Goal: Information Seeking & Learning: Learn about a topic

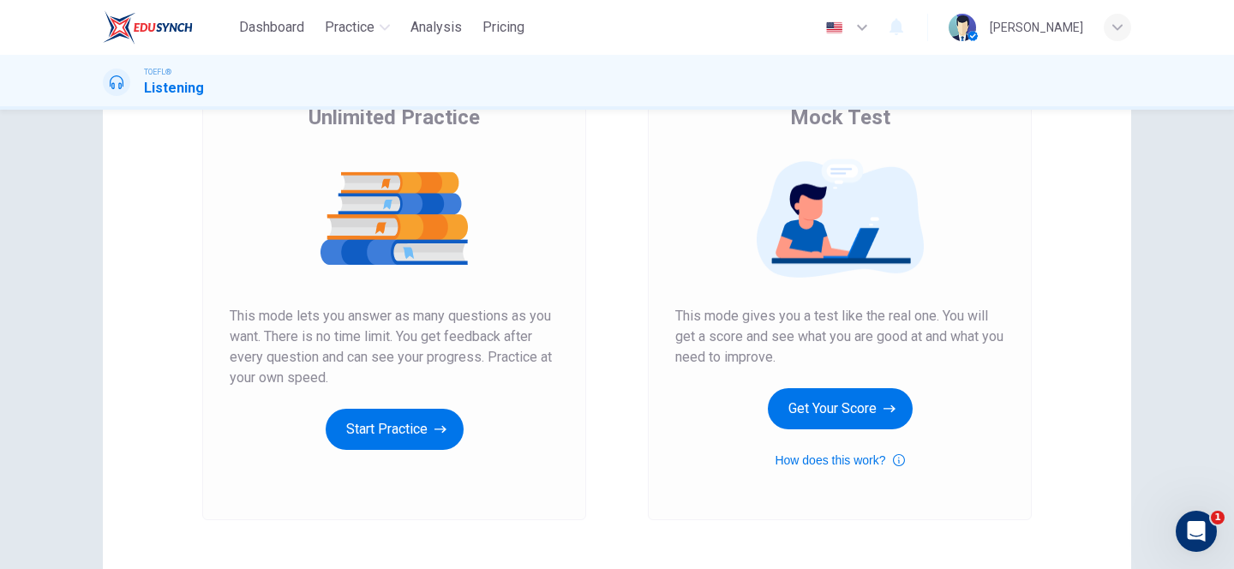
scroll to position [144, 0]
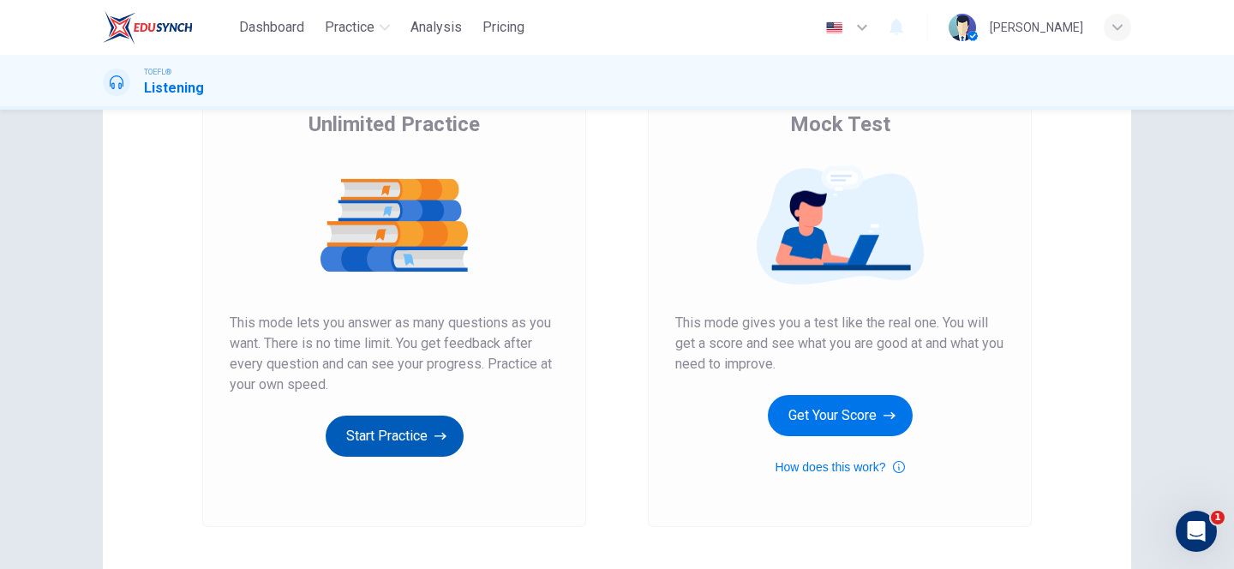
click at [363, 430] on button "Start Practice" at bounding box center [395, 436] width 138 height 41
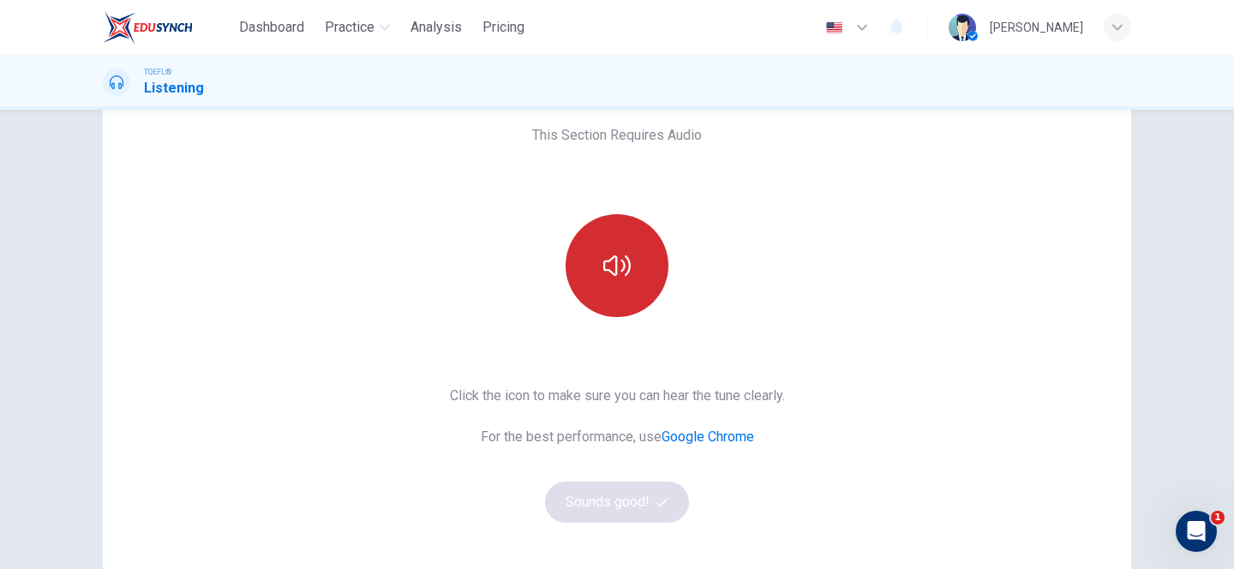
scroll to position [85, 0]
click at [616, 308] on button "button" at bounding box center [616, 268] width 103 height 103
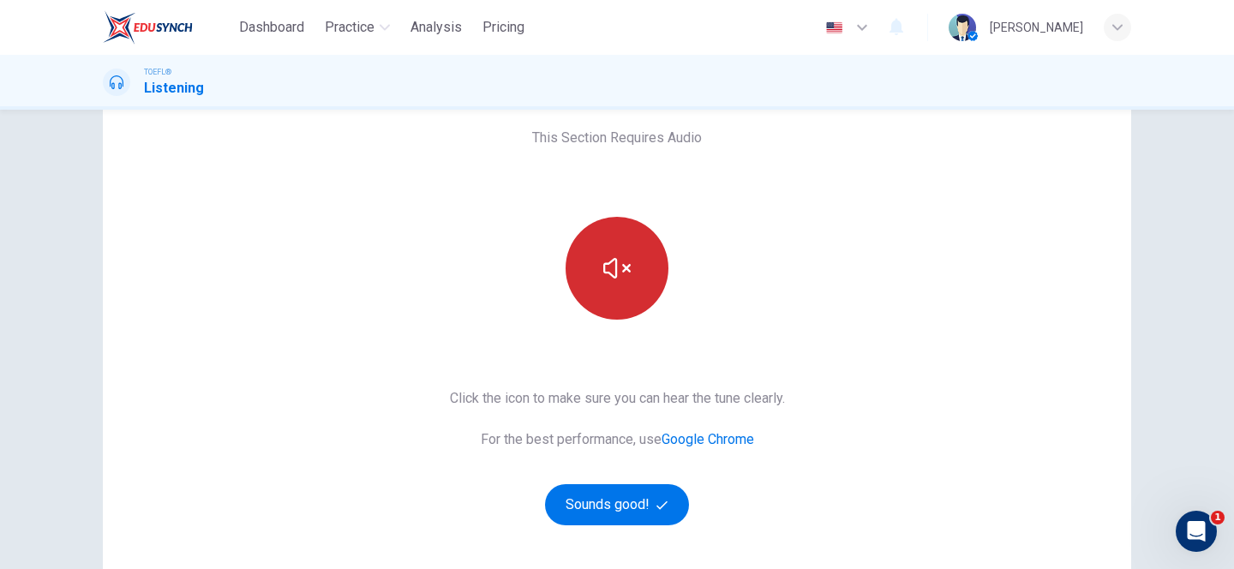
click at [613, 246] on button "button" at bounding box center [616, 268] width 103 height 103
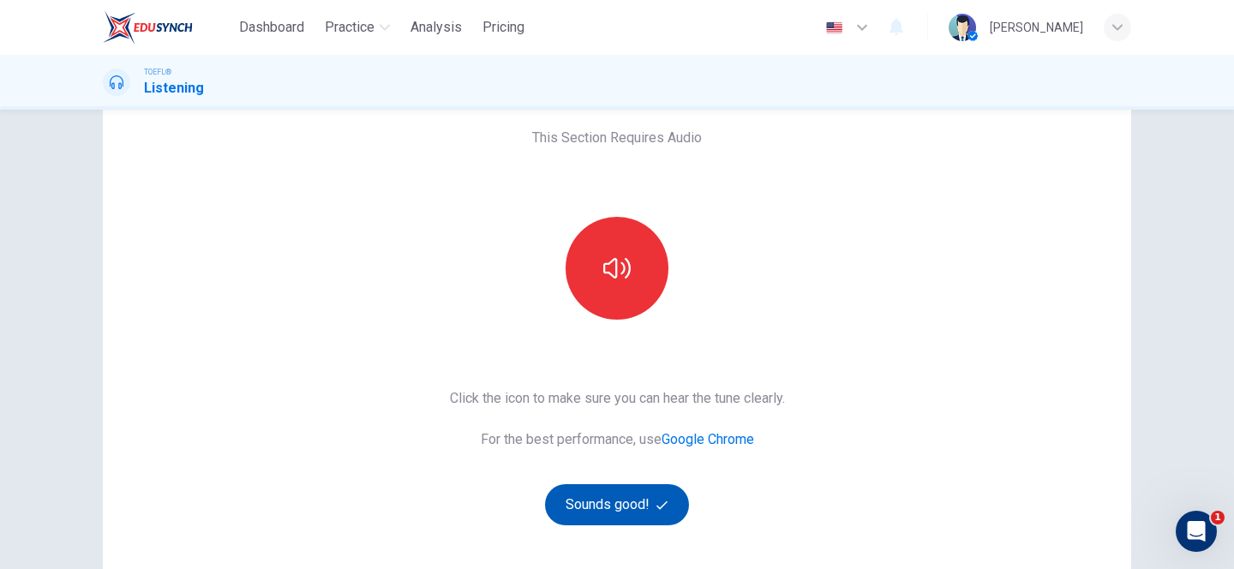
click at [634, 508] on button "Sounds good!" at bounding box center [617, 504] width 144 height 41
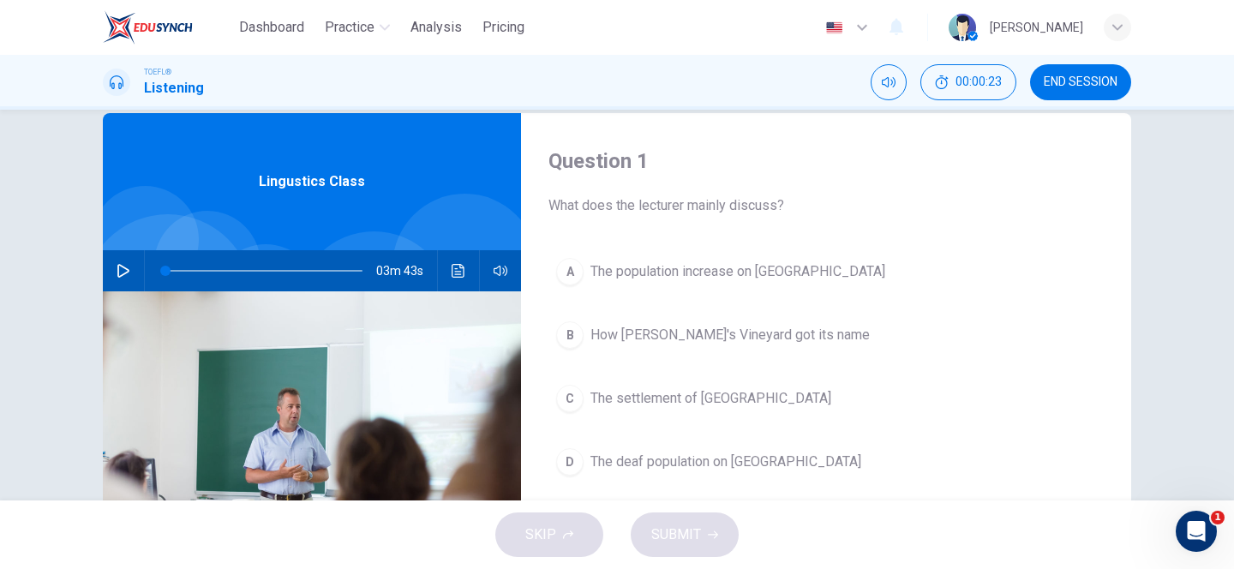
scroll to position [19, 0]
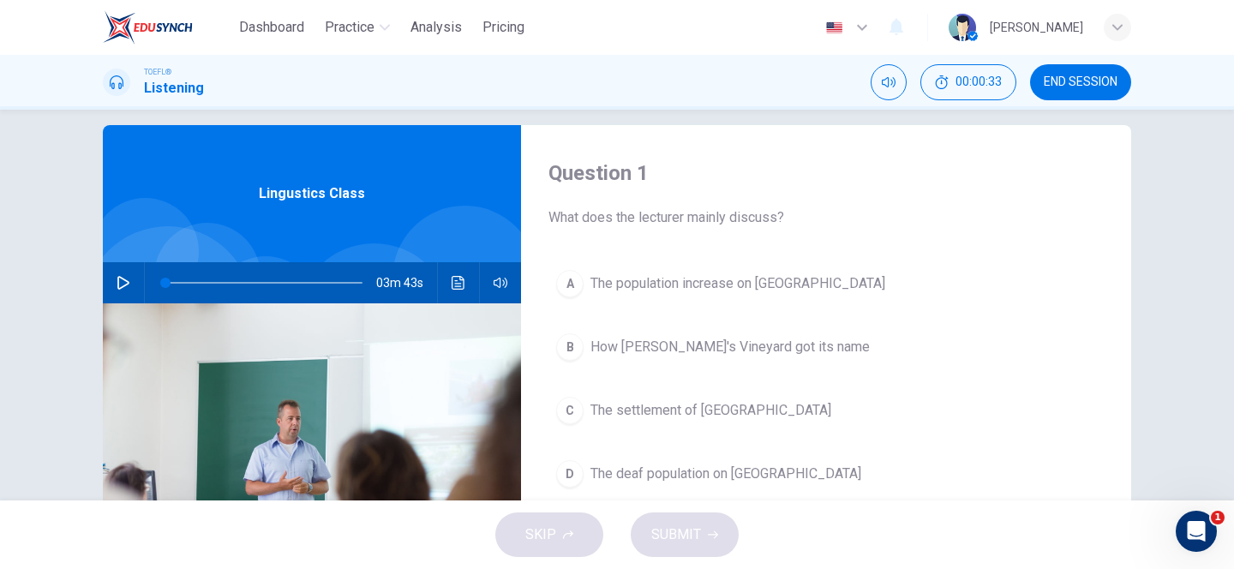
click at [118, 285] on icon "button" at bounding box center [123, 283] width 12 height 14
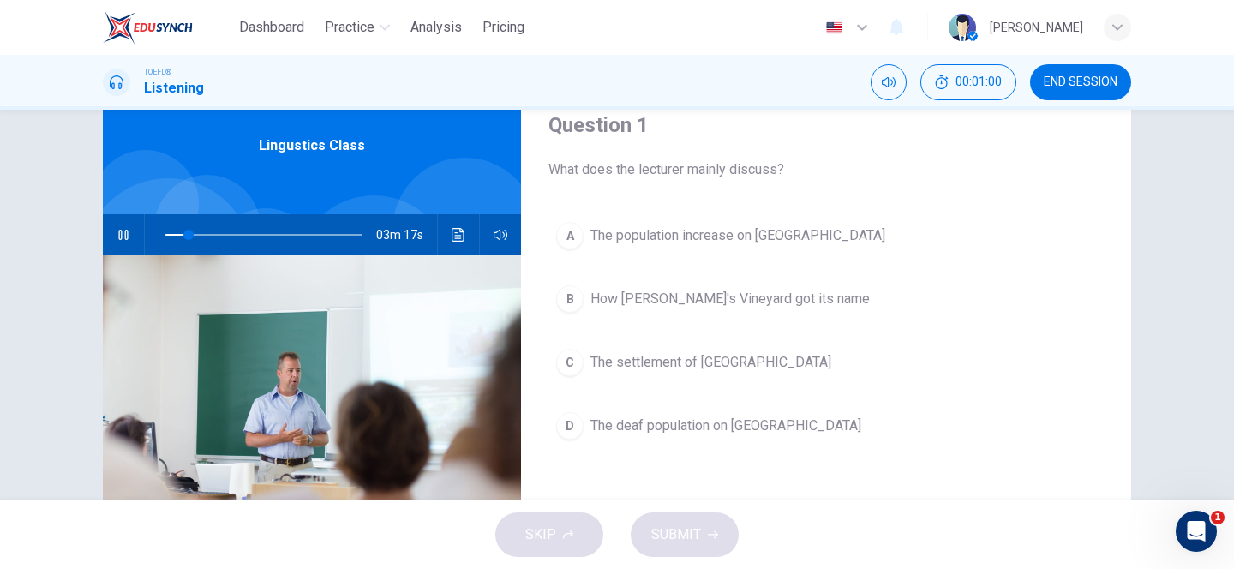
scroll to position [65, 0]
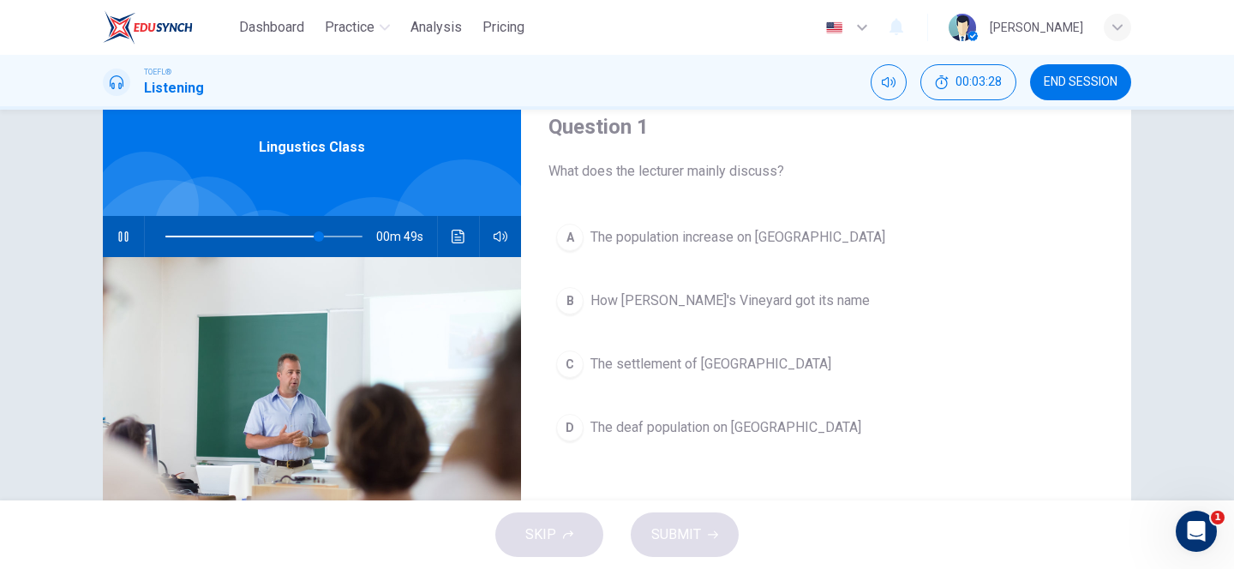
click at [565, 432] on div "D" at bounding box center [569, 427] width 27 height 27
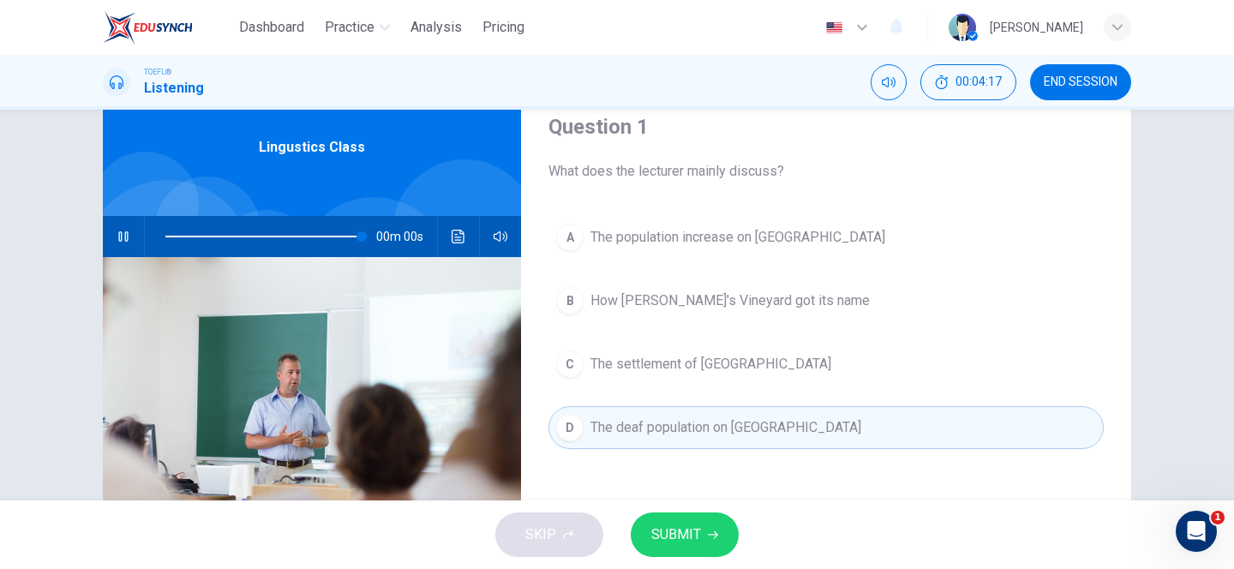
type input "0"
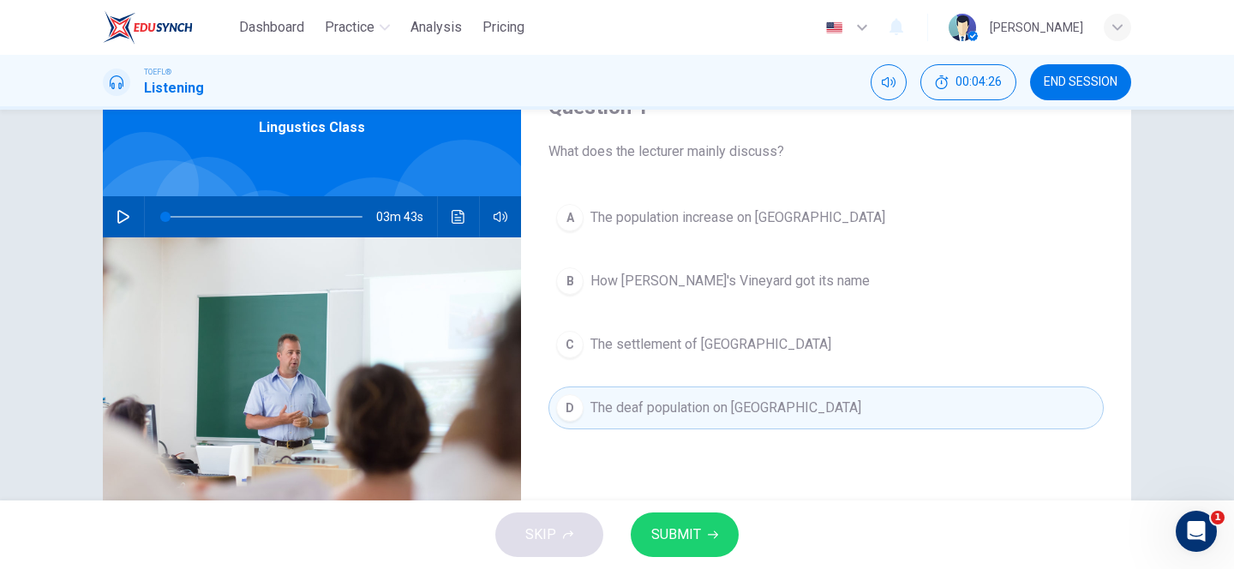
scroll to position [0, 0]
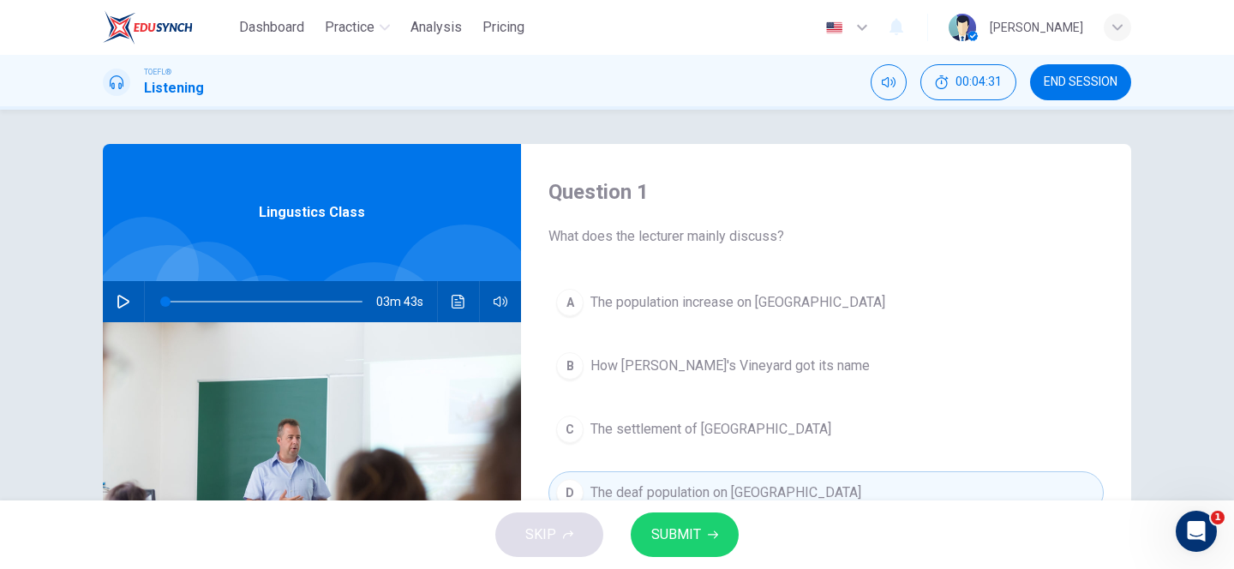
click at [701, 530] on button "SUBMIT" at bounding box center [685, 534] width 108 height 45
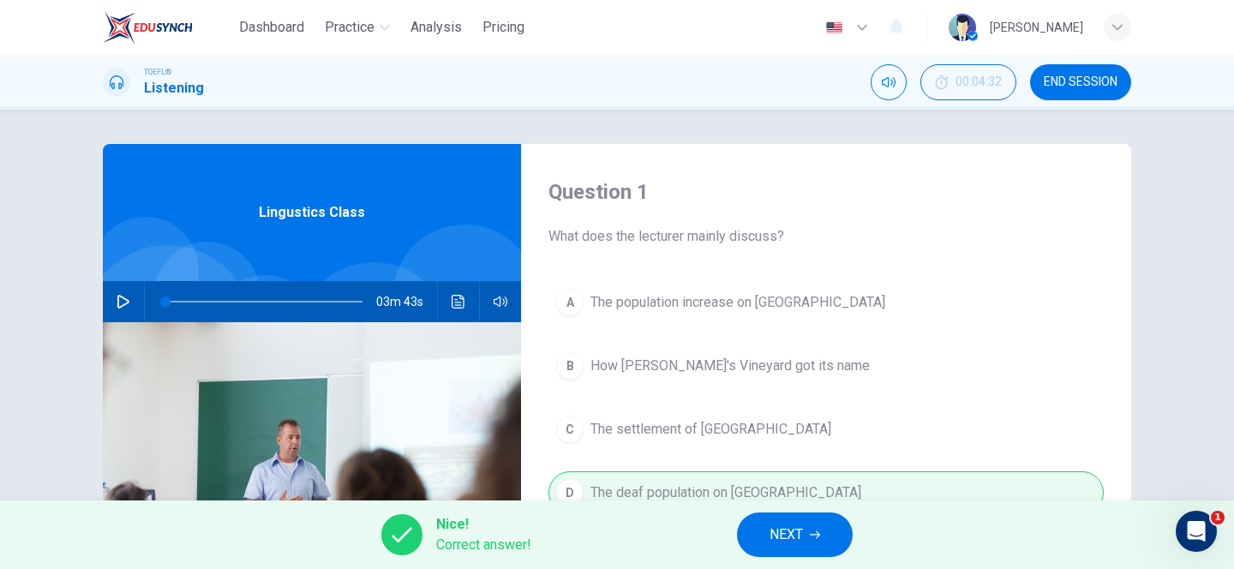
click at [780, 527] on span "NEXT" at bounding box center [785, 535] width 33 height 24
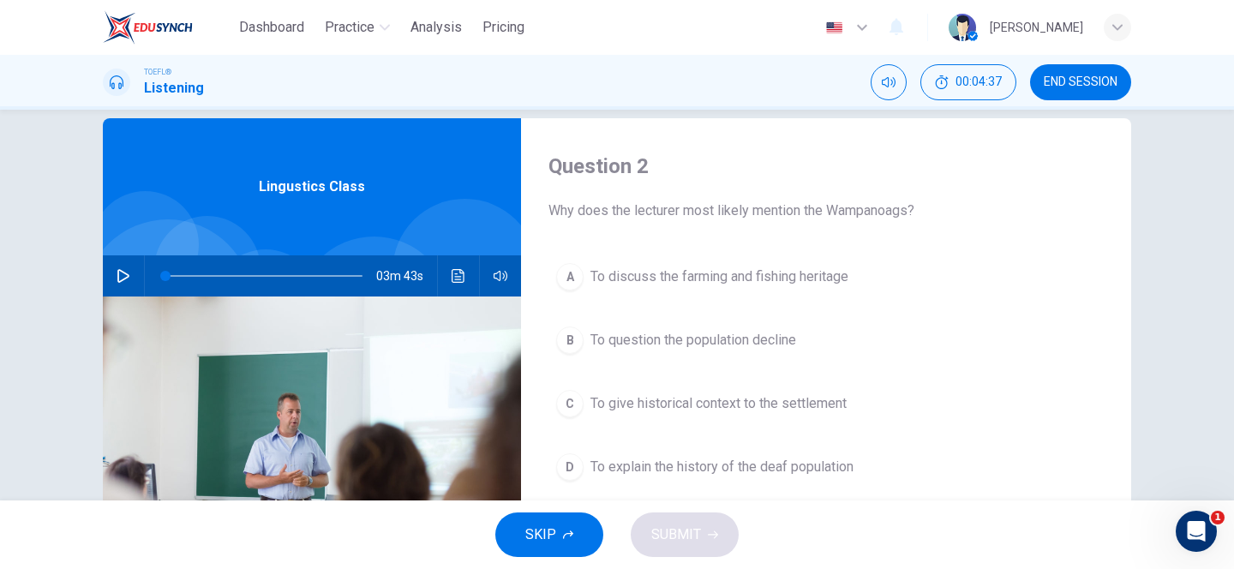
scroll to position [65, 0]
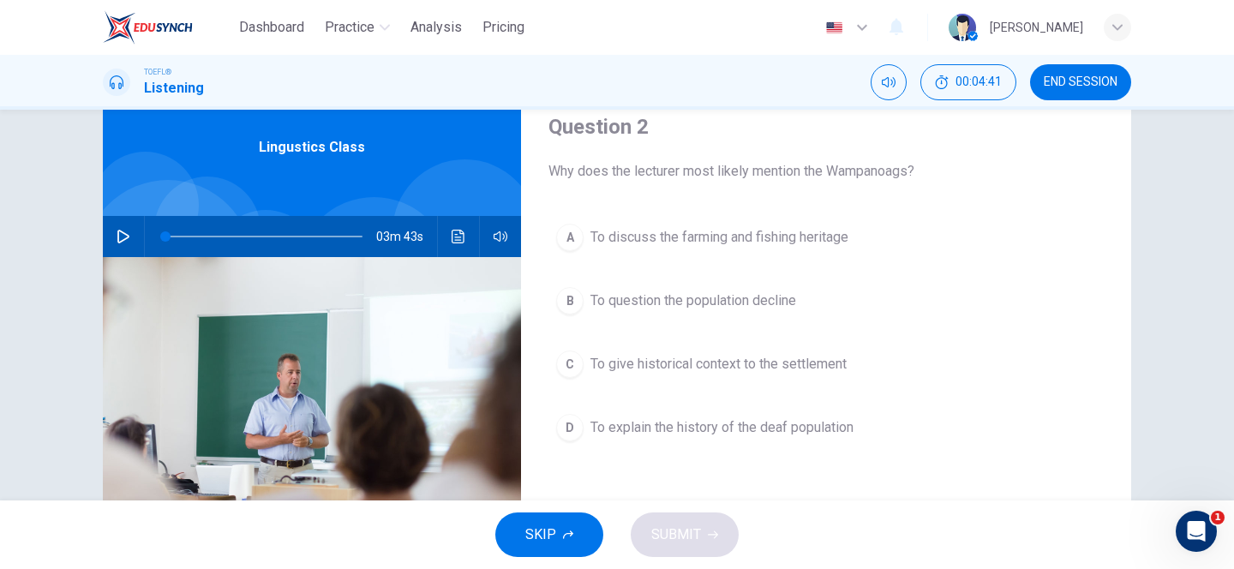
click at [639, 422] on span "To explain the history of the deaf population" at bounding box center [721, 427] width 263 height 21
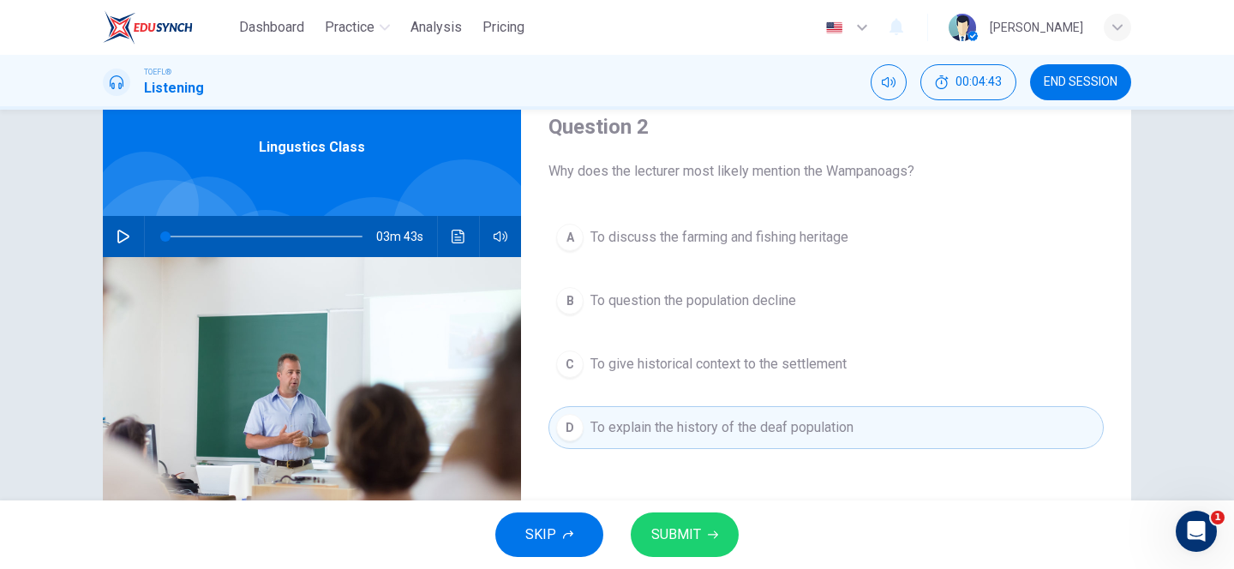
click at [699, 372] on span "To give historical context to the settlement" at bounding box center [718, 364] width 256 height 21
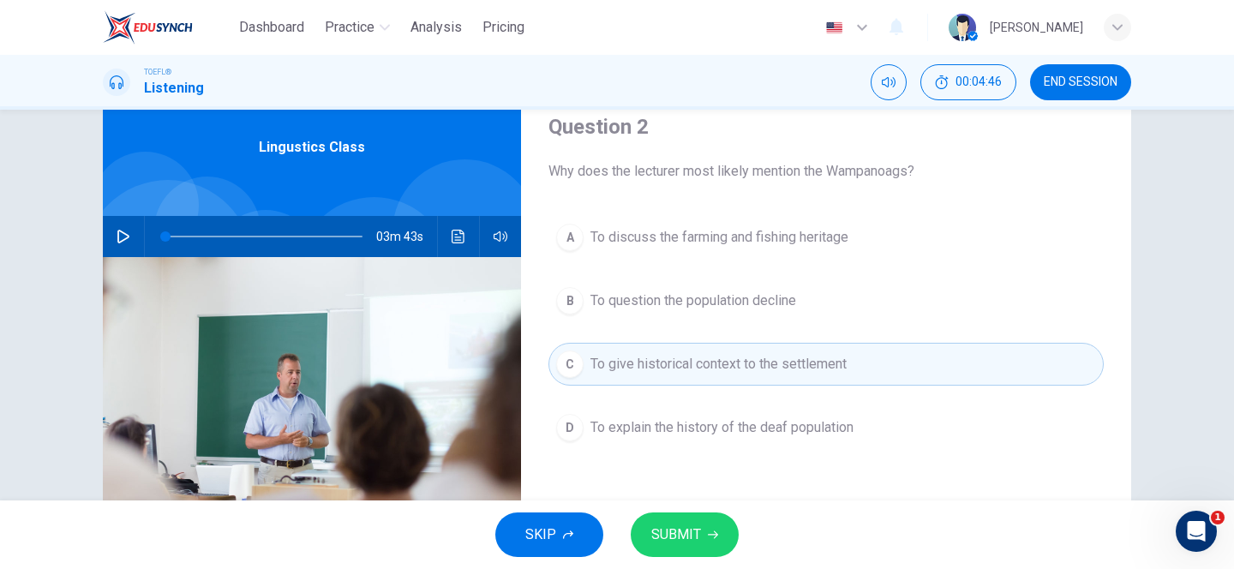
click at [685, 398] on div "A To discuss the farming and fishing heritage B To question the population decl…" at bounding box center [825, 349] width 555 height 267
click at [663, 422] on span "To explain the history of the deaf population" at bounding box center [721, 427] width 263 height 21
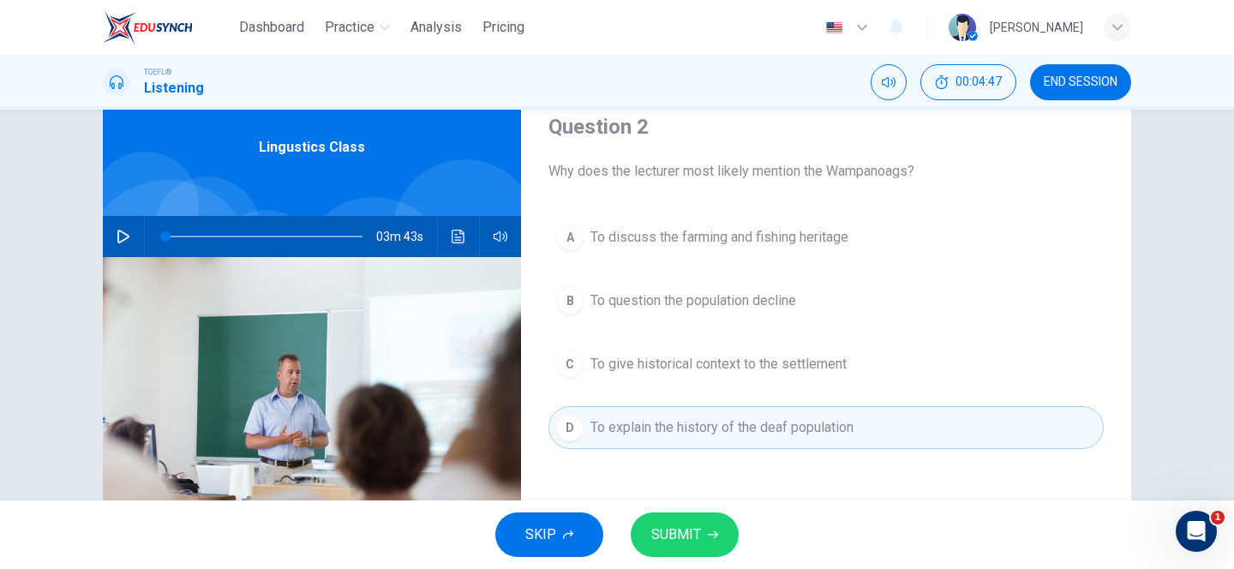
click at [673, 379] on button "C To give historical context to the settlement" at bounding box center [825, 364] width 555 height 43
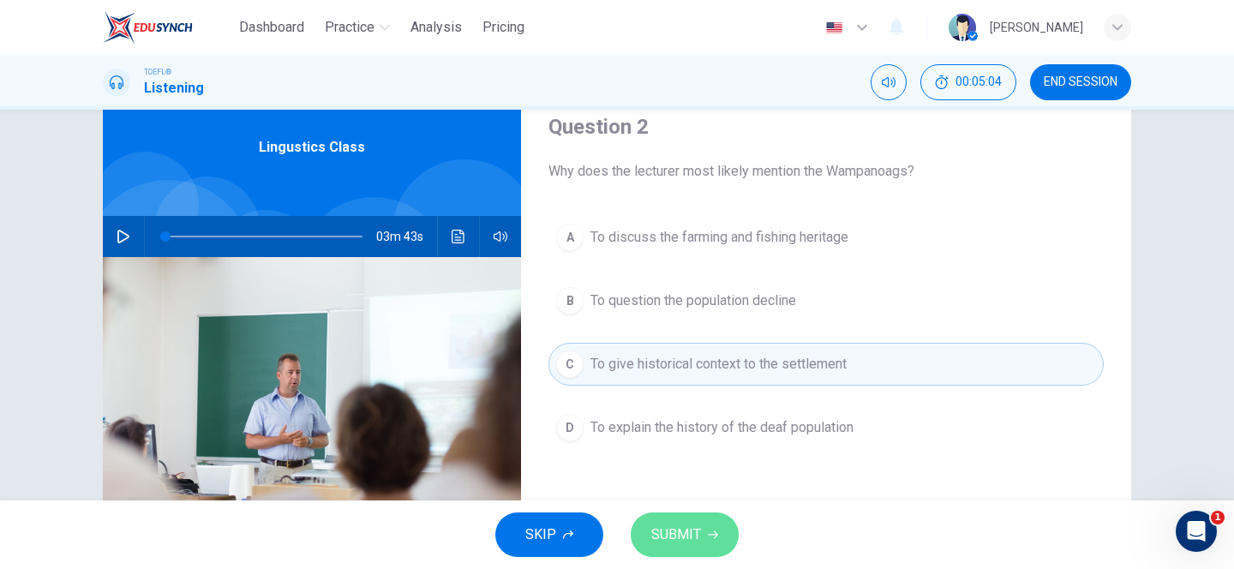
click at [666, 534] on span "SUBMIT" at bounding box center [676, 535] width 50 height 24
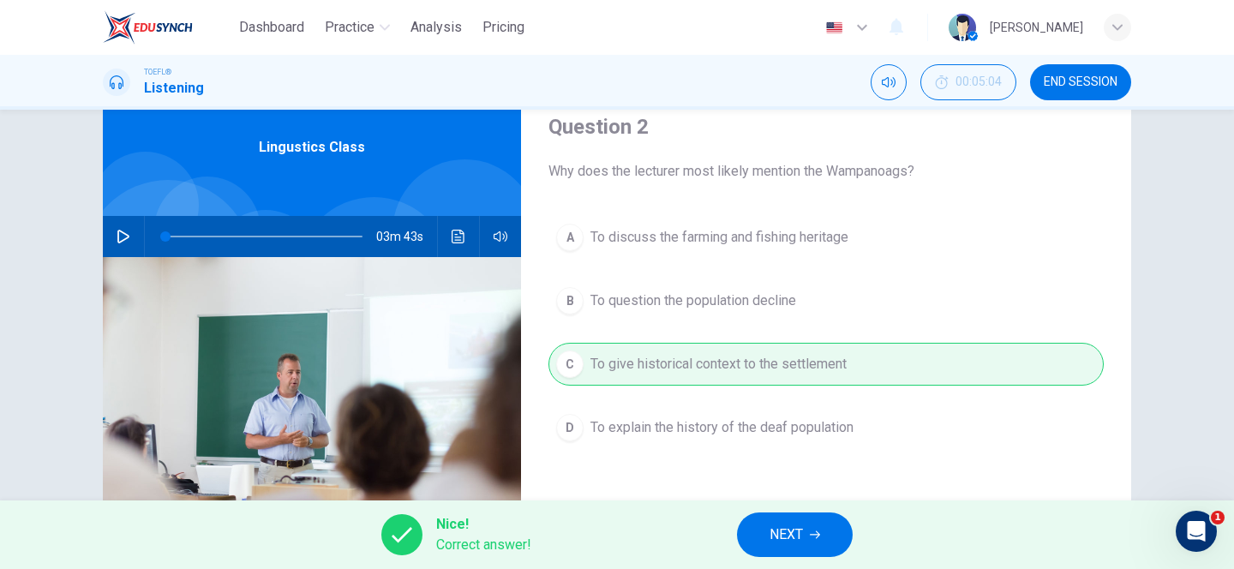
click at [805, 534] on button "NEXT" at bounding box center [795, 534] width 116 height 45
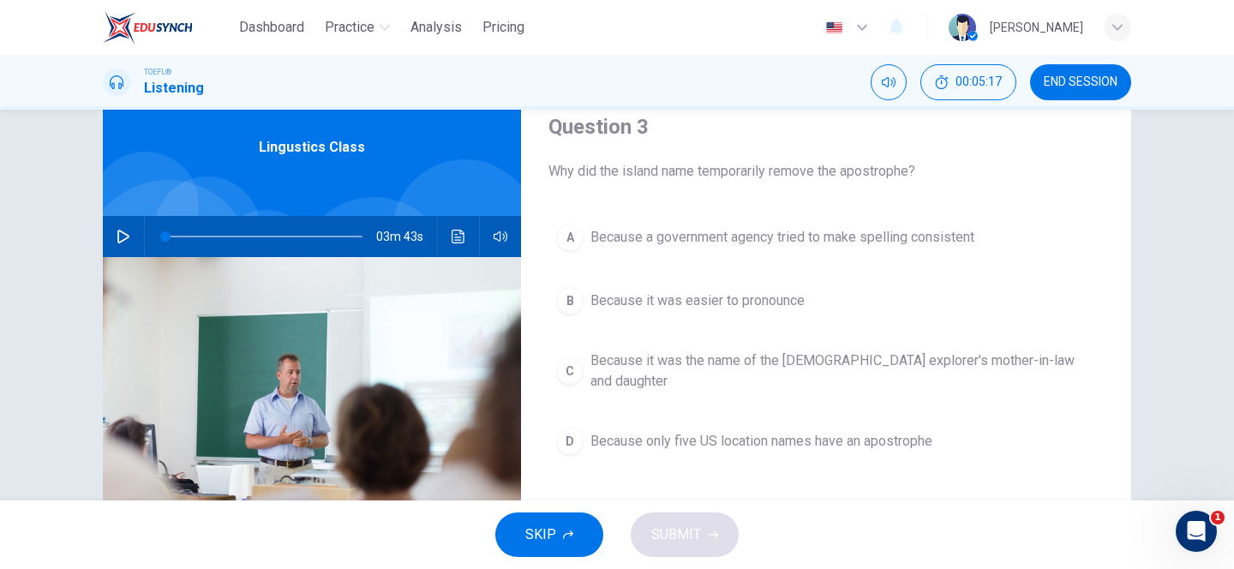
click at [725, 243] on span "Because a government agency tried to make spelling consistent" at bounding box center [782, 237] width 384 height 21
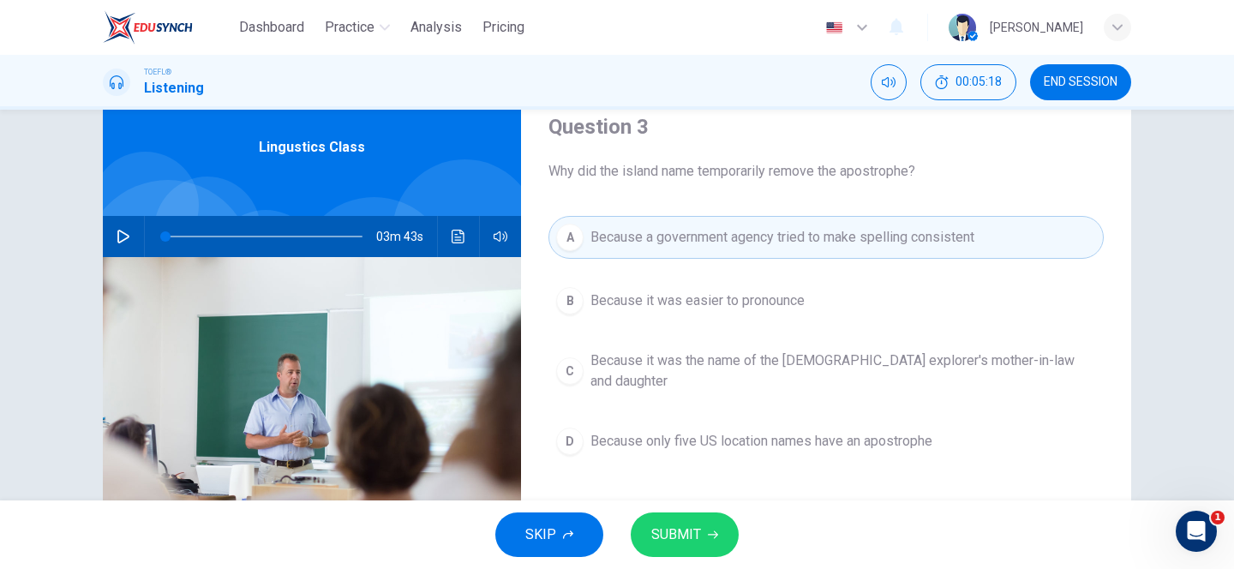
click at [703, 540] on button "SUBMIT" at bounding box center [685, 534] width 108 height 45
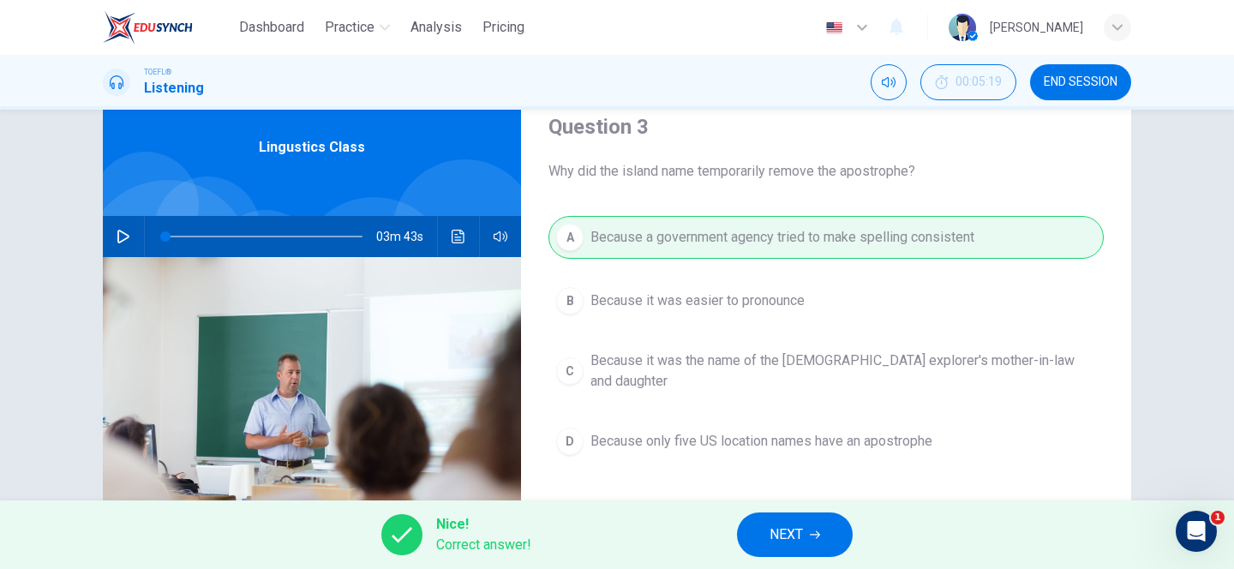
click at [785, 540] on span "NEXT" at bounding box center [785, 535] width 33 height 24
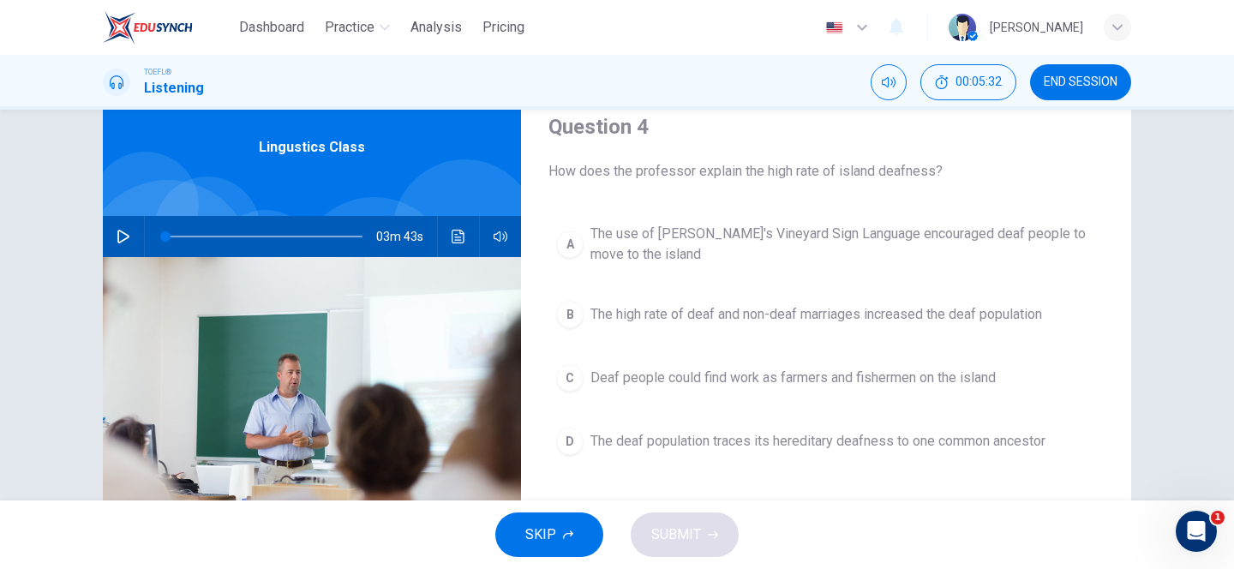
click at [707, 315] on span "The high rate of deaf and non-deaf marriages increased the deaf population" at bounding box center [816, 314] width 452 height 21
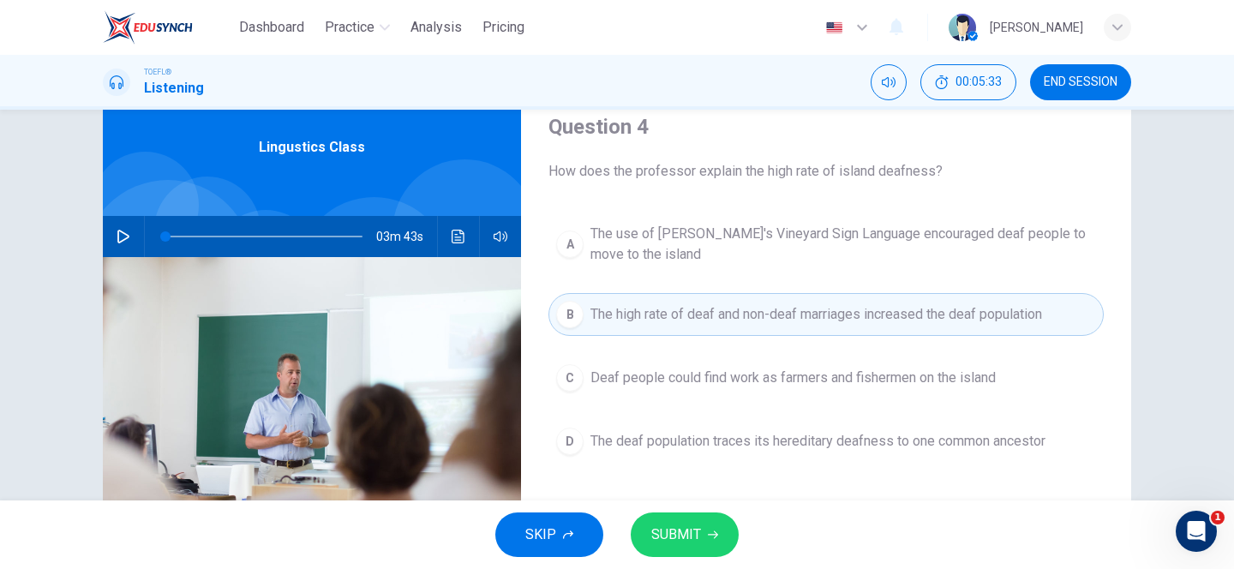
click at [689, 527] on span "SUBMIT" at bounding box center [676, 535] width 50 height 24
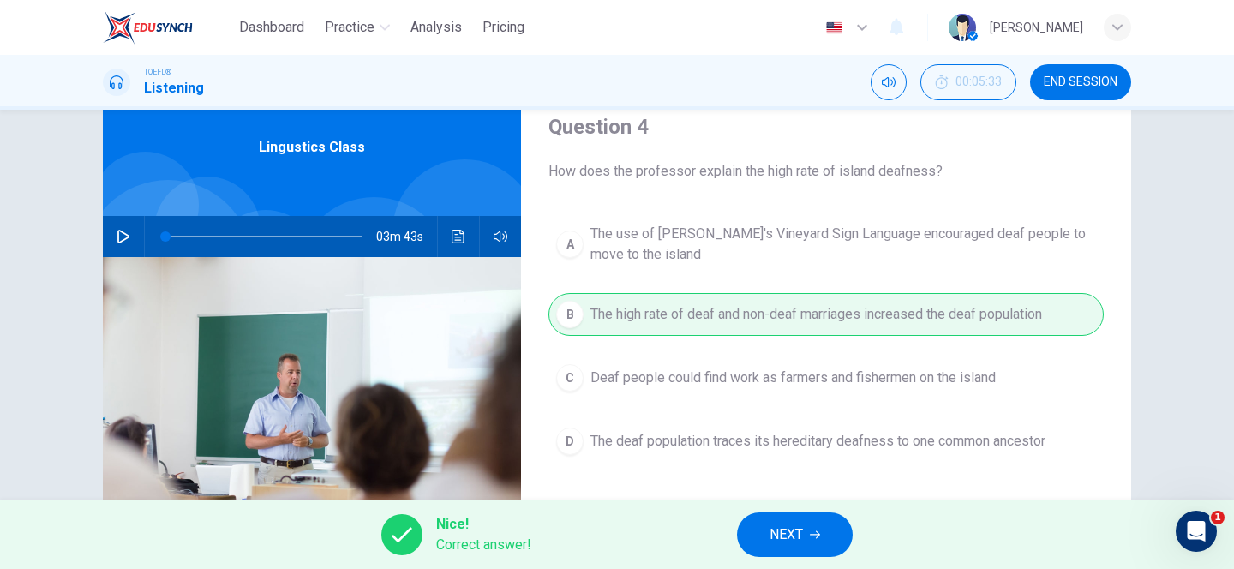
click at [787, 539] on span "NEXT" at bounding box center [785, 535] width 33 height 24
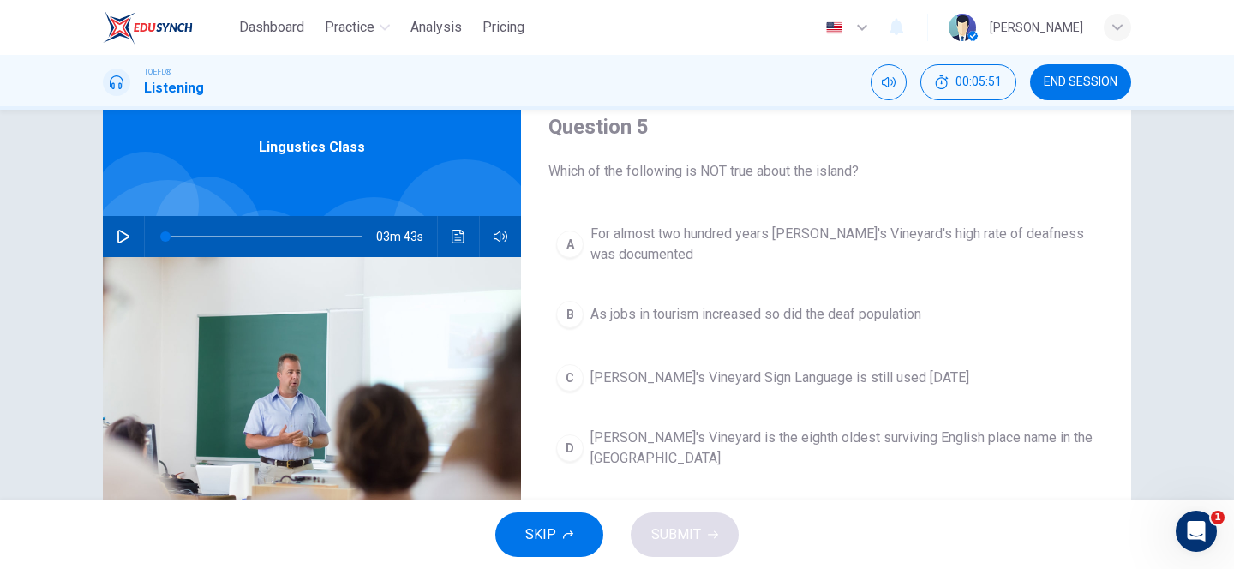
click at [697, 317] on span "As jobs in tourism increased so did the deaf population" at bounding box center [755, 314] width 331 height 21
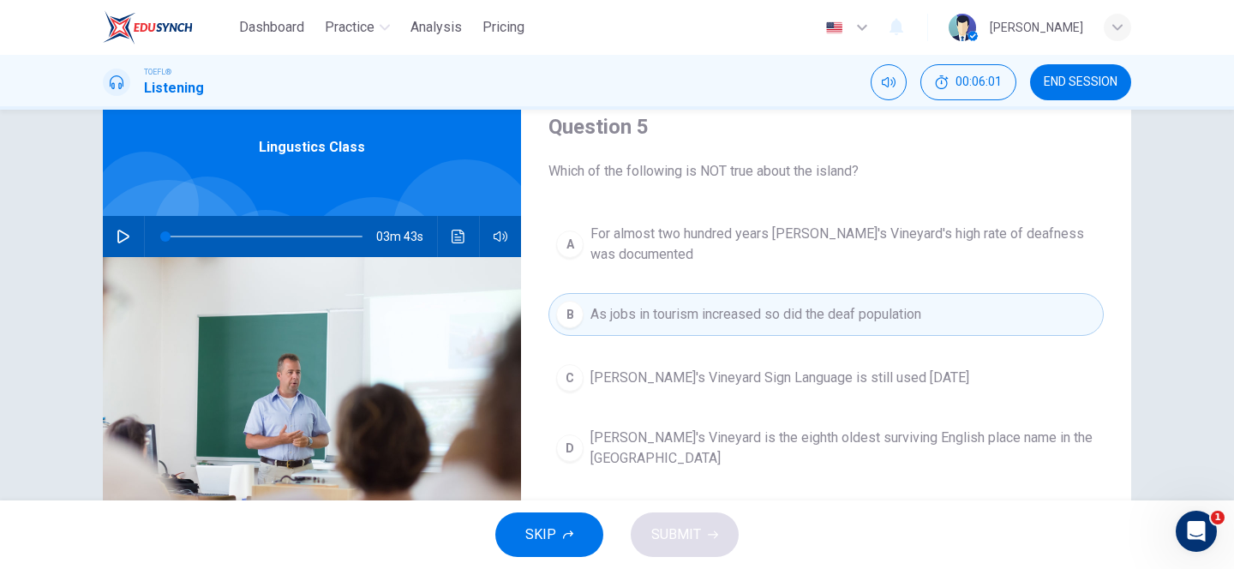
click at [682, 316] on span "As jobs in tourism increased so did the deaf population" at bounding box center [755, 314] width 331 height 21
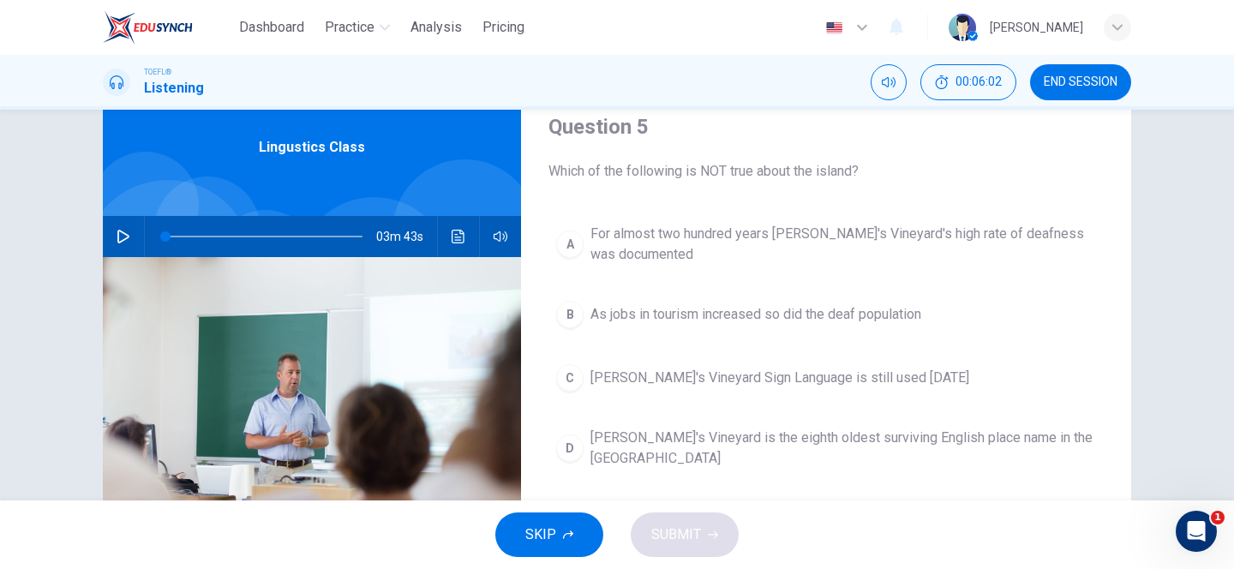
click at [673, 530] on div "SKIP SUBMIT" at bounding box center [617, 534] width 1234 height 69
click at [697, 531] on div "SKIP SUBMIT" at bounding box center [617, 534] width 1234 height 69
click at [564, 314] on div "B" at bounding box center [569, 314] width 27 height 27
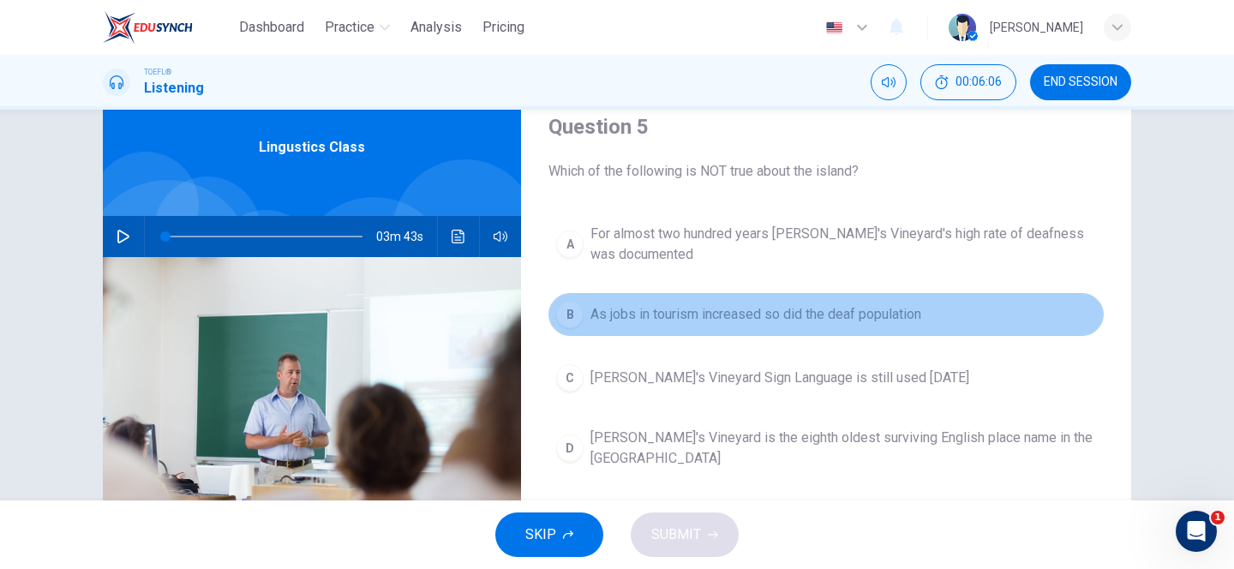
click at [564, 314] on div "B" at bounding box center [569, 314] width 27 height 27
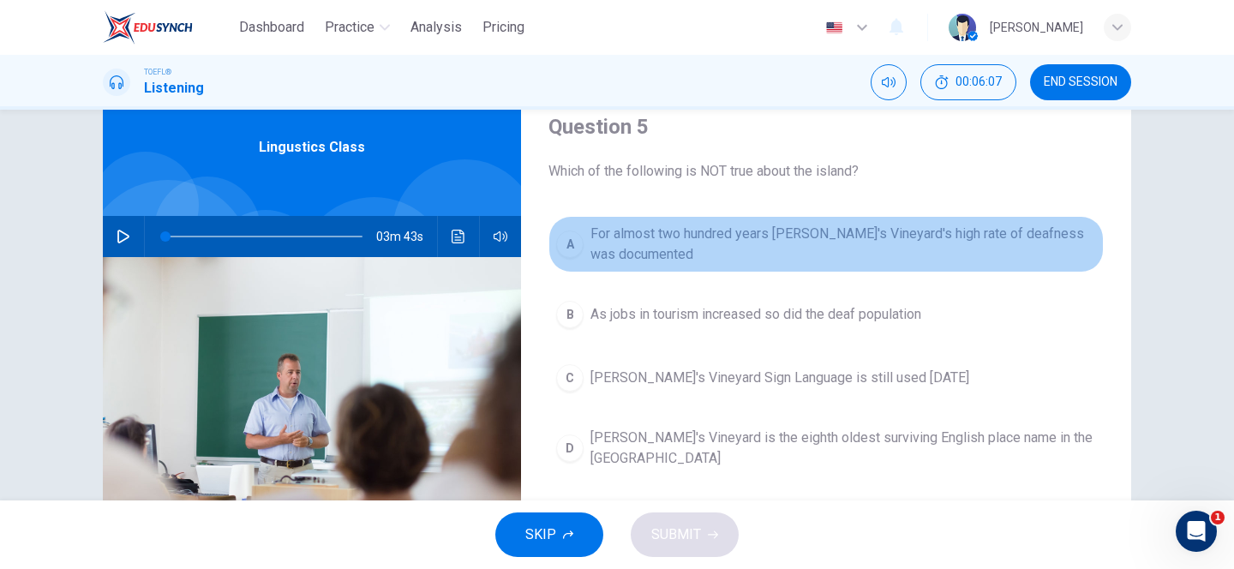
click at [568, 252] on div "A" at bounding box center [569, 243] width 27 height 27
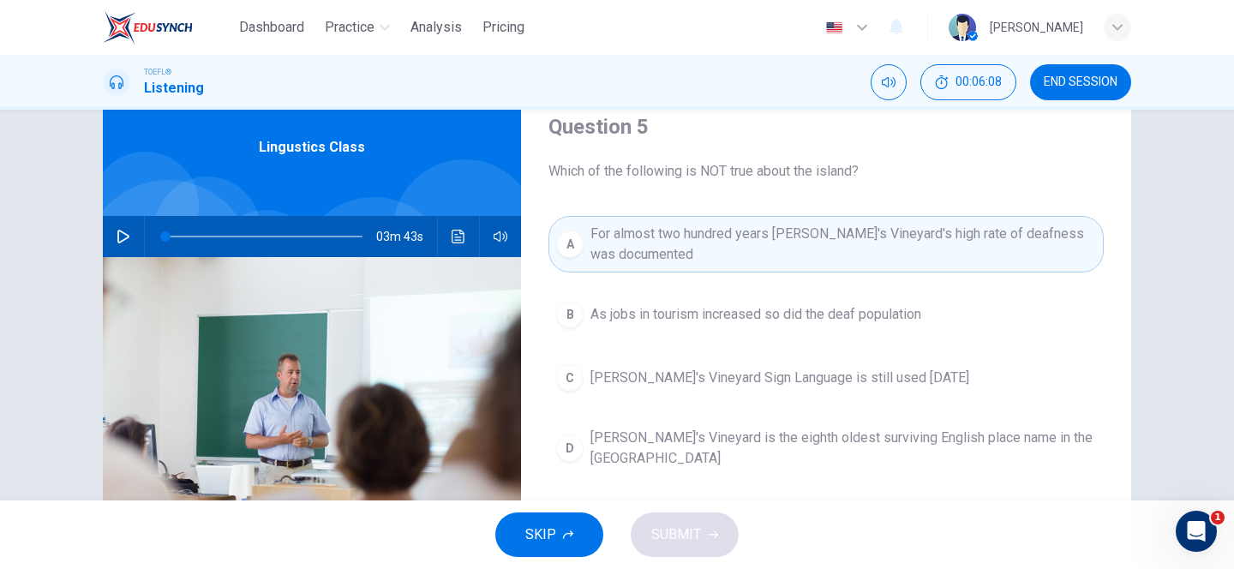
click at [564, 382] on div "C" at bounding box center [569, 377] width 27 height 27
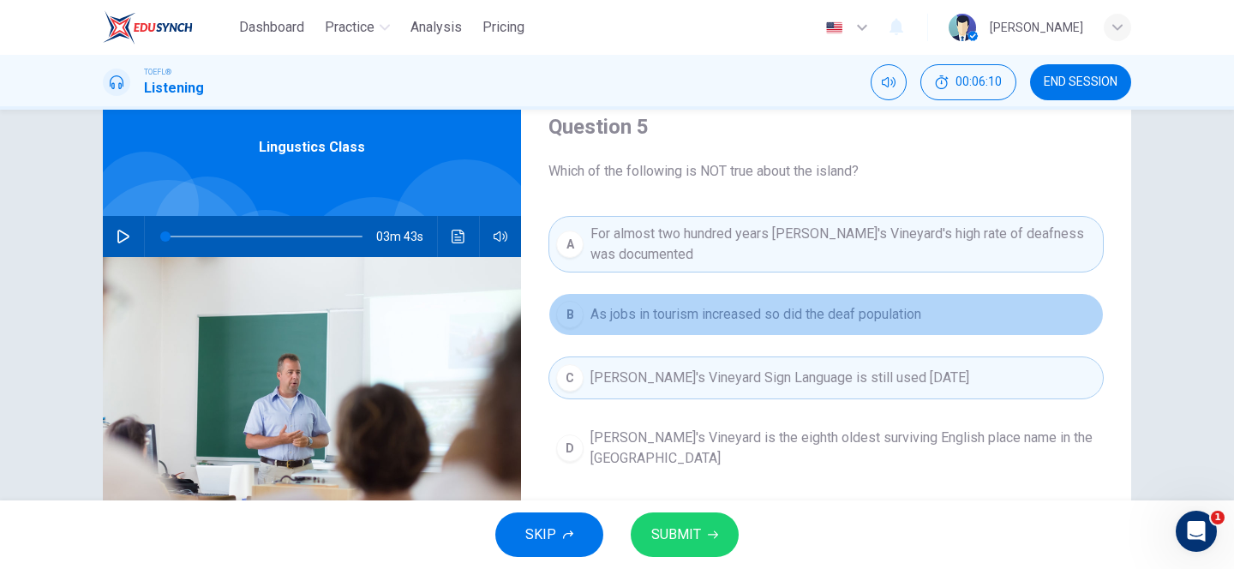
click at [571, 320] on div "B" at bounding box center [569, 314] width 27 height 27
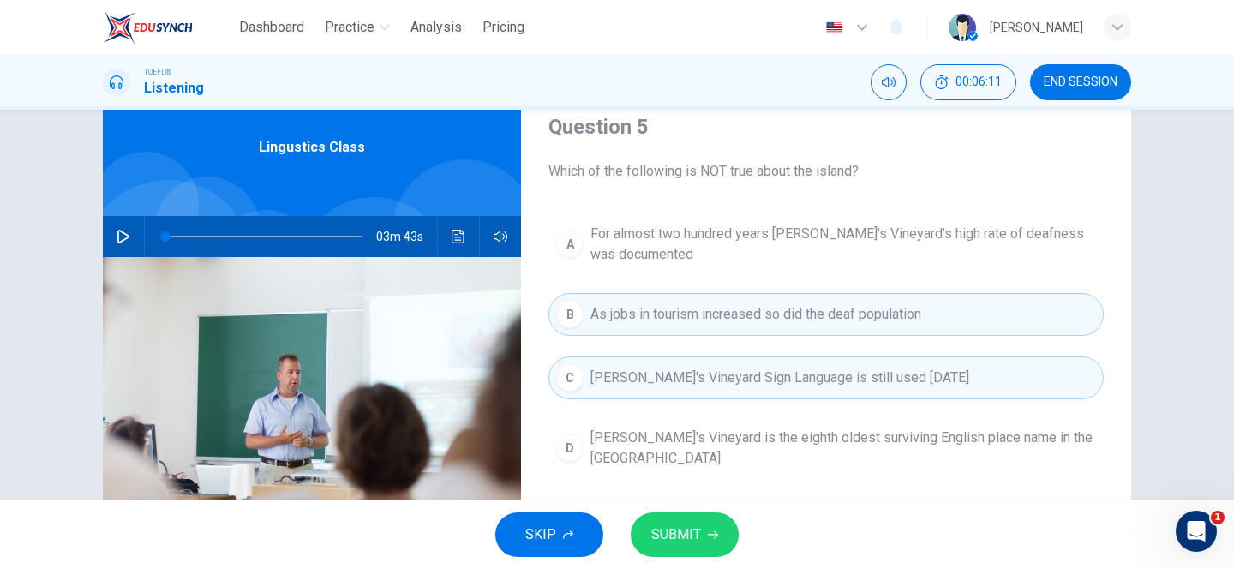
click at [570, 232] on div "A" at bounding box center [569, 243] width 27 height 27
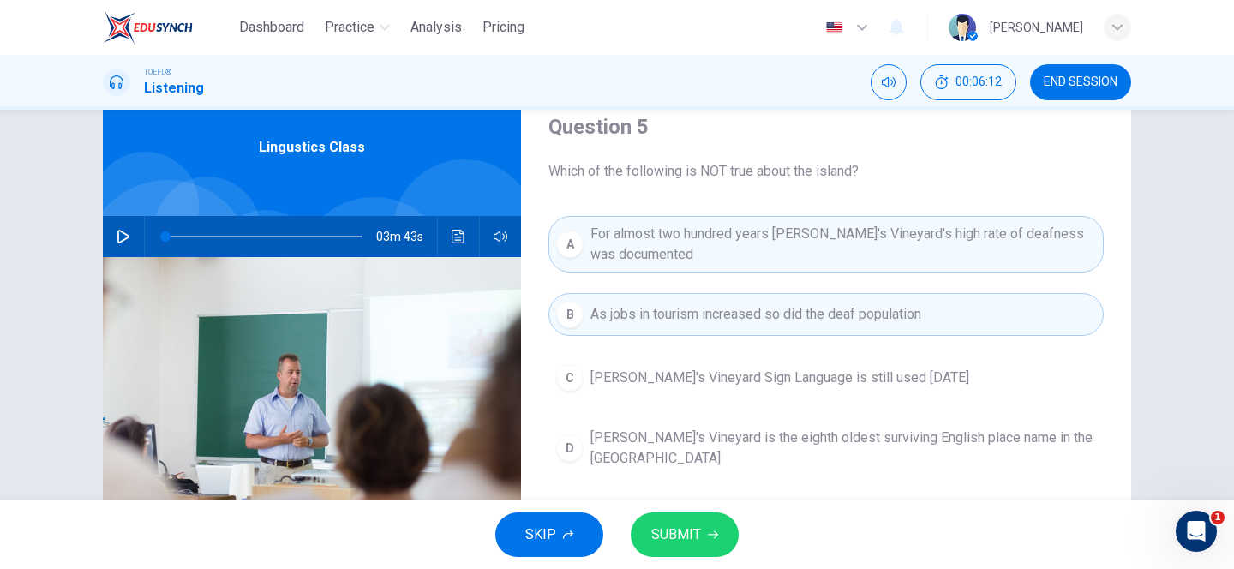
click at [573, 311] on div "B" at bounding box center [569, 314] width 27 height 27
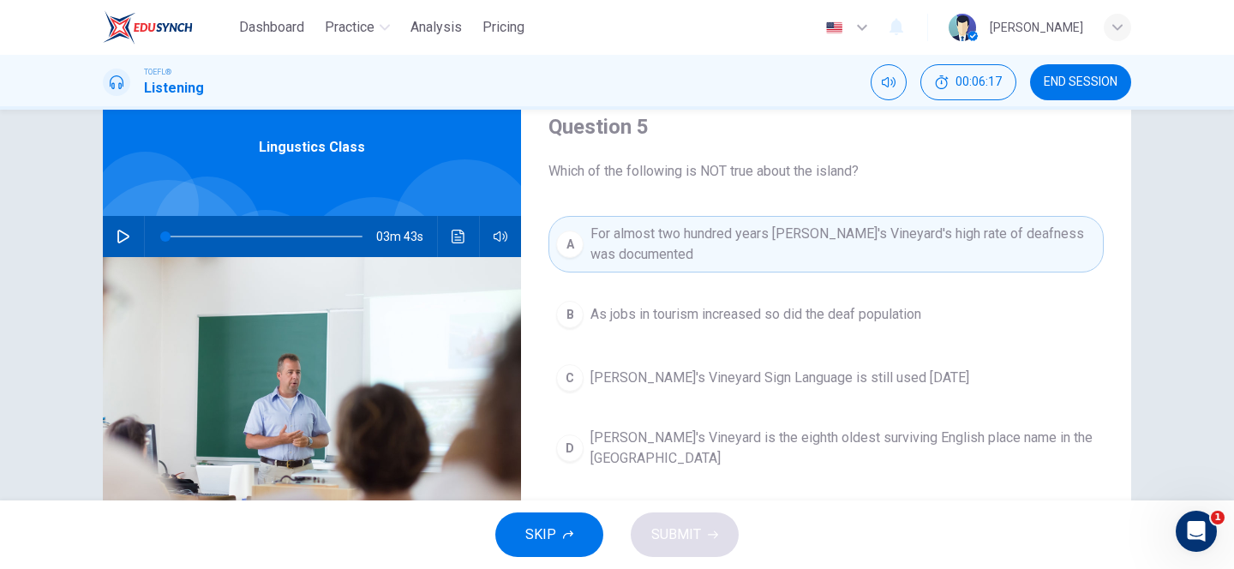
click at [570, 374] on div "C" at bounding box center [569, 377] width 27 height 27
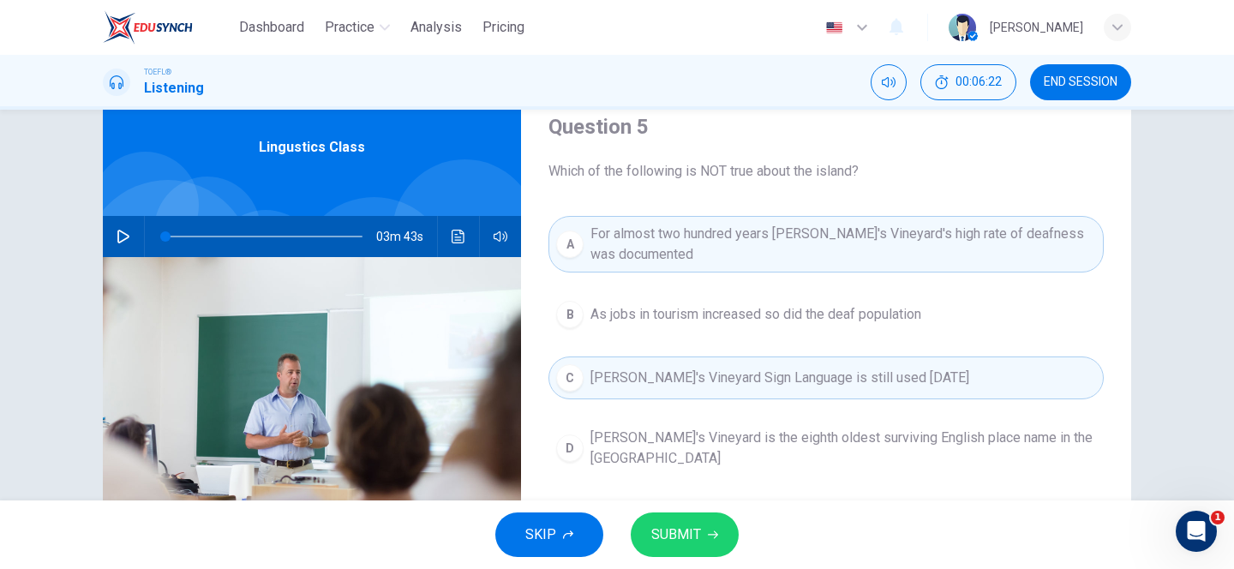
click at [648, 307] on span "As jobs in tourism increased so did the deaf population" at bounding box center [755, 314] width 331 height 21
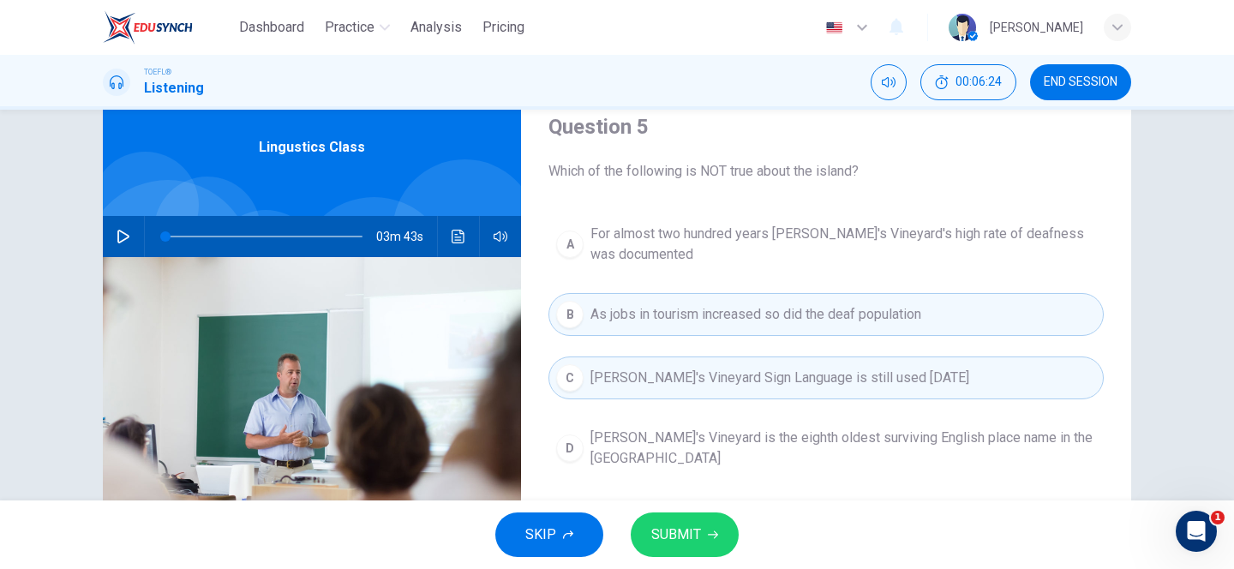
click at [702, 545] on button "SUBMIT" at bounding box center [685, 534] width 108 height 45
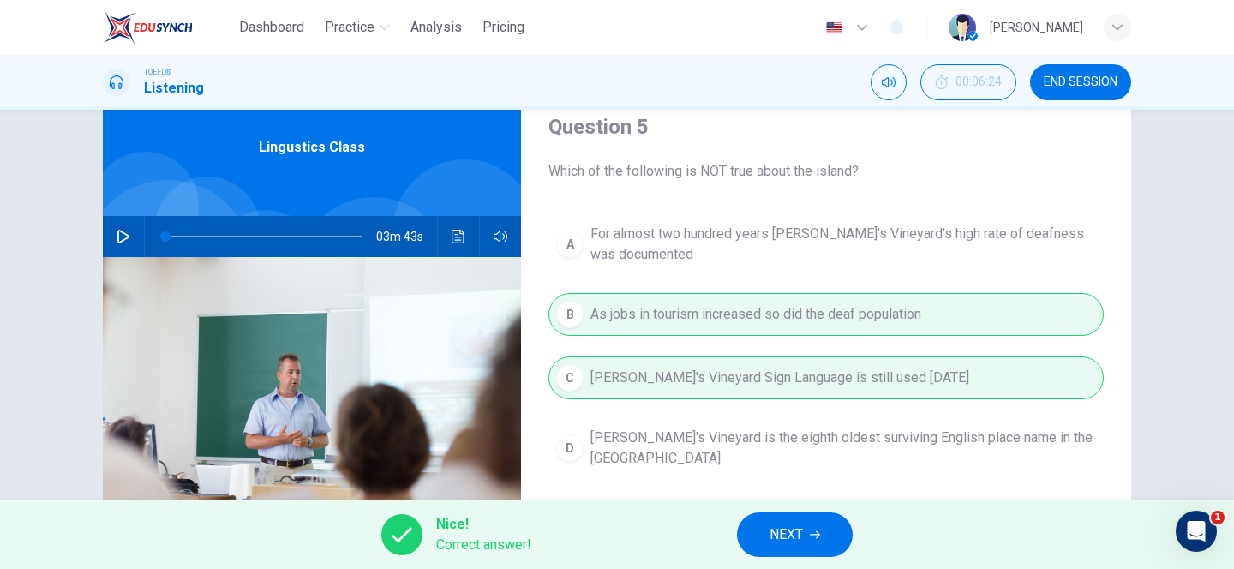
click at [816, 535] on icon "button" at bounding box center [815, 535] width 10 height 8
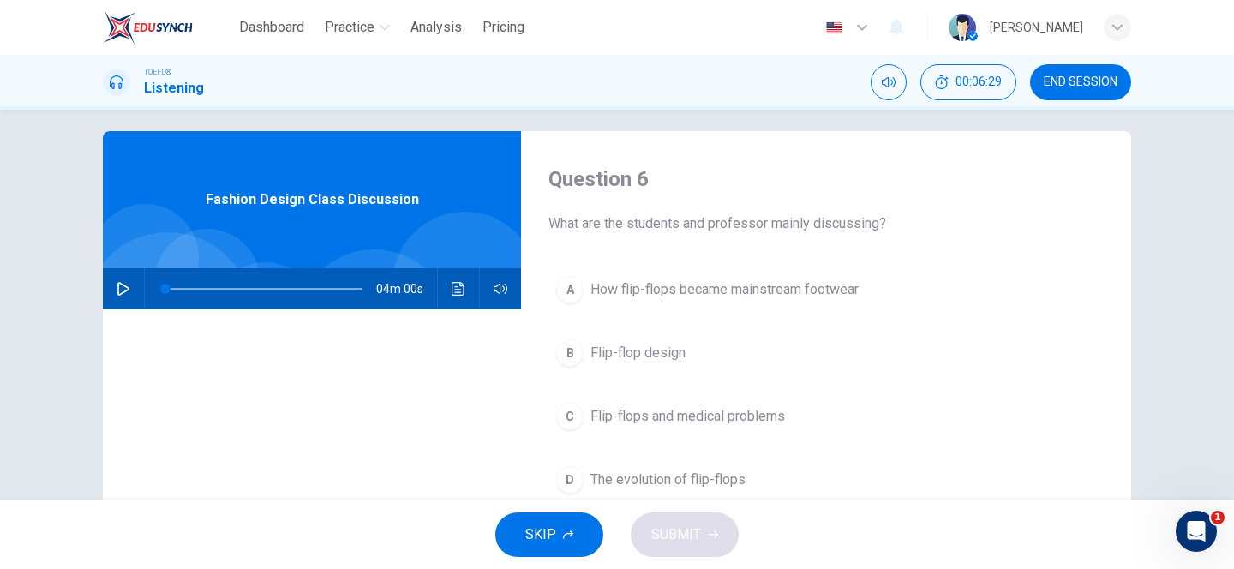
scroll to position [8, 0]
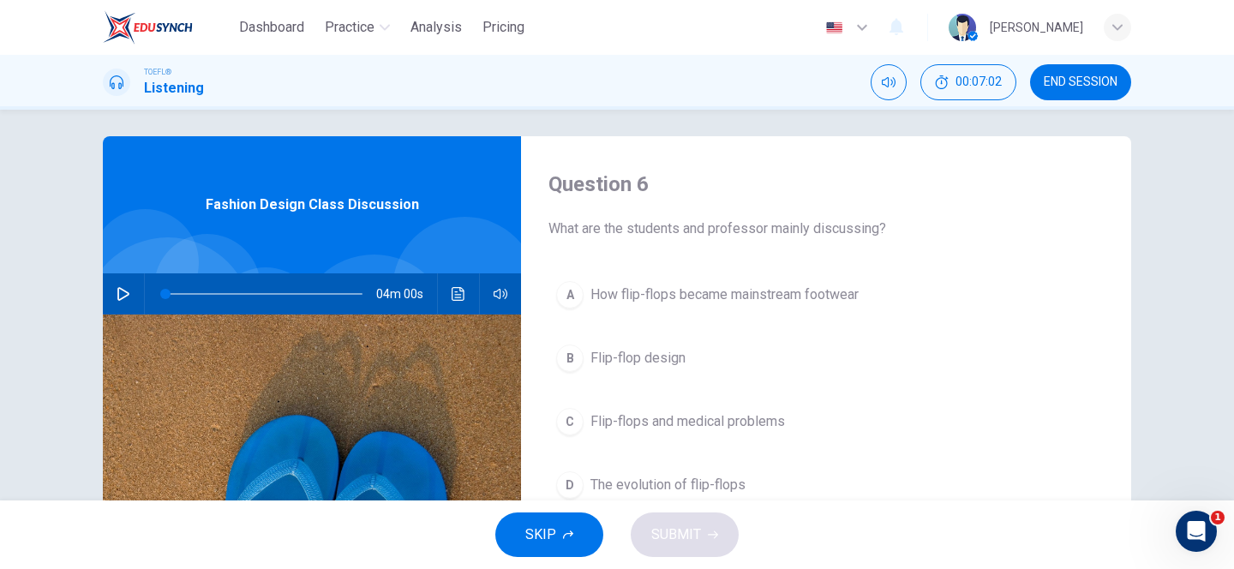
click at [121, 289] on icon "button" at bounding box center [123, 294] width 12 height 14
type input "0"
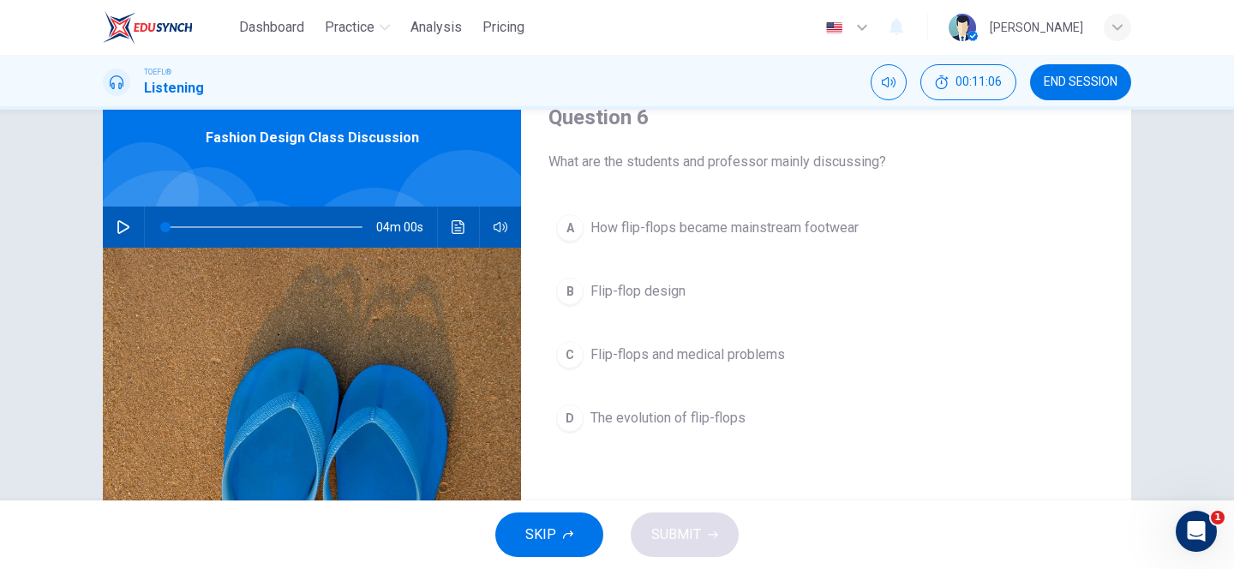
scroll to position [74, 0]
click at [575, 417] on div "D" at bounding box center [569, 418] width 27 height 27
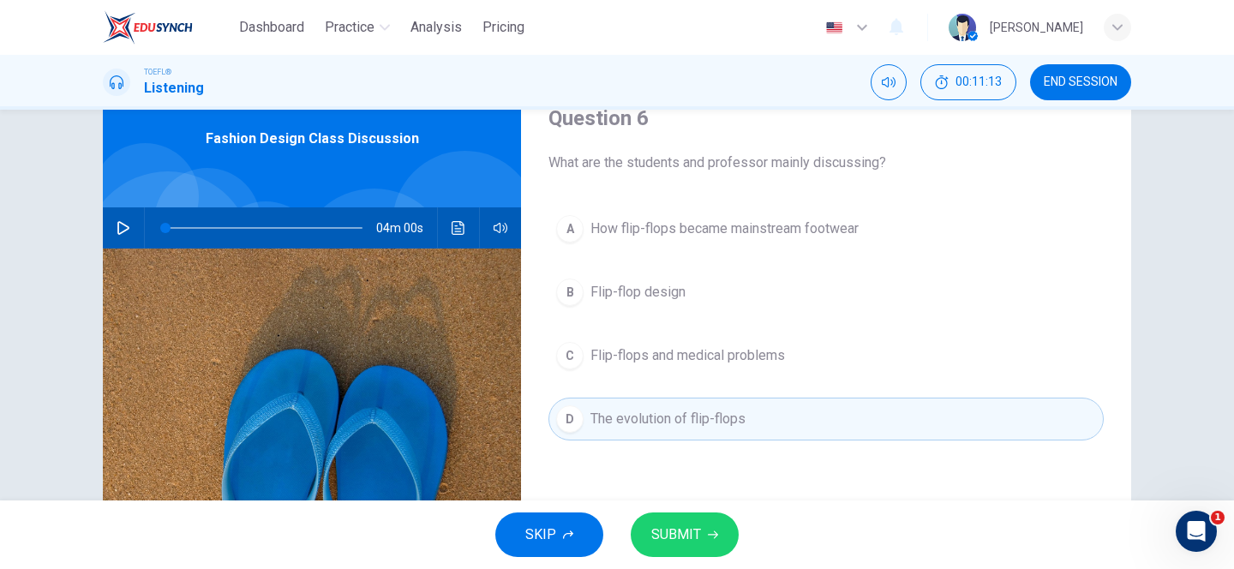
click at [673, 545] on span "SUBMIT" at bounding box center [676, 535] width 50 height 24
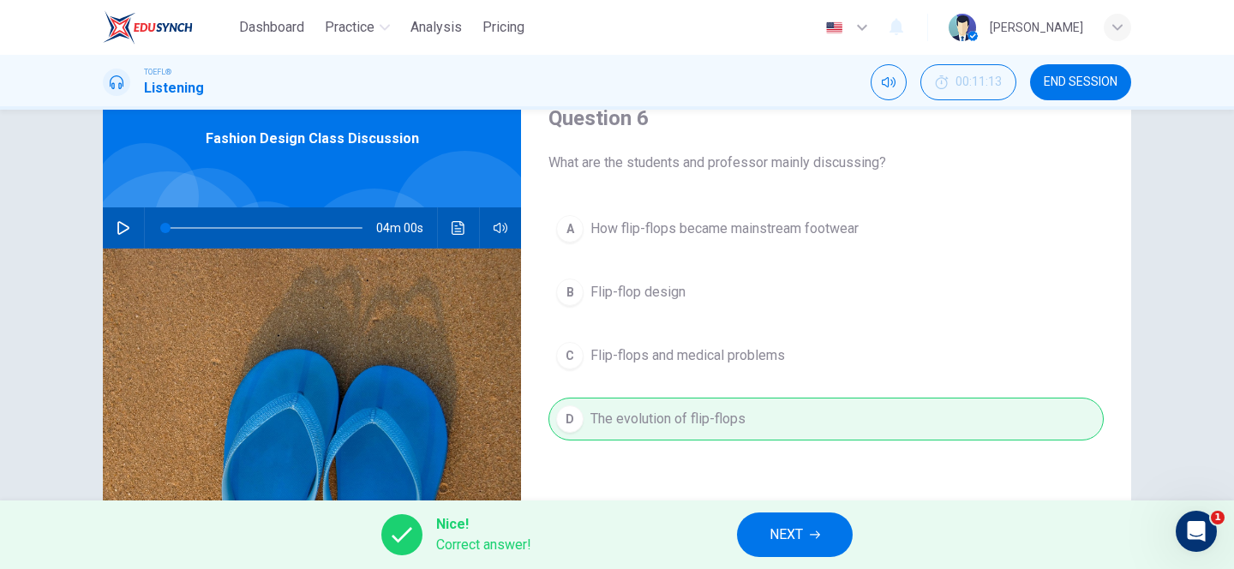
click at [813, 530] on icon "button" at bounding box center [815, 535] width 10 height 10
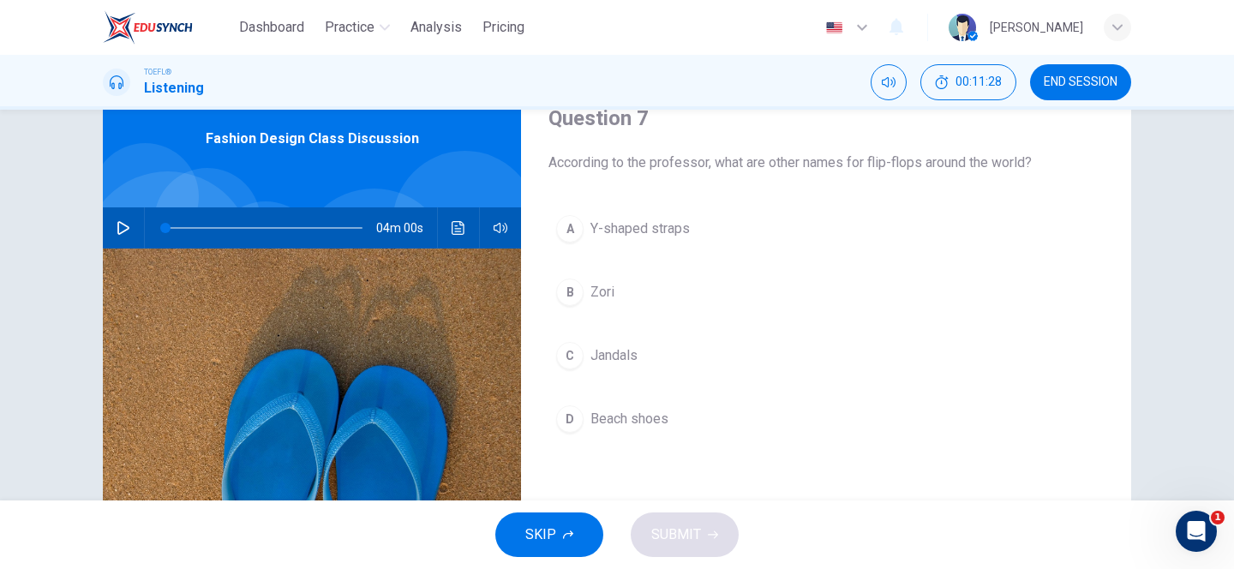
click at [570, 288] on div "B" at bounding box center [569, 291] width 27 height 27
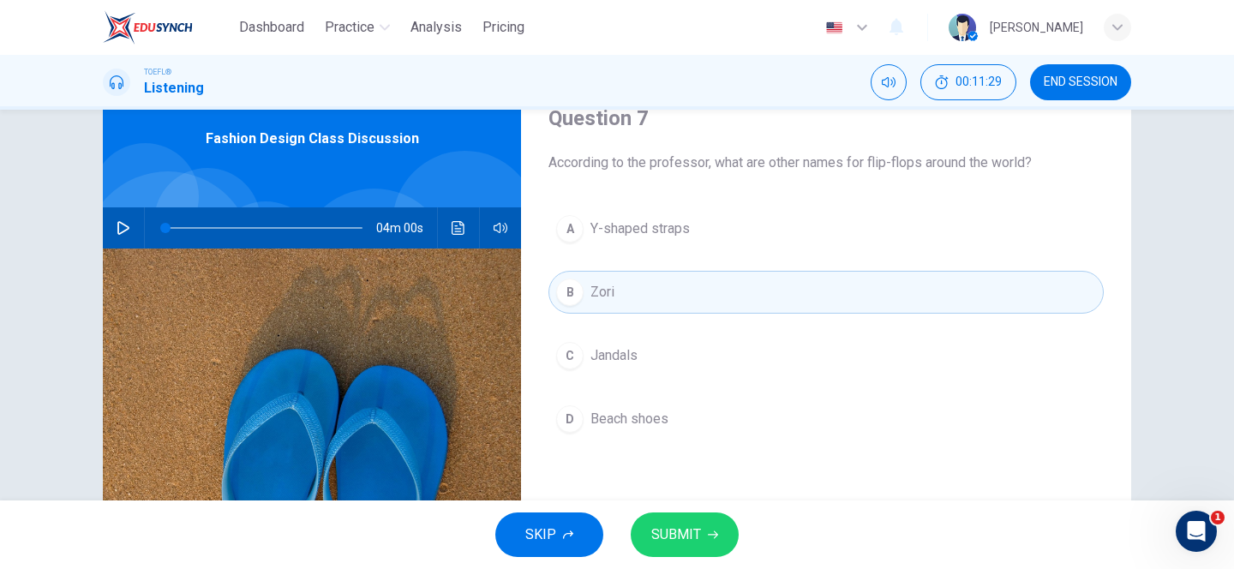
click at [708, 537] on icon "button" at bounding box center [713, 535] width 10 height 10
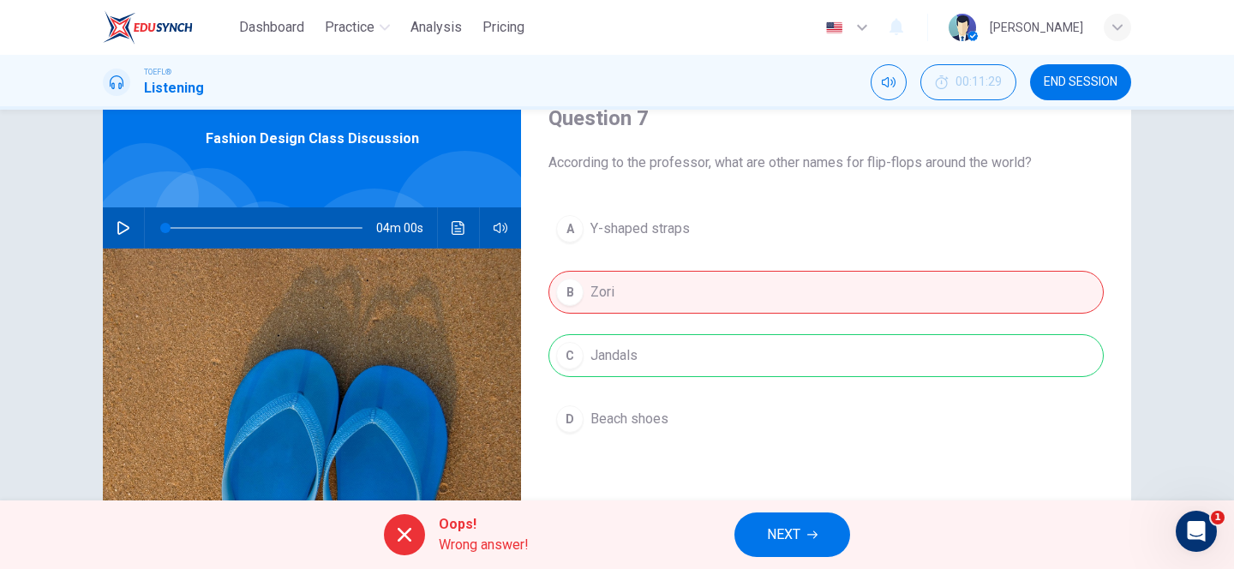
drag, startPoint x: 739, startPoint y: 163, endPoint x: 828, endPoint y: 169, distance: 89.3
click at [828, 169] on span "According to the professor, what are other names for flip-flops around the worl…" at bounding box center [825, 163] width 555 height 21
click at [786, 520] on button "NEXT" at bounding box center [792, 534] width 116 height 45
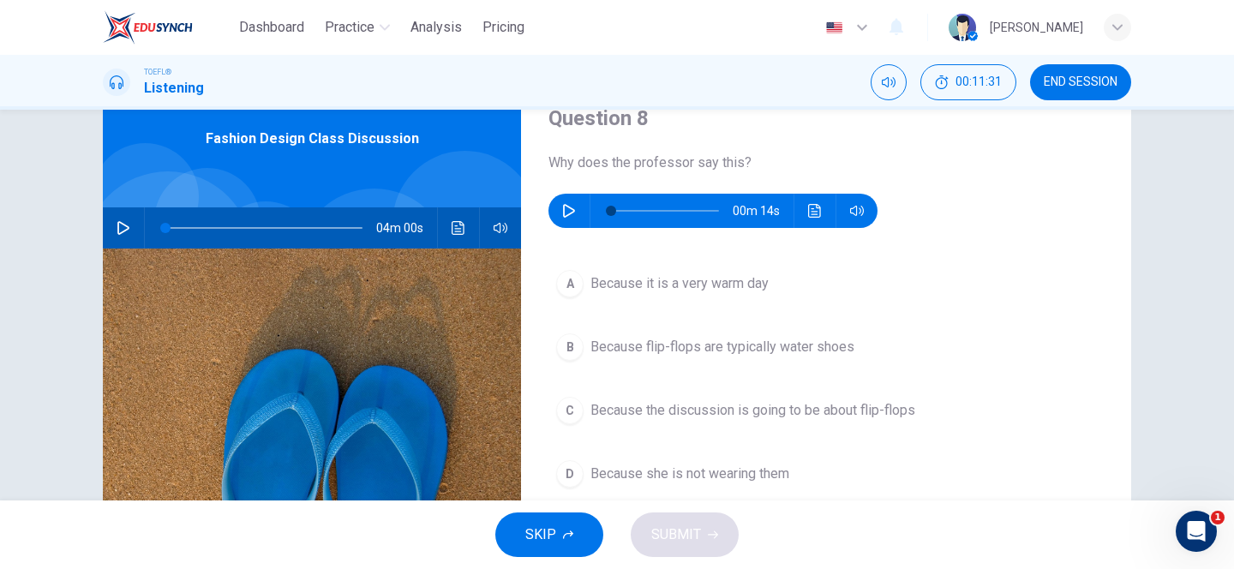
click at [570, 207] on icon "button" at bounding box center [569, 211] width 12 height 14
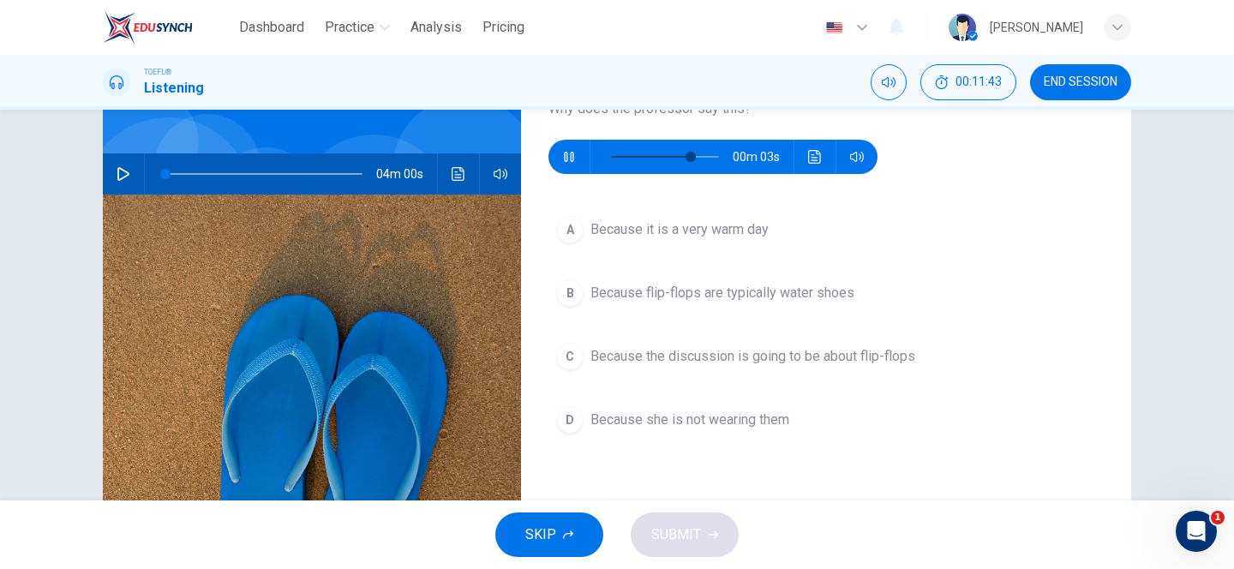
scroll to position [105, 0]
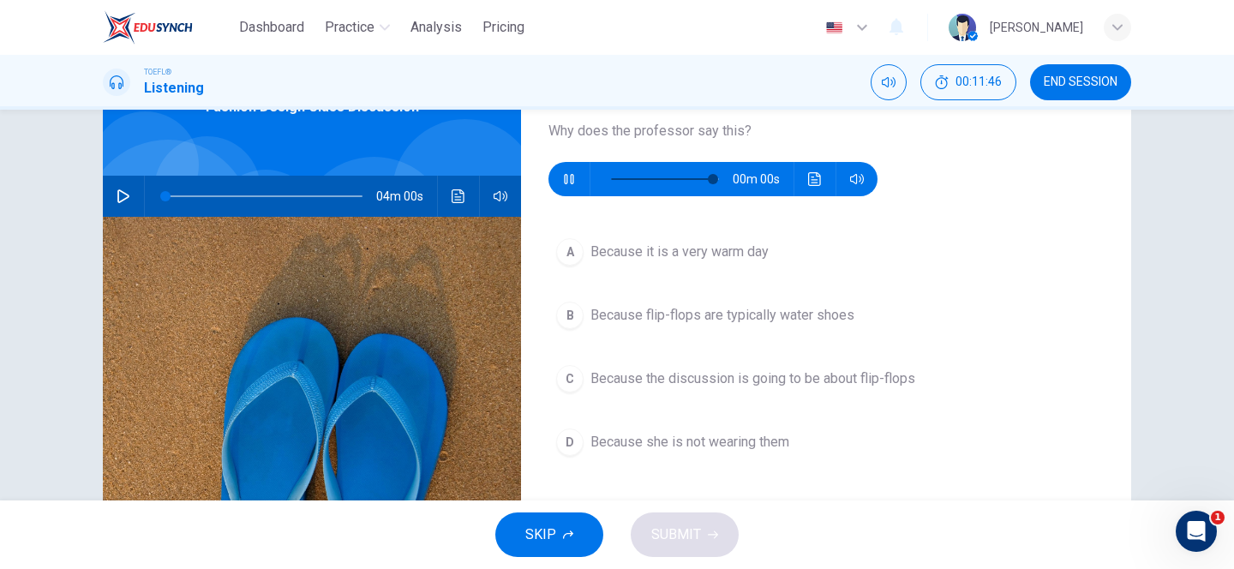
type input "0"
click at [707, 306] on span "Because flip-flops are typically water shoes" at bounding box center [722, 315] width 264 height 21
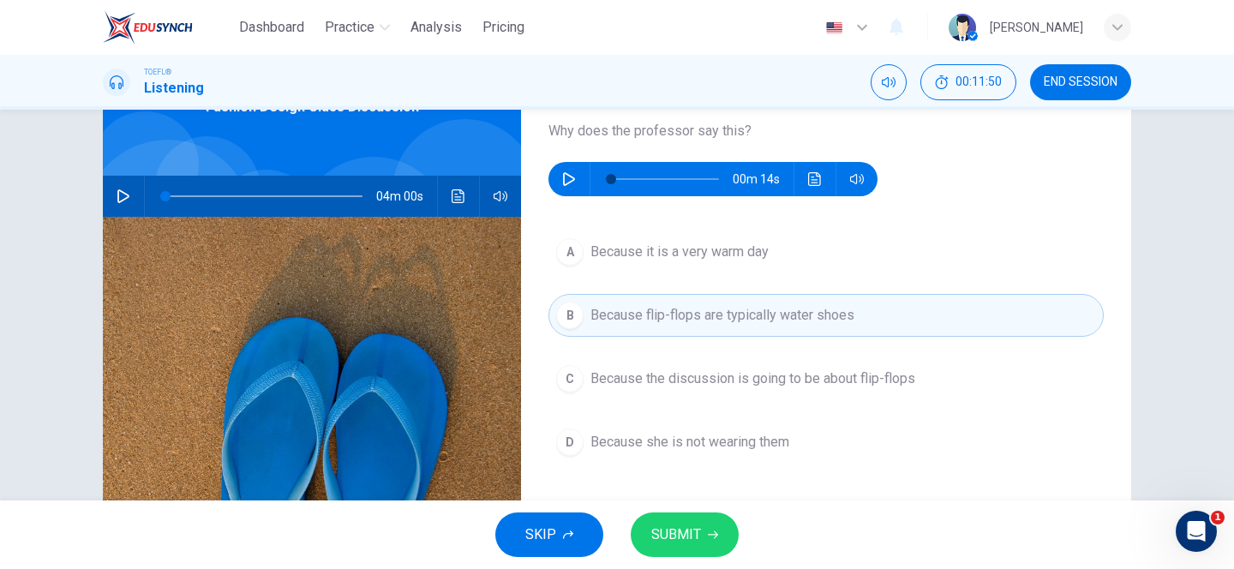
click at [671, 527] on span "SUBMIT" at bounding box center [676, 535] width 50 height 24
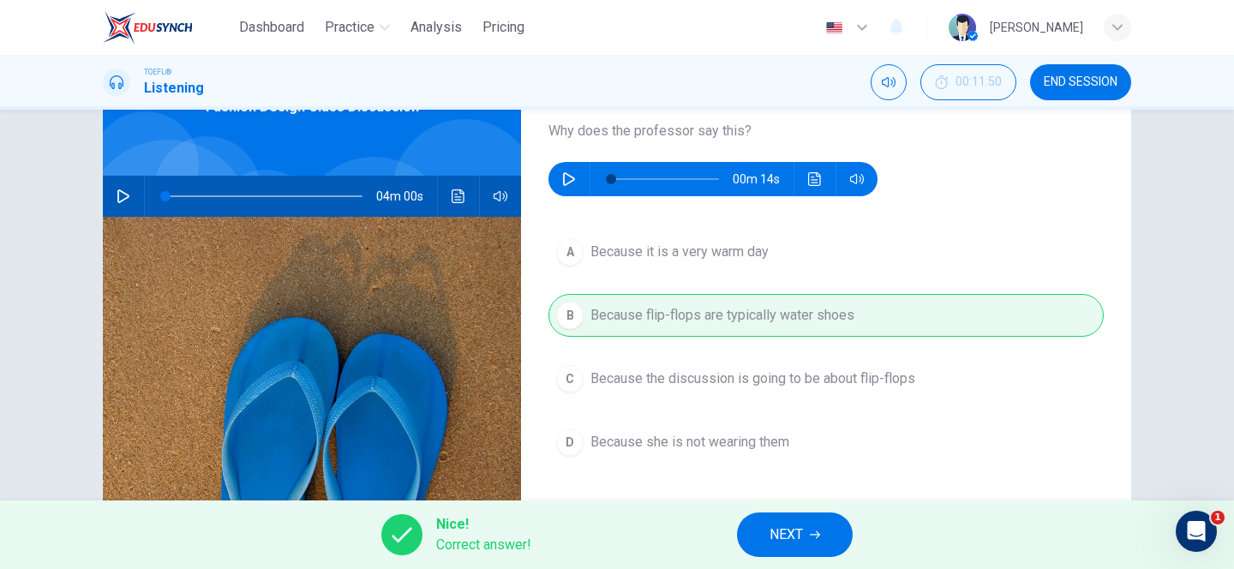
click at [814, 538] on icon "button" at bounding box center [815, 535] width 10 height 10
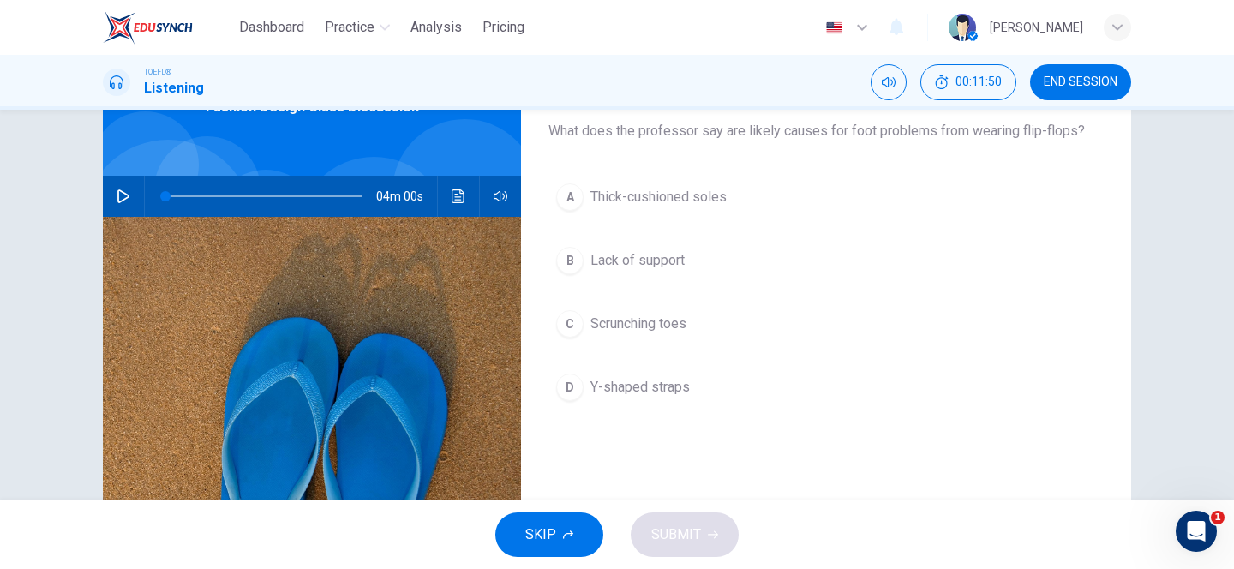
scroll to position [51, 0]
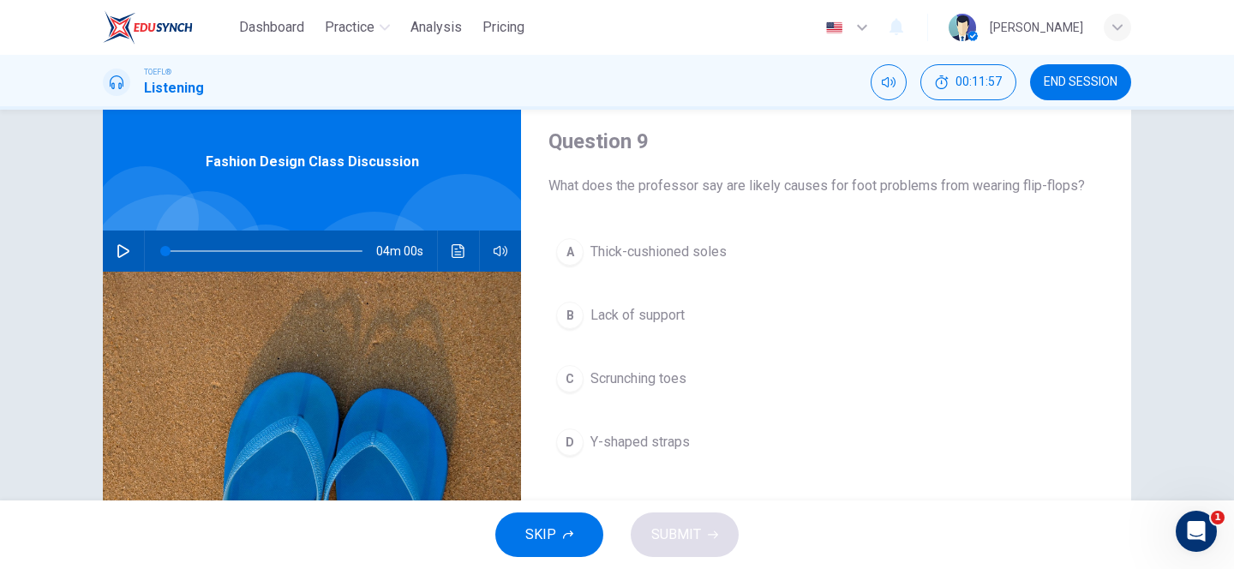
click at [640, 305] on span "Lack of support" at bounding box center [637, 315] width 94 height 21
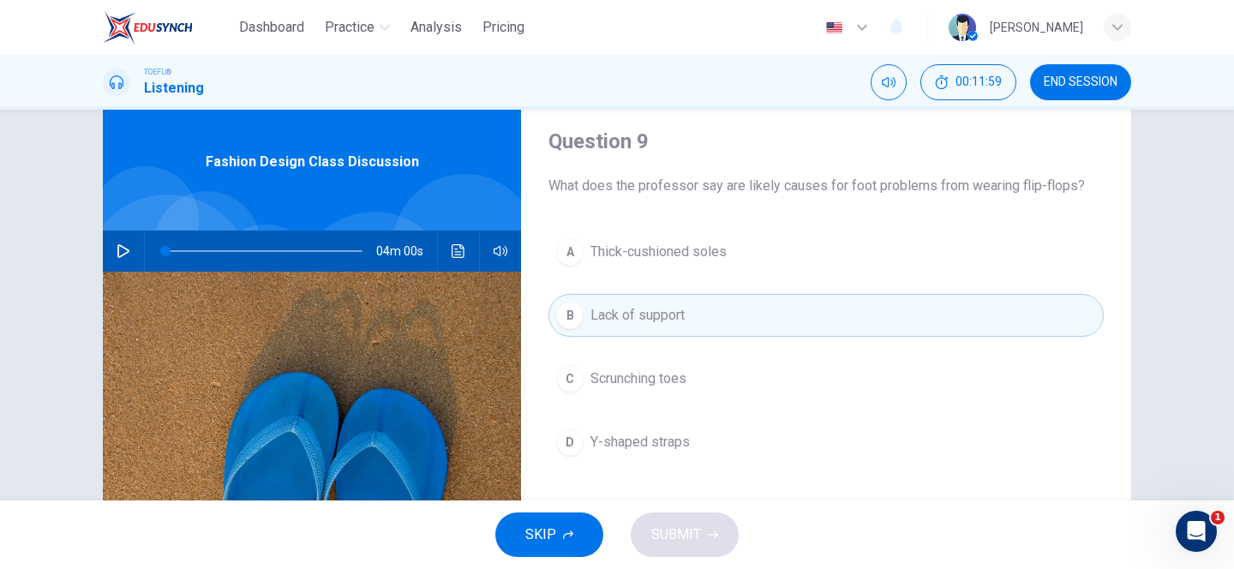
click at [570, 318] on div "B" at bounding box center [569, 315] width 27 height 27
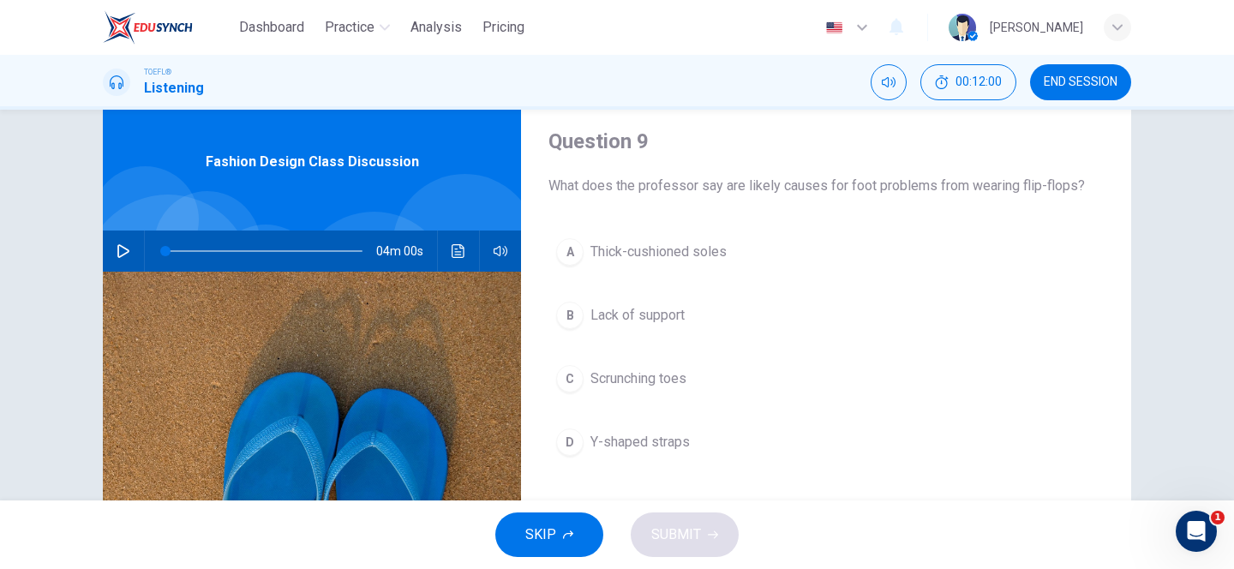
click at [568, 365] on div "C" at bounding box center [569, 378] width 27 height 27
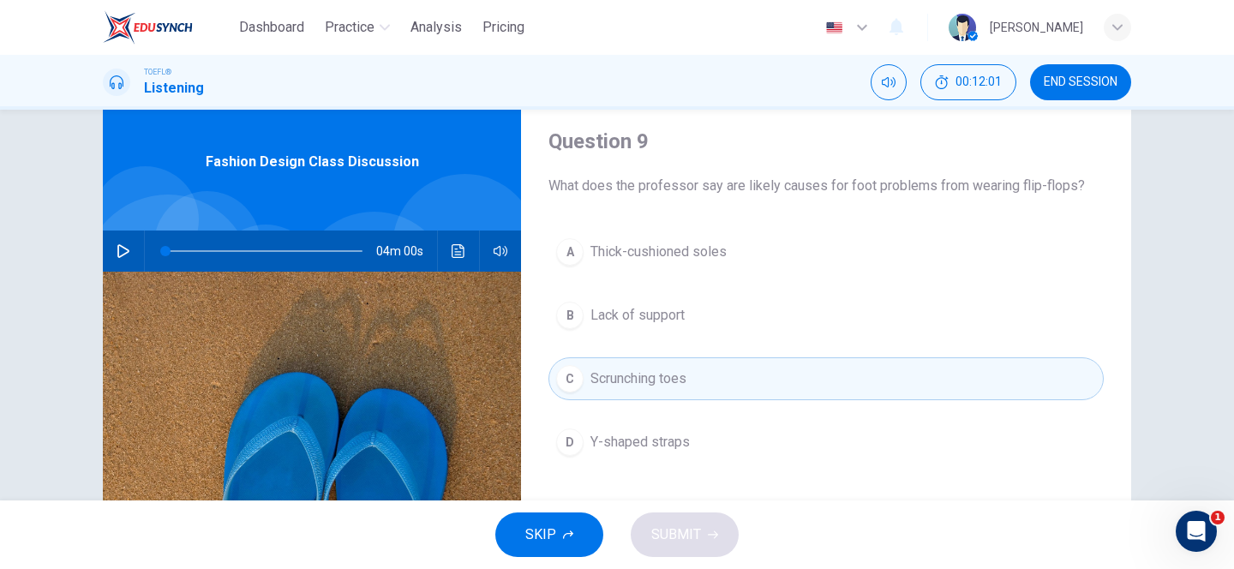
click at [577, 289] on div "A Thick-cushioned soles B Lack of support C Scrunching toes D Y-shaped straps" at bounding box center [825, 363] width 555 height 267
click at [576, 307] on div "B" at bounding box center [569, 315] width 27 height 27
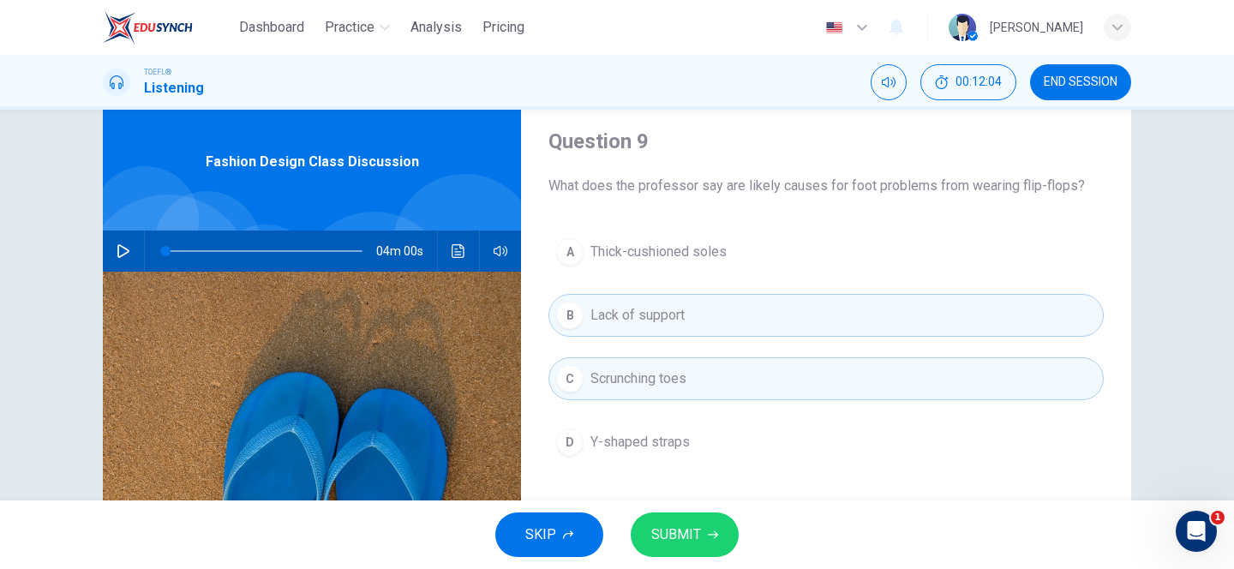
click at [707, 548] on button "SUBMIT" at bounding box center [685, 534] width 108 height 45
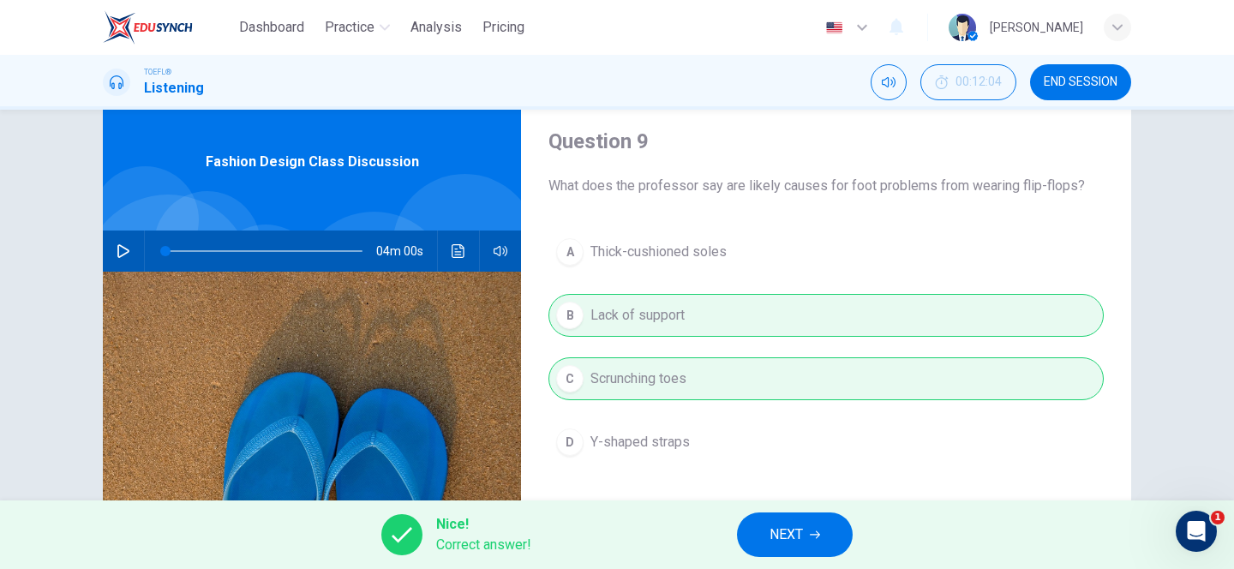
click at [809, 531] on button "NEXT" at bounding box center [795, 534] width 116 height 45
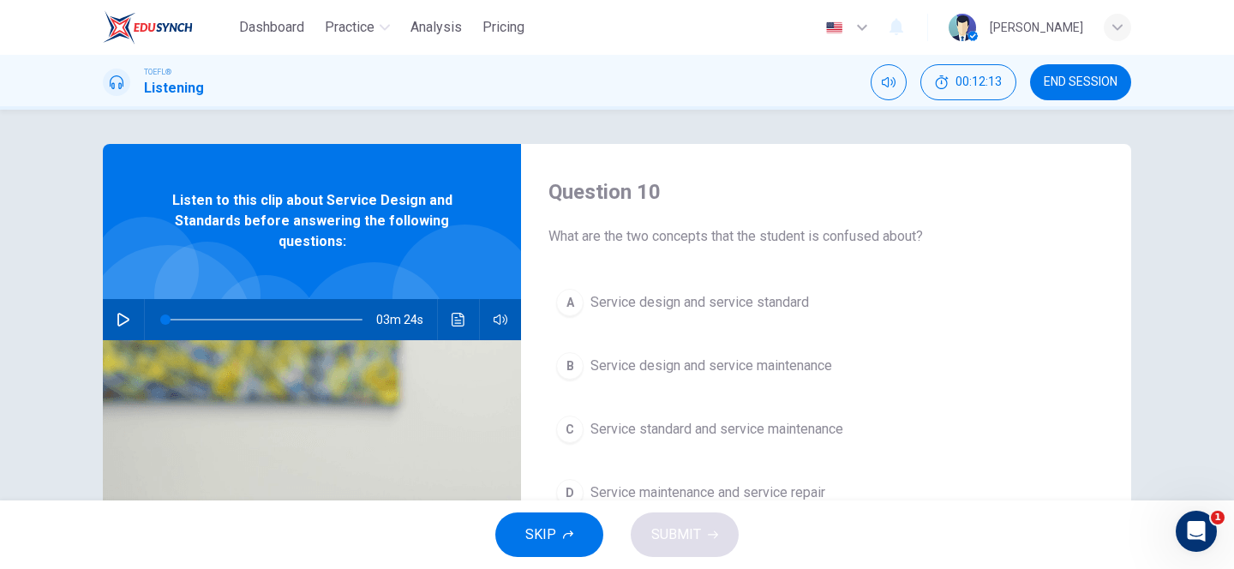
click at [127, 314] on icon "button" at bounding box center [124, 320] width 14 height 14
type input "0"
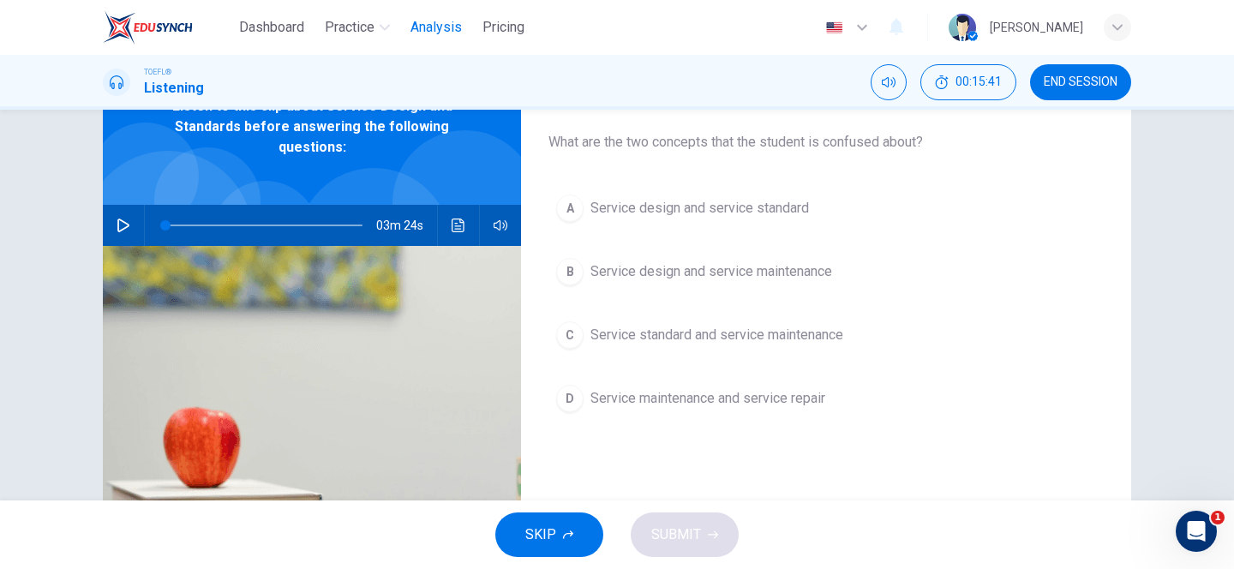
scroll to position [93, 0]
click at [574, 212] on div "A" at bounding box center [569, 208] width 27 height 27
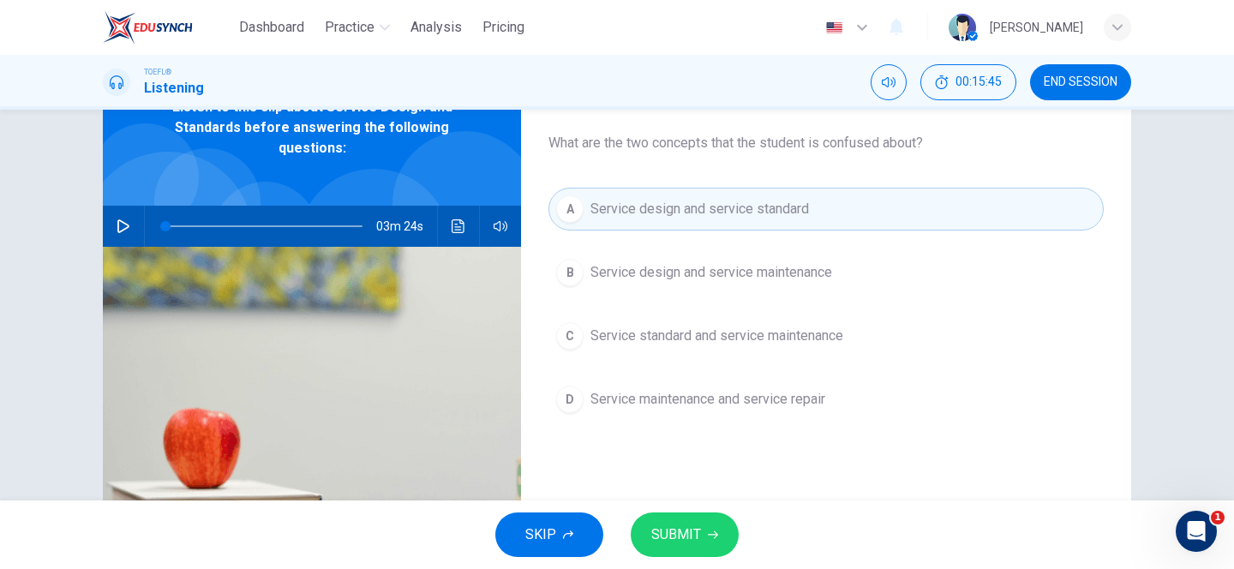
click at [696, 541] on span "SUBMIT" at bounding box center [676, 535] width 50 height 24
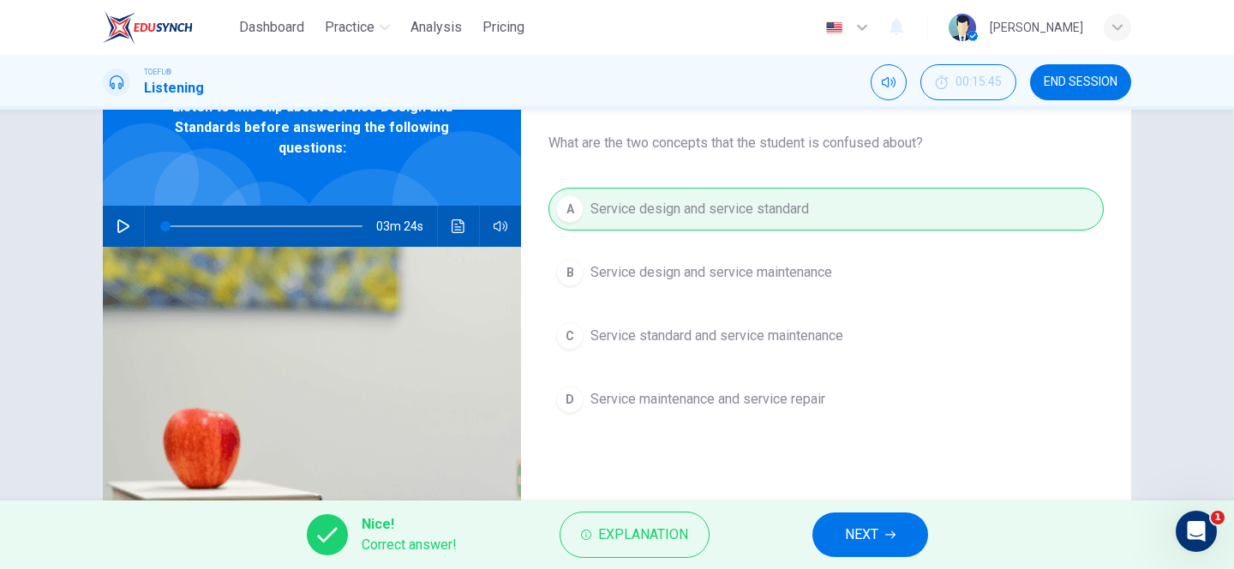
click at [845, 523] on span "NEXT" at bounding box center [861, 535] width 33 height 24
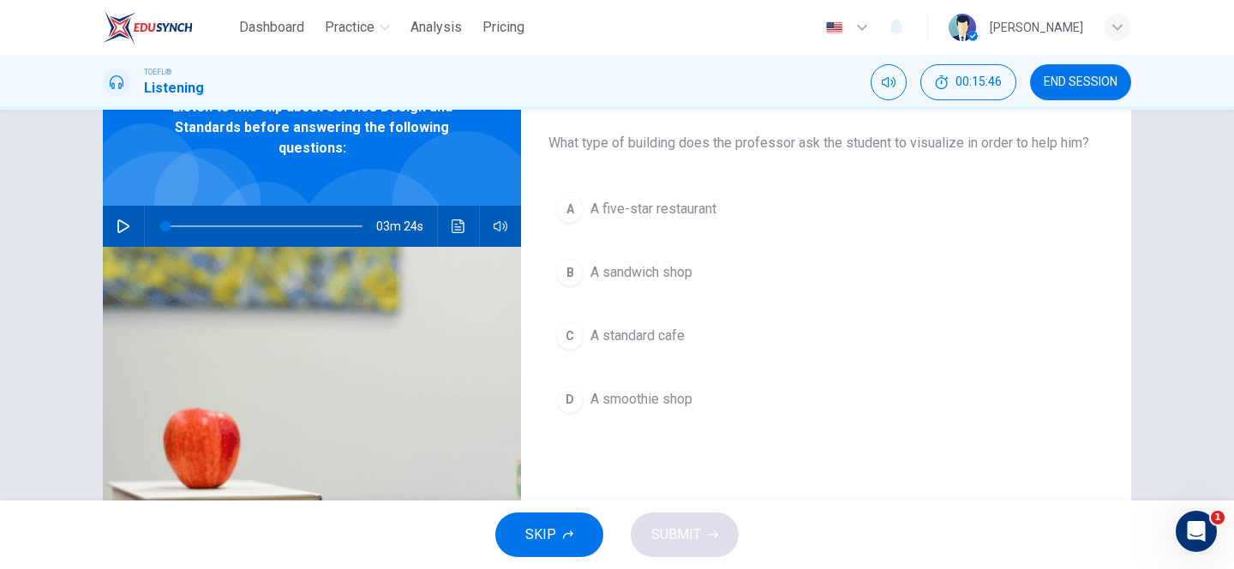
scroll to position [70, 0]
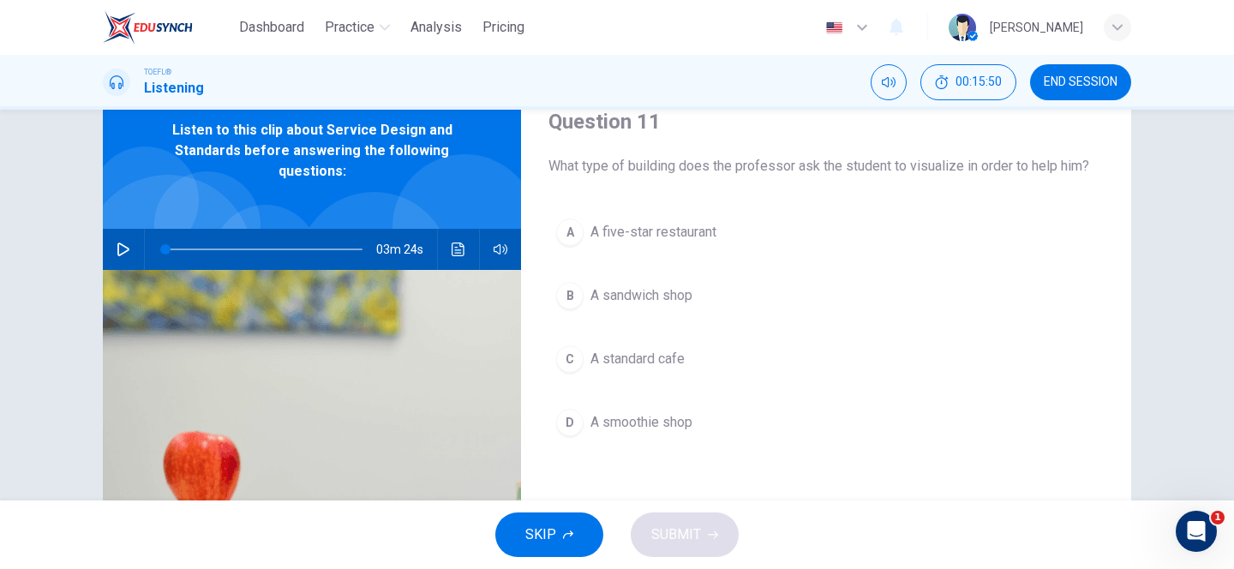
click at [620, 362] on span "A standard cafe" at bounding box center [637, 359] width 94 height 21
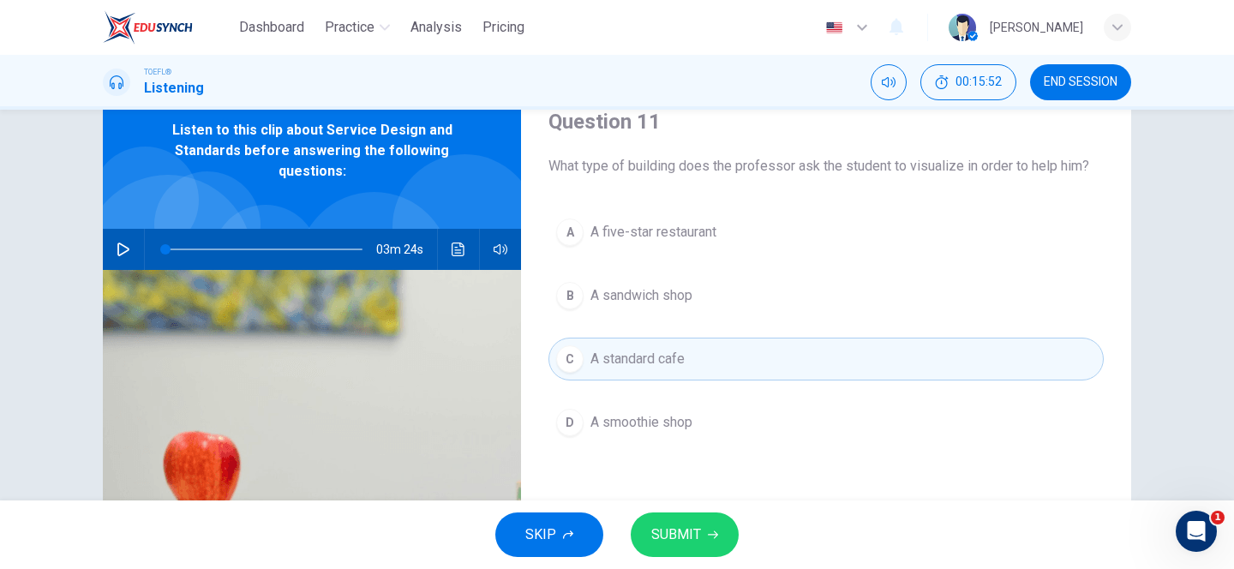
click at [674, 532] on span "SUBMIT" at bounding box center [676, 535] width 50 height 24
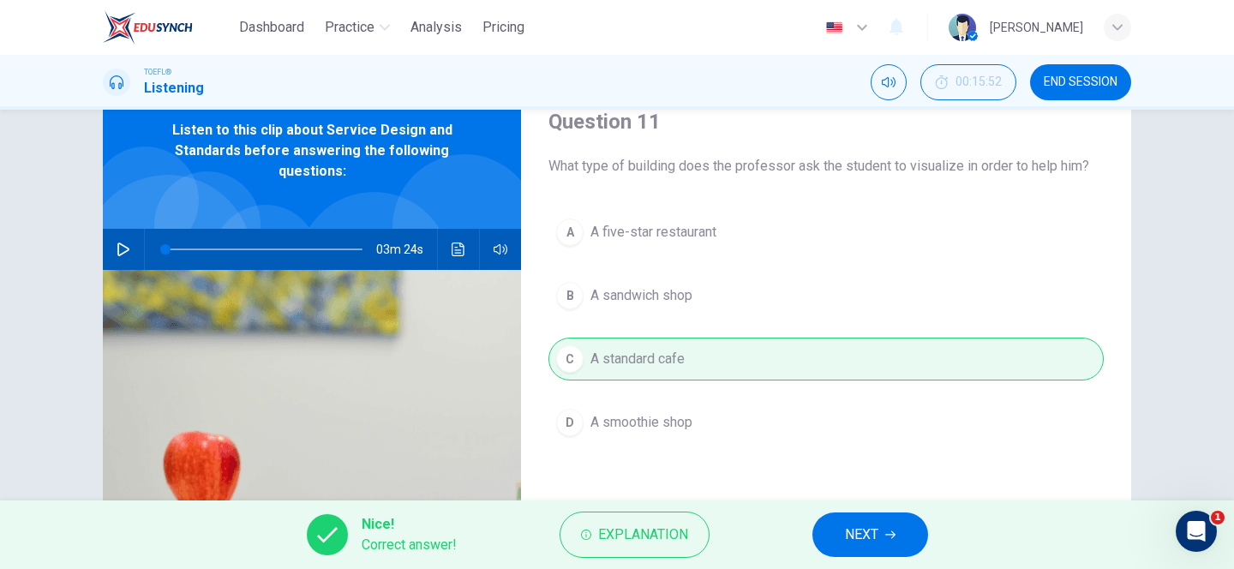
click at [885, 530] on icon "button" at bounding box center [890, 535] width 10 height 10
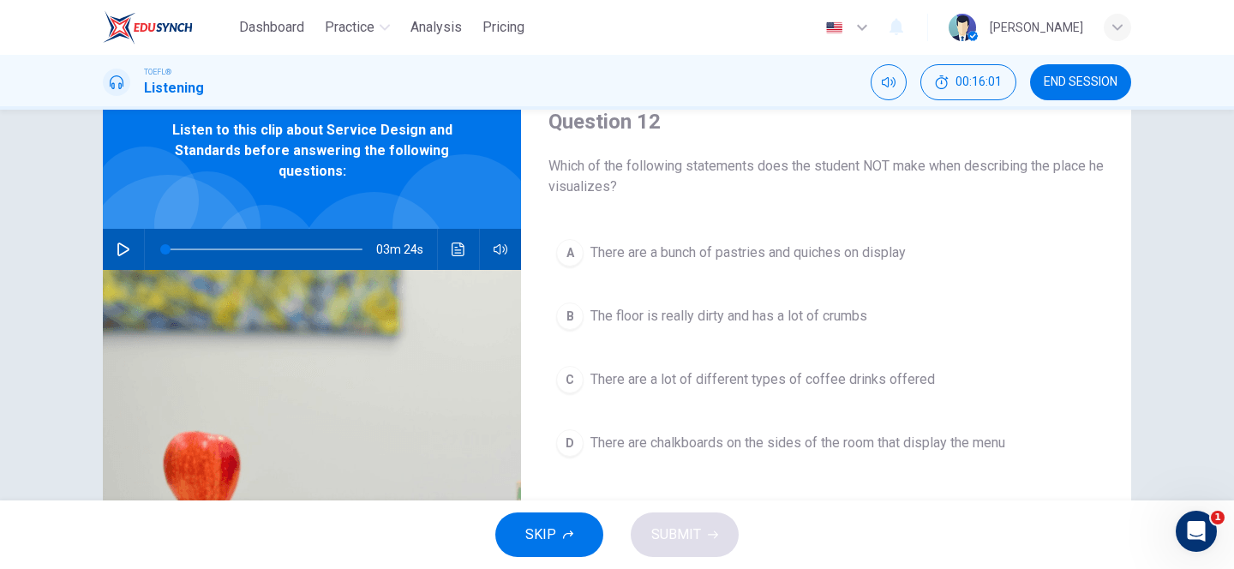
click at [689, 310] on span "The floor is really dirty and has a lot of crumbs" at bounding box center [728, 316] width 277 height 21
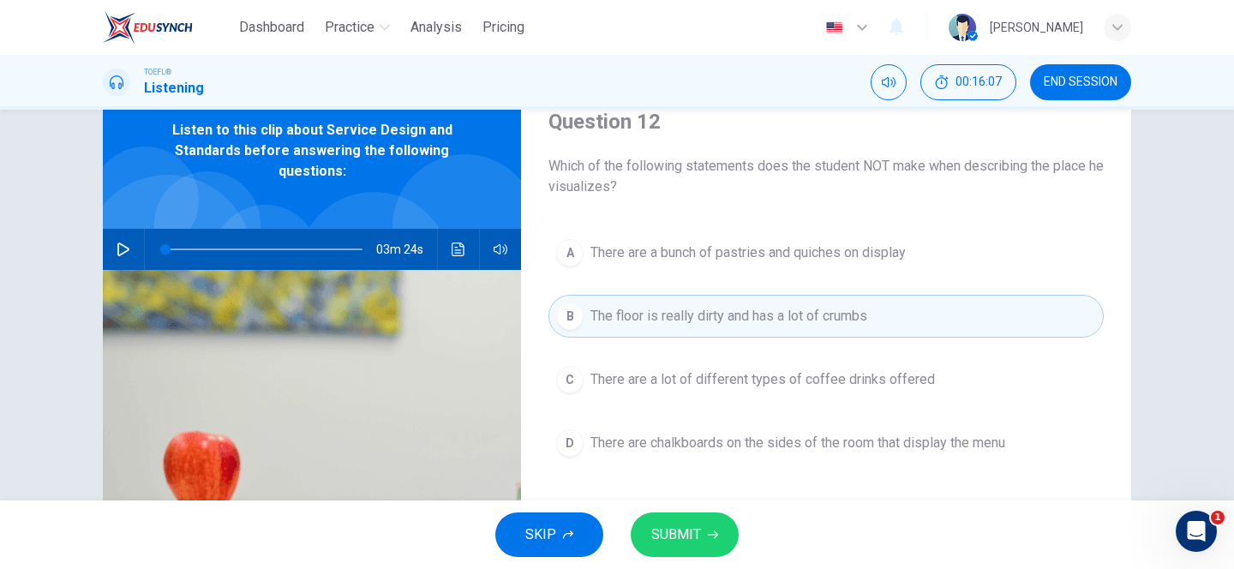
click at [673, 530] on span "SUBMIT" at bounding box center [676, 535] width 50 height 24
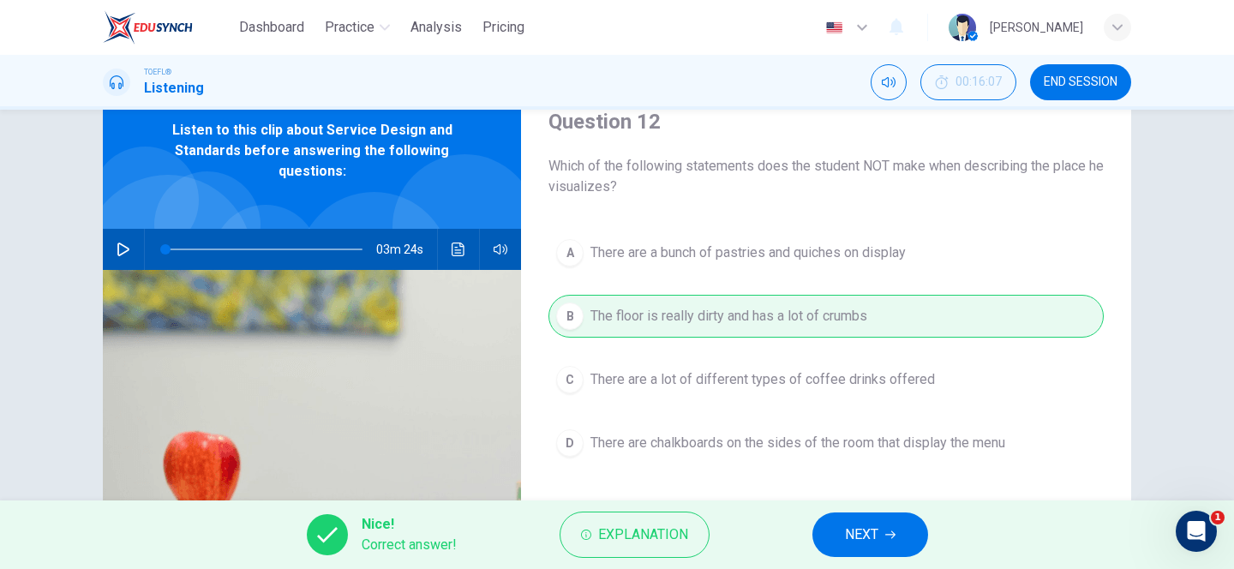
click at [857, 536] on span "NEXT" at bounding box center [861, 535] width 33 height 24
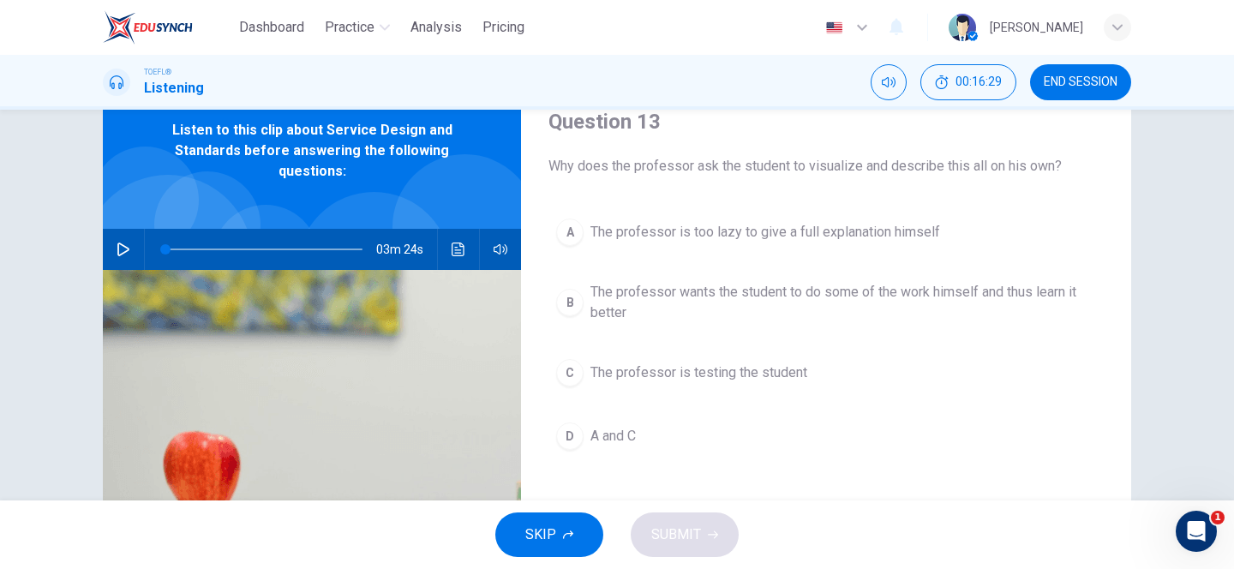
click at [625, 369] on span "The professor is testing the student" at bounding box center [698, 372] width 217 height 21
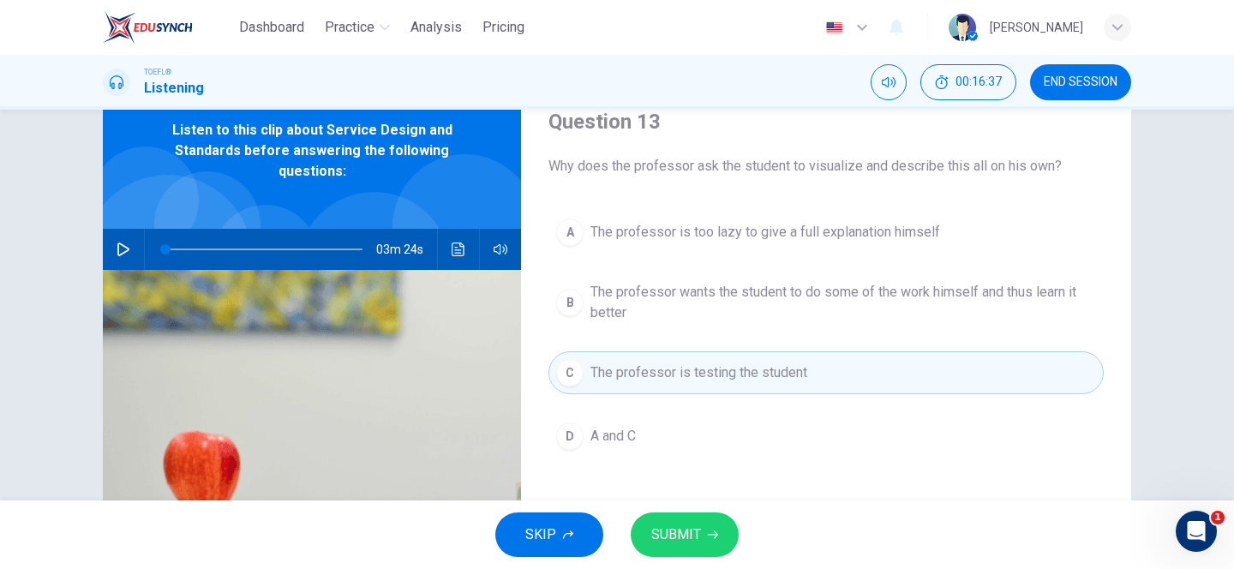
click at [692, 521] on button "SUBMIT" at bounding box center [685, 534] width 108 height 45
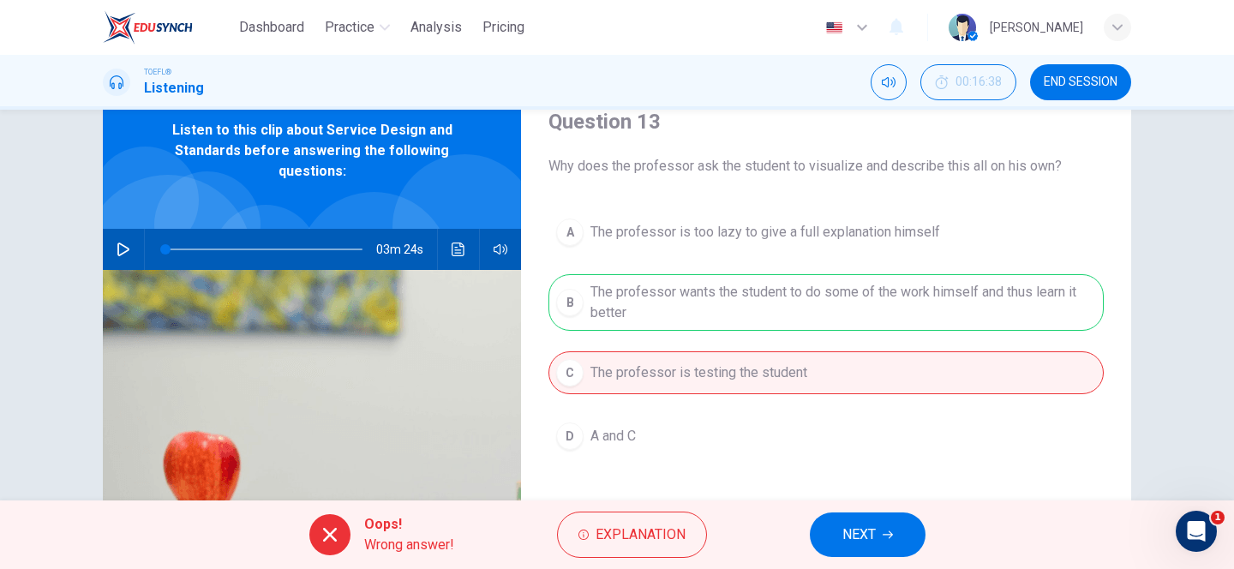
click at [678, 300] on div "A The professor is too lazy to give a full explanation himself B The professor …" at bounding box center [825, 351] width 555 height 281
drag, startPoint x: 635, startPoint y: 285, endPoint x: 720, endPoint y: 297, distance: 85.7
click at [720, 298] on div "A The professor is too lazy to give a full explanation himself B The professor …" at bounding box center [825, 351] width 555 height 281
click at [873, 540] on span "NEXT" at bounding box center [858, 535] width 33 height 24
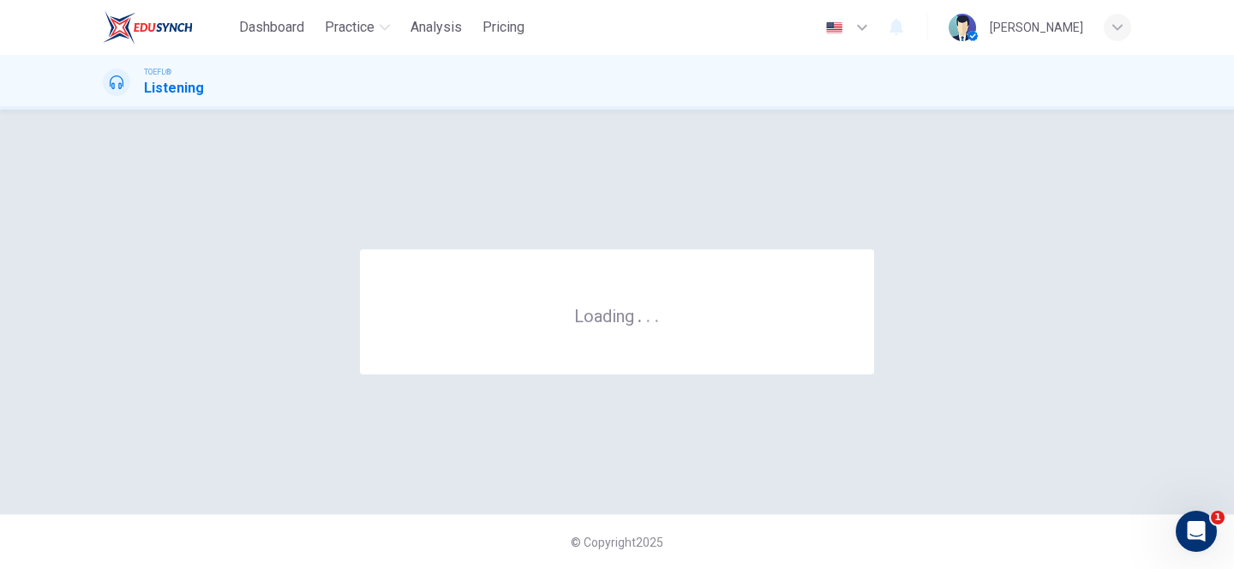
scroll to position [0, 0]
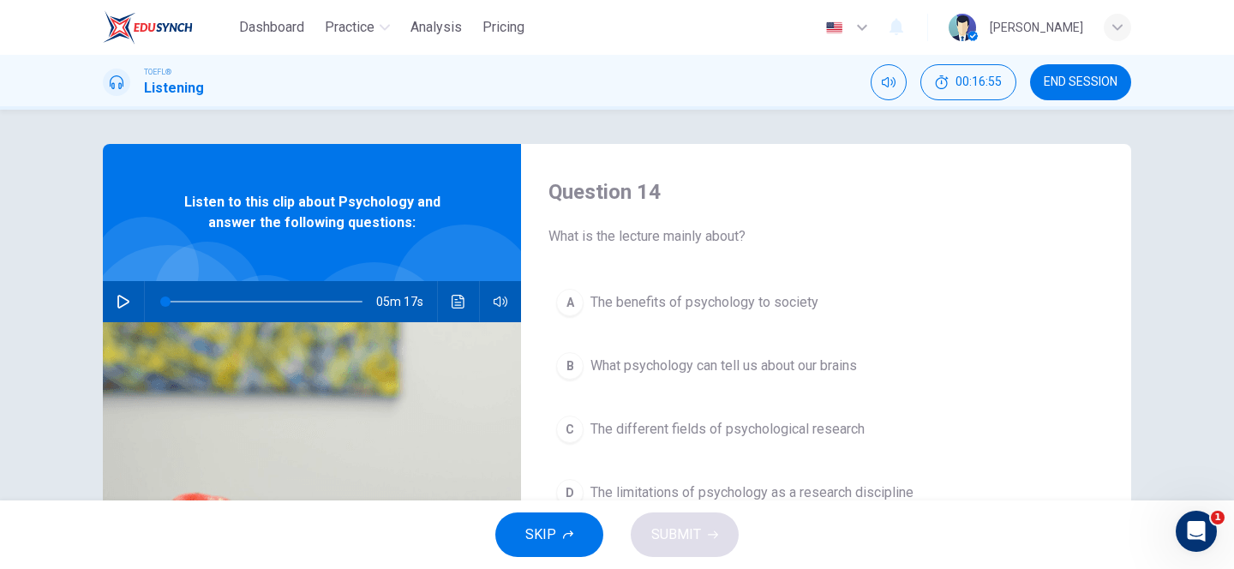
click at [117, 301] on icon "button" at bounding box center [124, 302] width 14 height 14
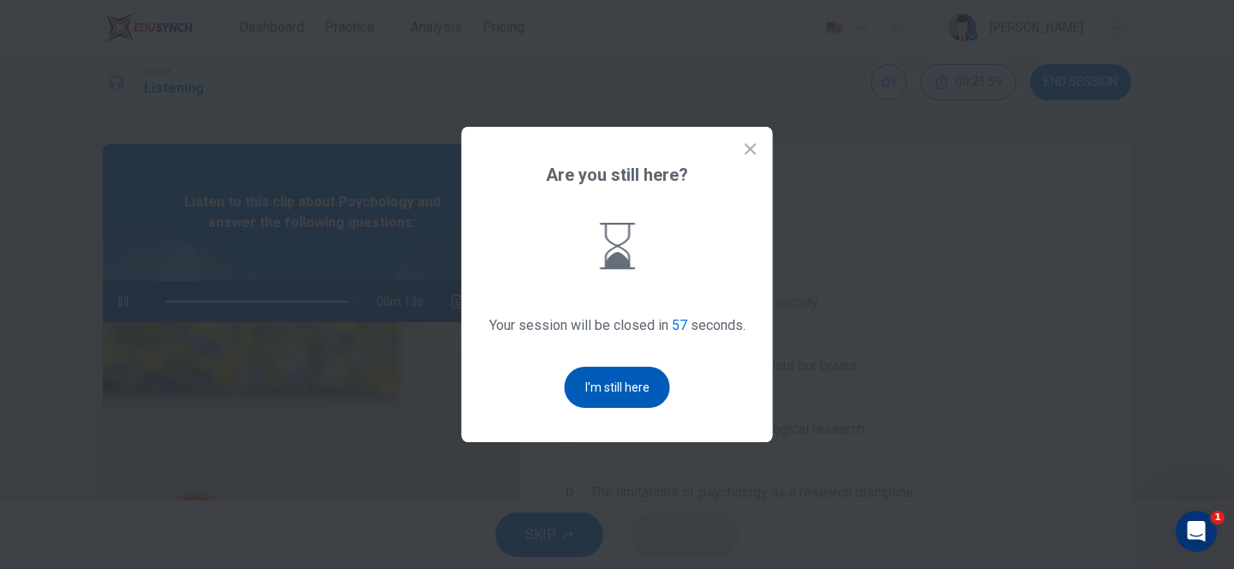
click at [614, 384] on button "I'm still here" at bounding box center [617, 387] width 105 height 41
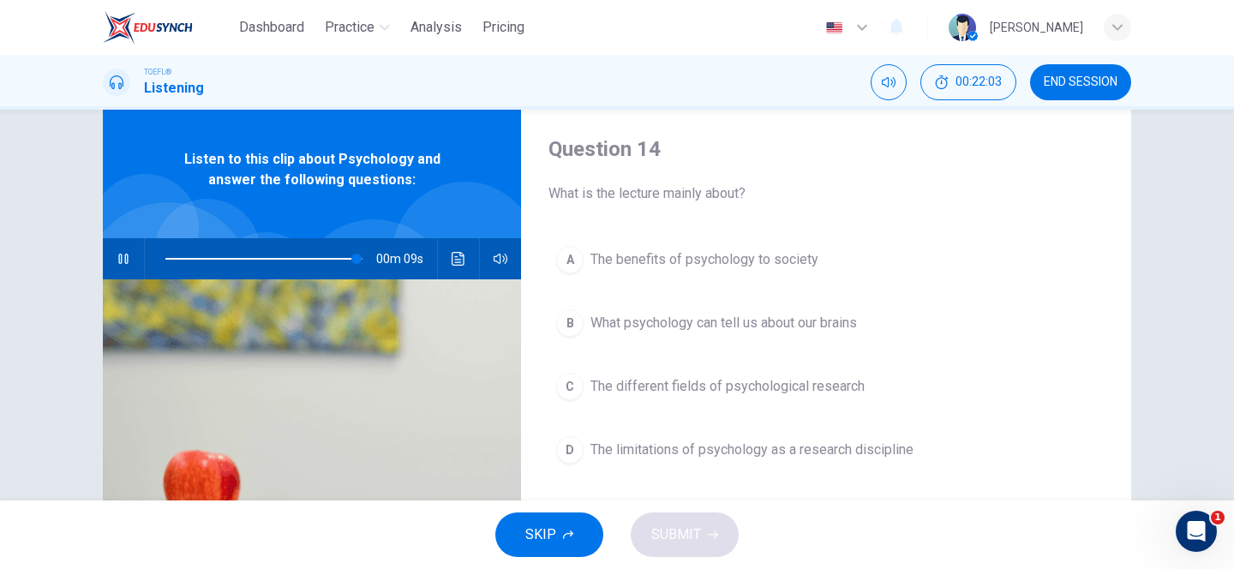
scroll to position [42, 0]
click at [577, 257] on div "A" at bounding box center [569, 260] width 27 height 27
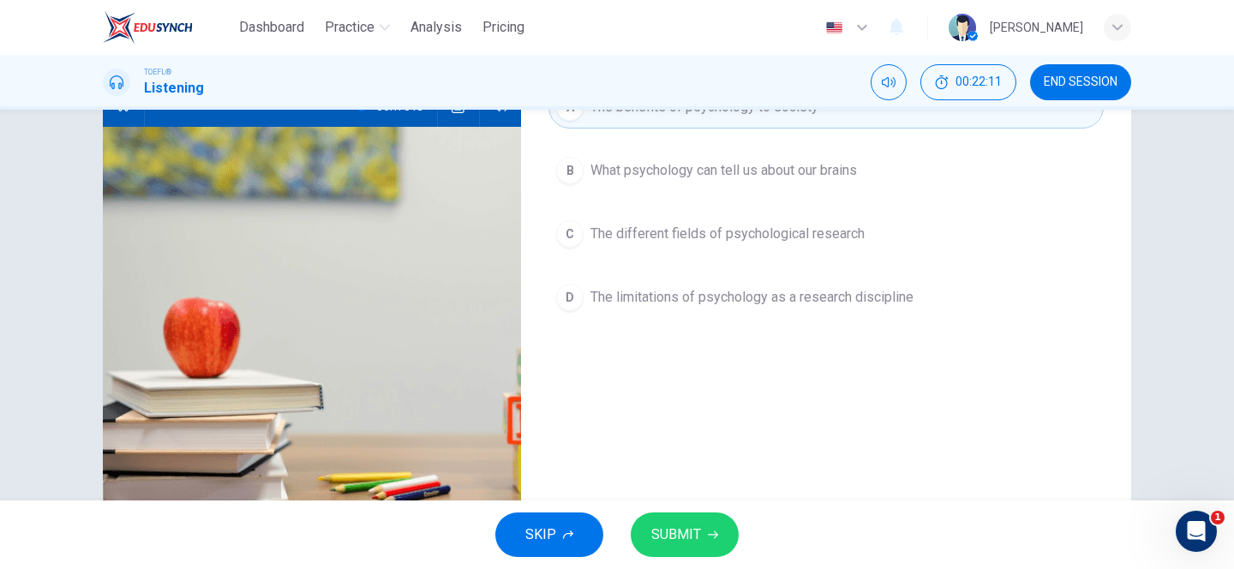
scroll to position [192, 0]
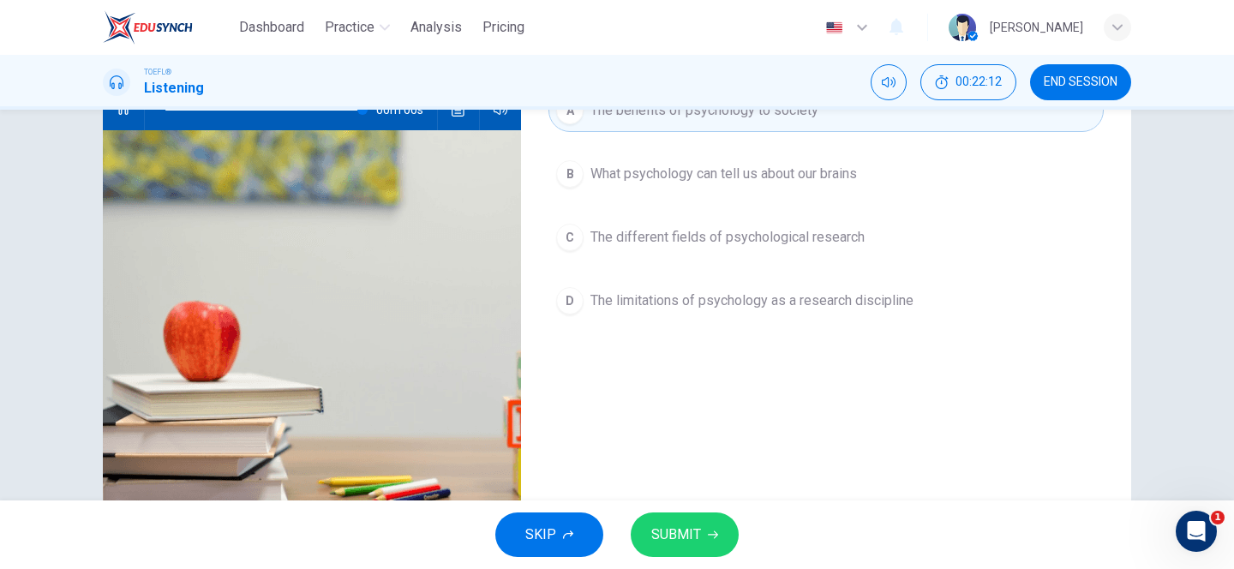
type input "0"
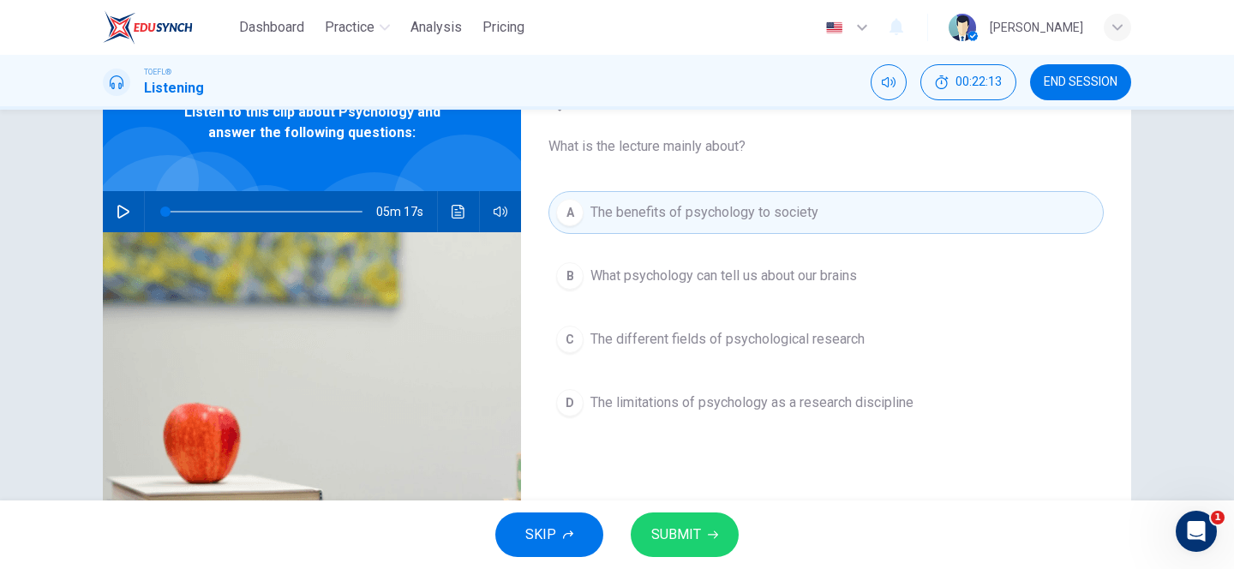
scroll to position [82, 0]
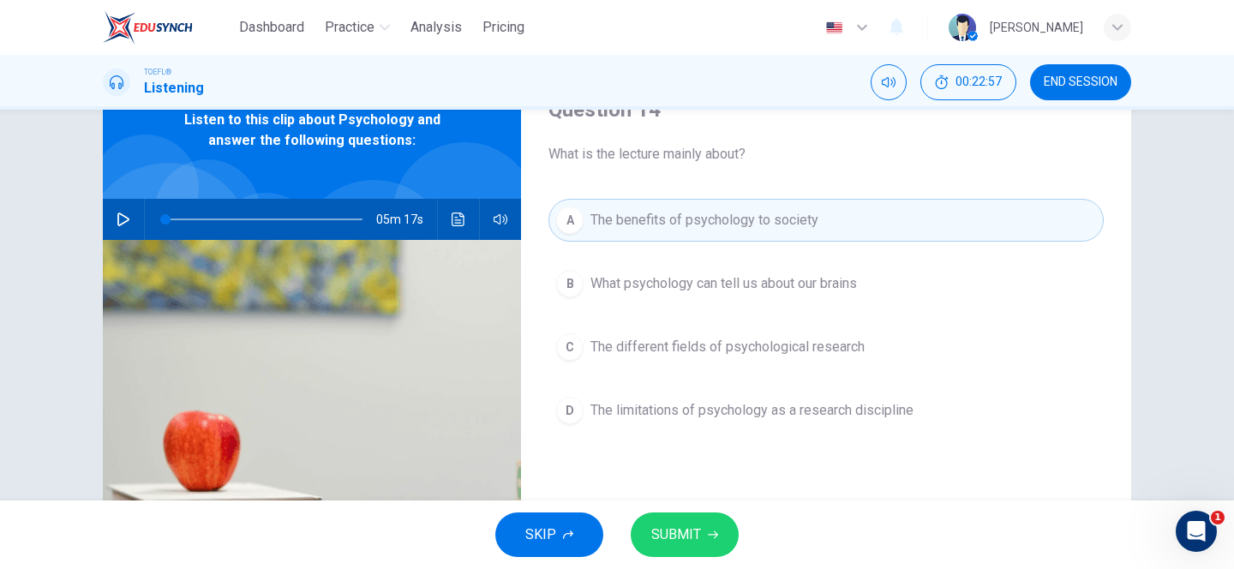
click at [703, 530] on button "SUBMIT" at bounding box center [685, 534] width 108 height 45
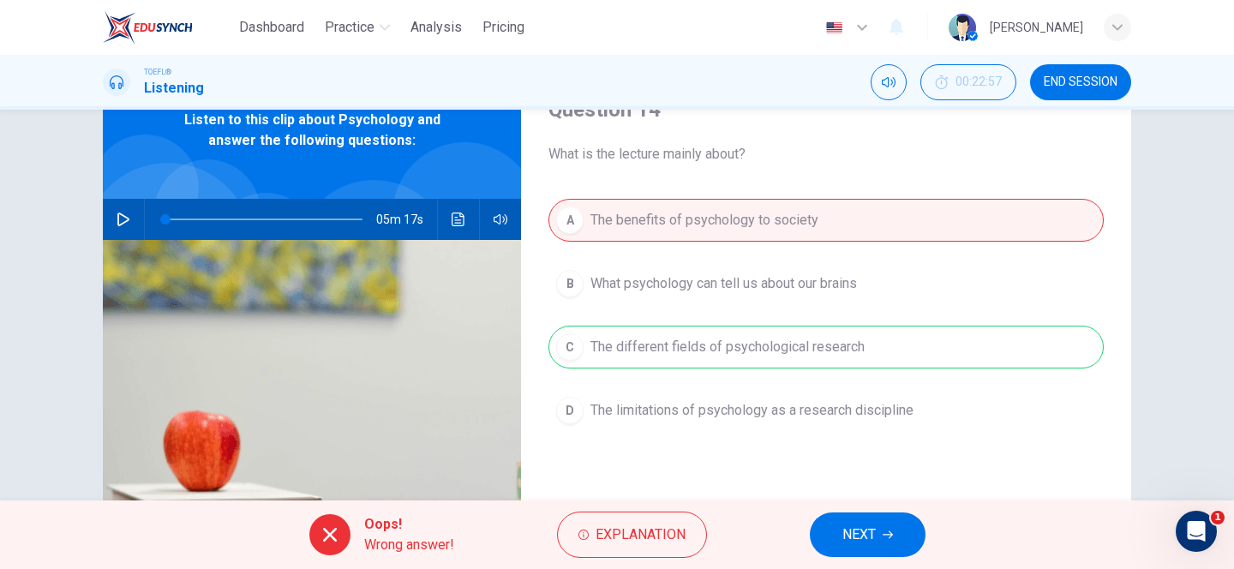
click at [769, 344] on div "A The benefits of psychology to society B What psychology can tell us about our…" at bounding box center [825, 332] width 555 height 267
click at [889, 538] on icon "button" at bounding box center [888, 535] width 10 height 10
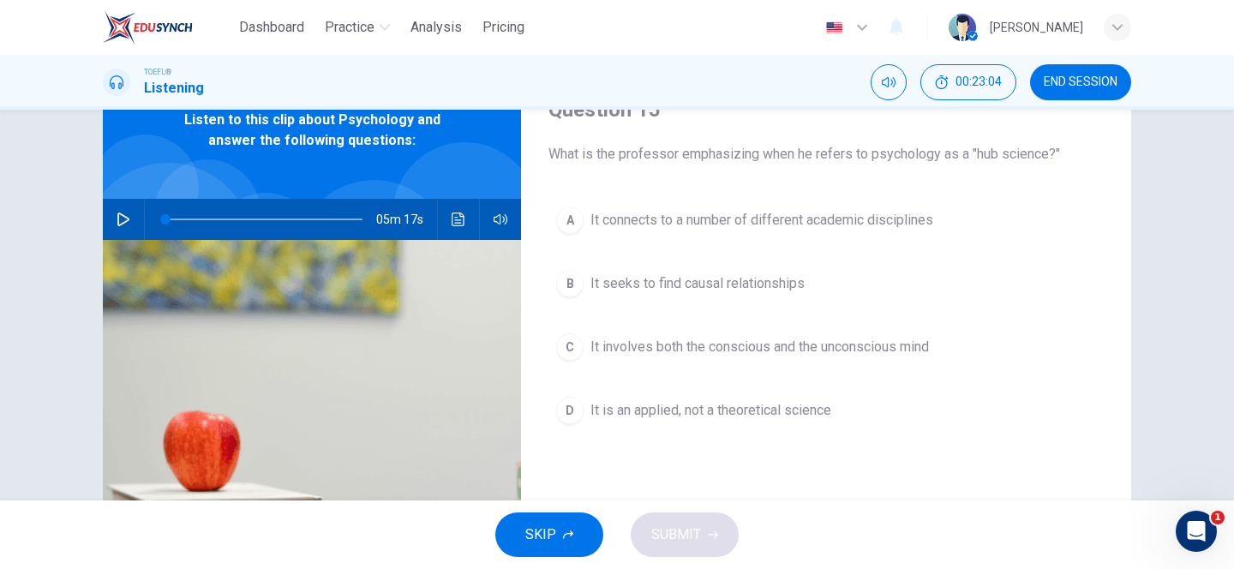
click at [638, 217] on span "It connects to a number of different academic disciplines" at bounding box center [761, 220] width 343 height 21
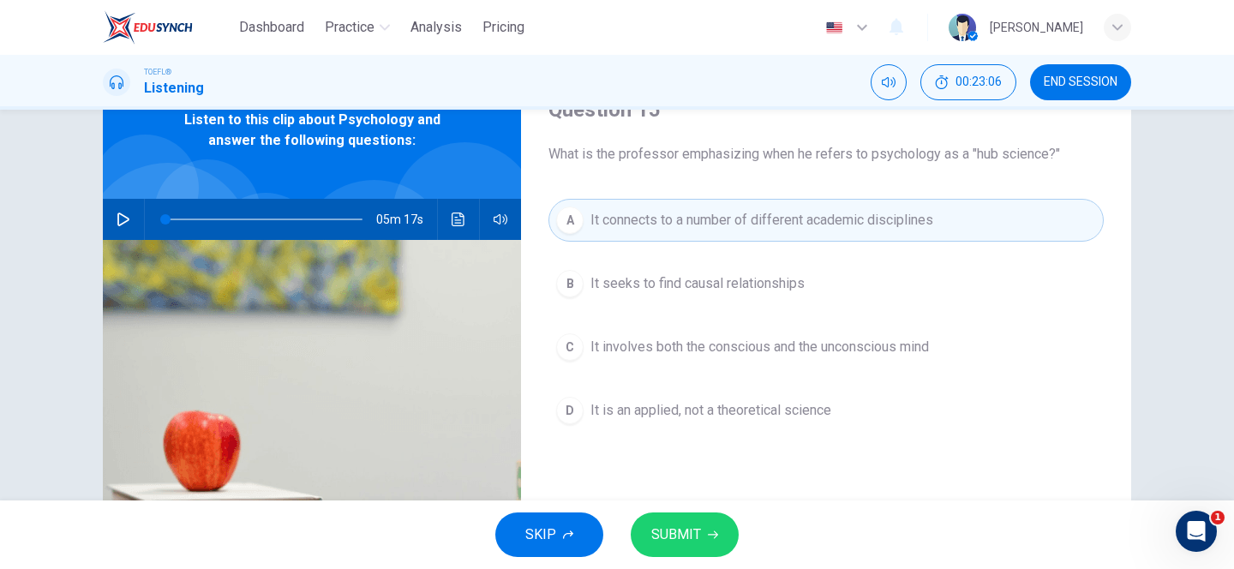
click at [667, 537] on span "SUBMIT" at bounding box center [676, 535] width 50 height 24
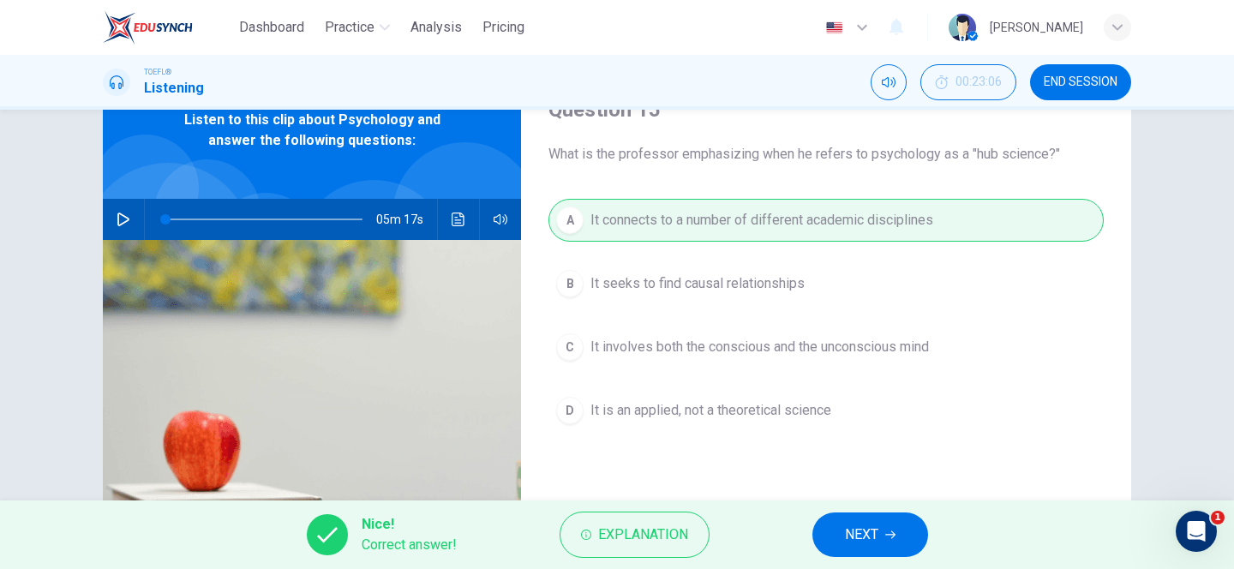
click at [866, 524] on span "NEXT" at bounding box center [861, 535] width 33 height 24
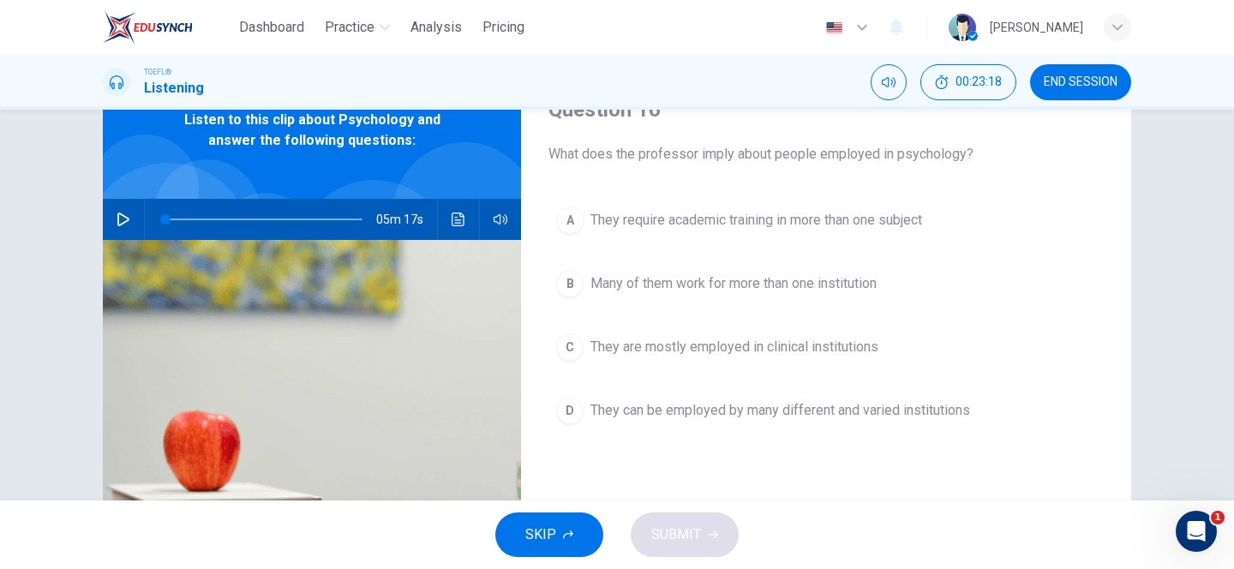
click at [704, 408] on span "They can be employed by many different and varied institutions" at bounding box center [780, 410] width 380 height 21
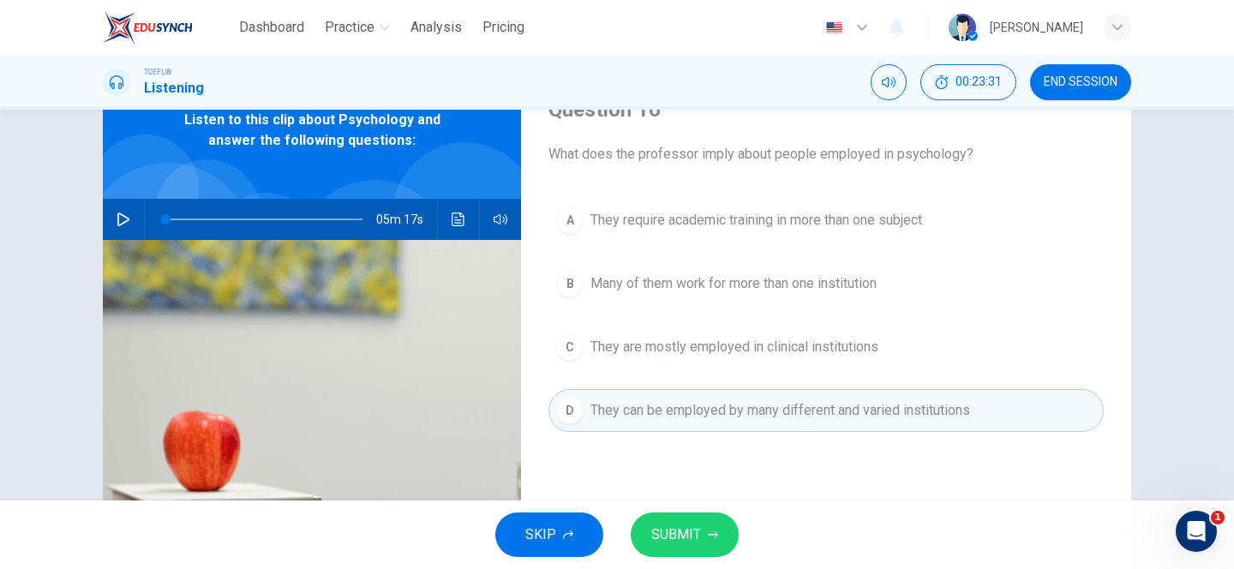
click at [689, 529] on span "SUBMIT" at bounding box center [676, 535] width 50 height 24
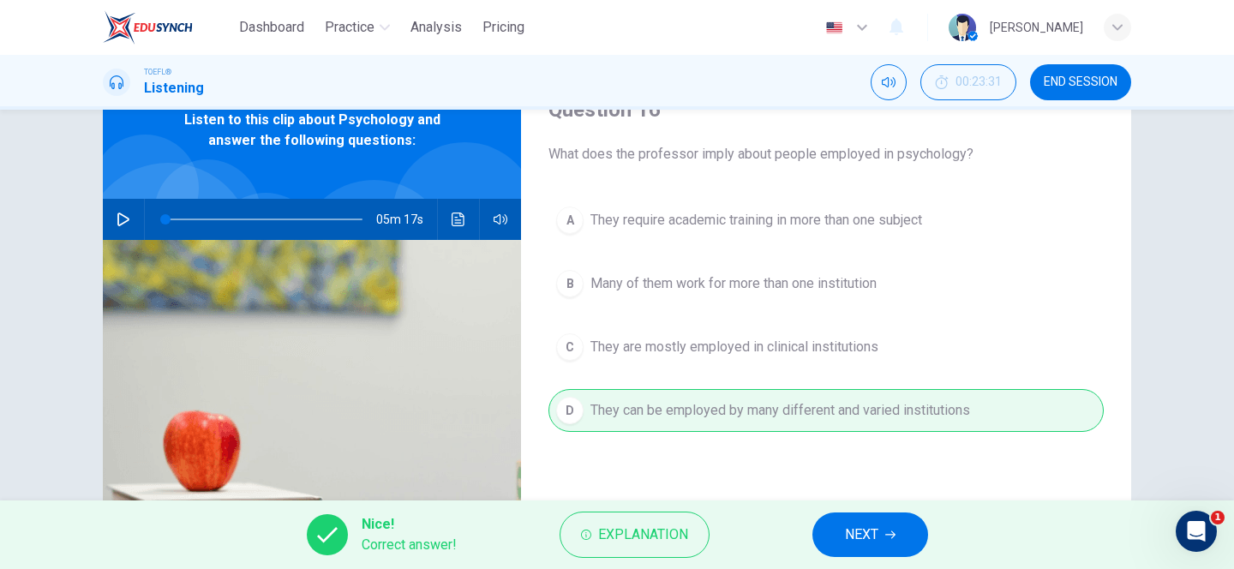
click at [849, 540] on span "NEXT" at bounding box center [861, 535] width 33 height 24
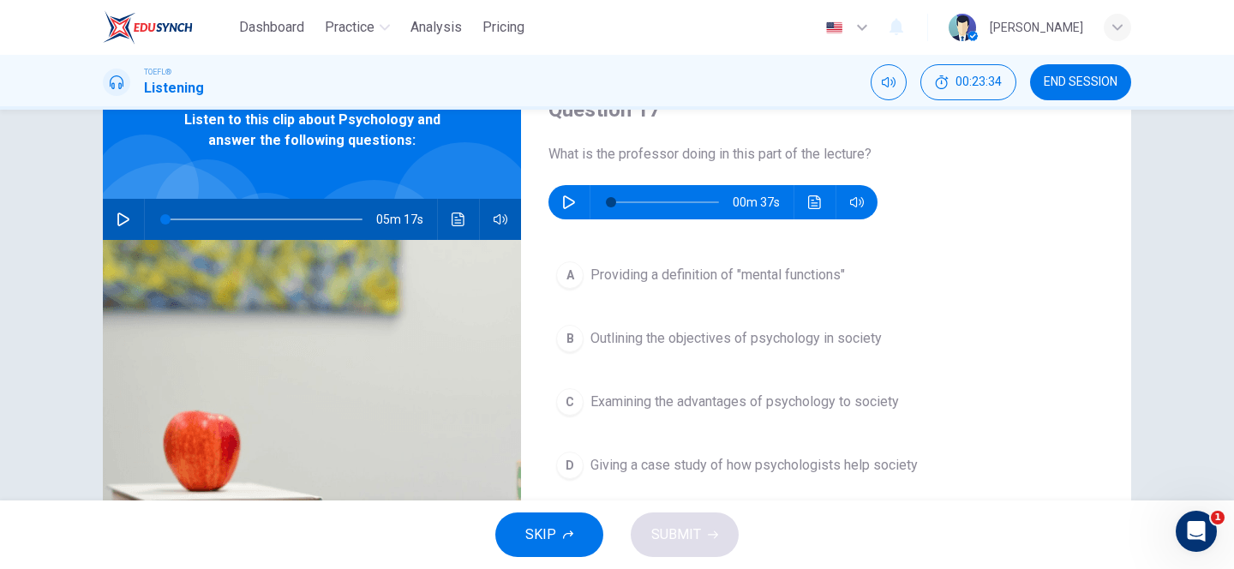
click at [566, 192] on button "button" at bounding box center [568, 202] width 27 height 34
click at [812, 339] on span "Outlining the objectives of psychology in society" at bounding box center [735, 338] width 291 height 21
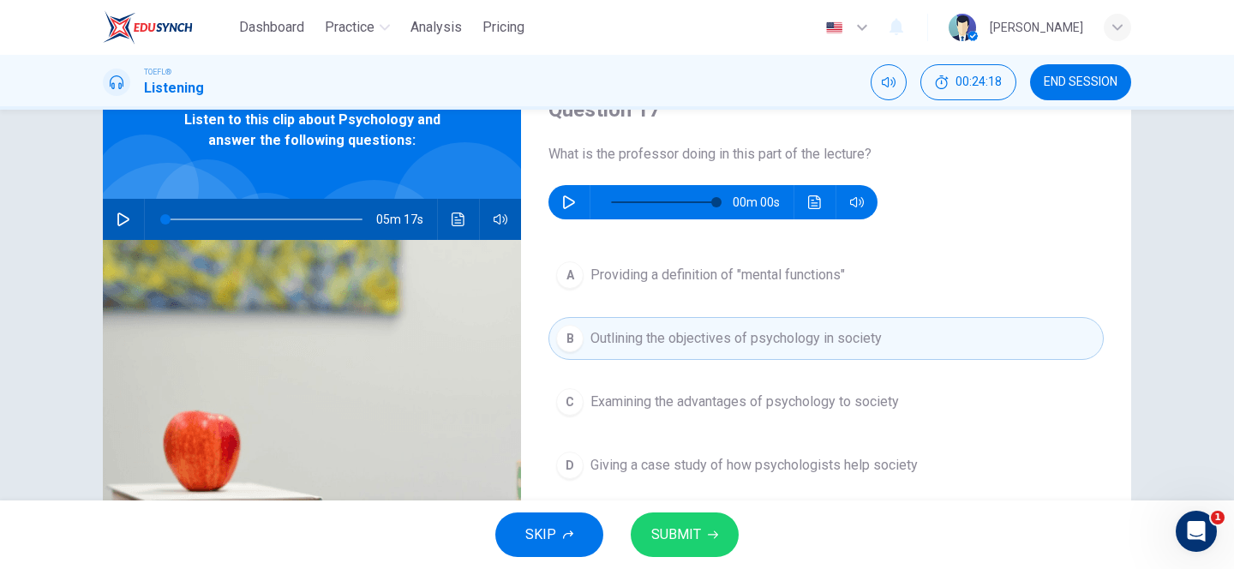
click at [721, 398] on span "Examining the advantages of psychology to society" at bounding box center [744, 402] width 308 height 21
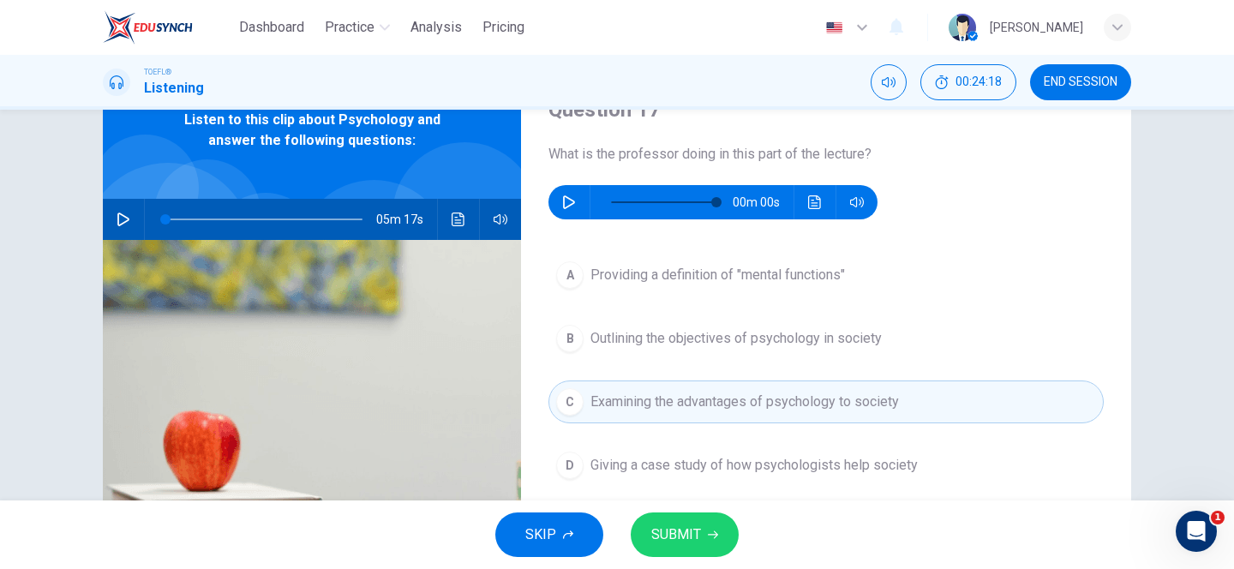
click at [739, 344] on span "Outlining the objectives of psychology in society" at bounding box center [735, 338] width 291 height 21
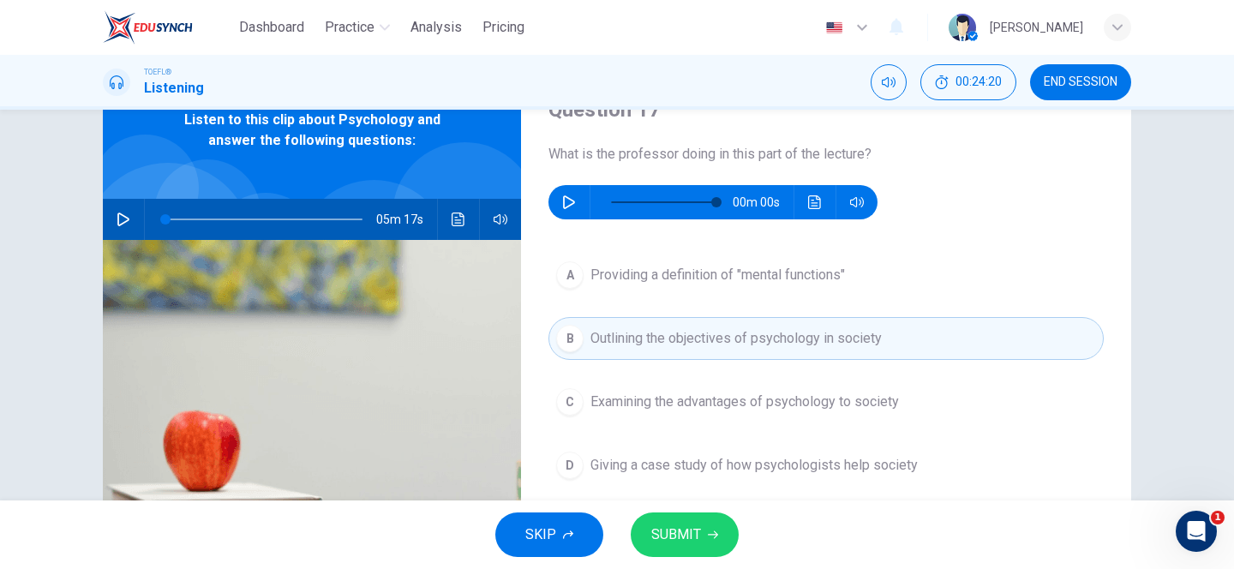
click at [688, 541] on span "SUBMIT" at bounding box center [676, 535] width 50 height 24
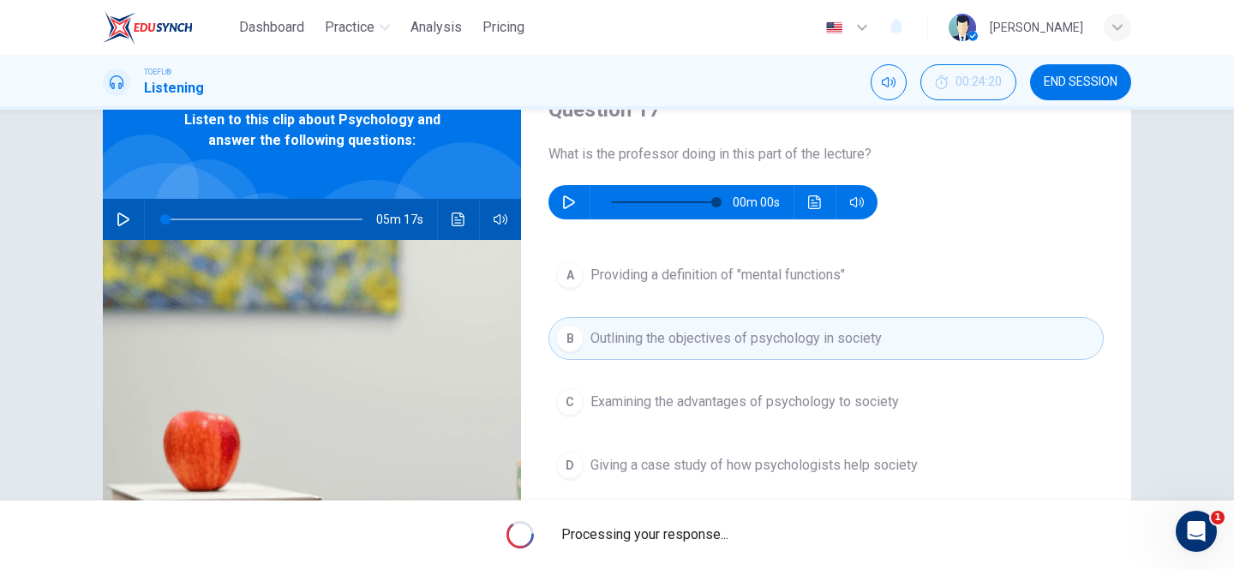
type input "98"
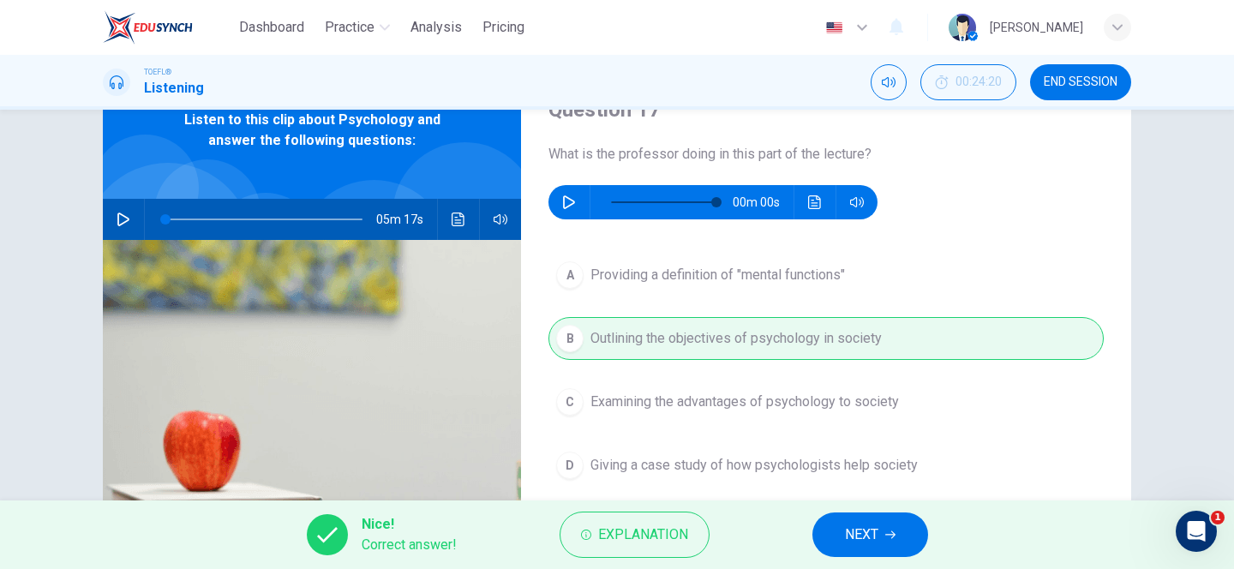
click at [872, 543] on span "NEXT" at bounding box center [861, 535] width 33 height 24
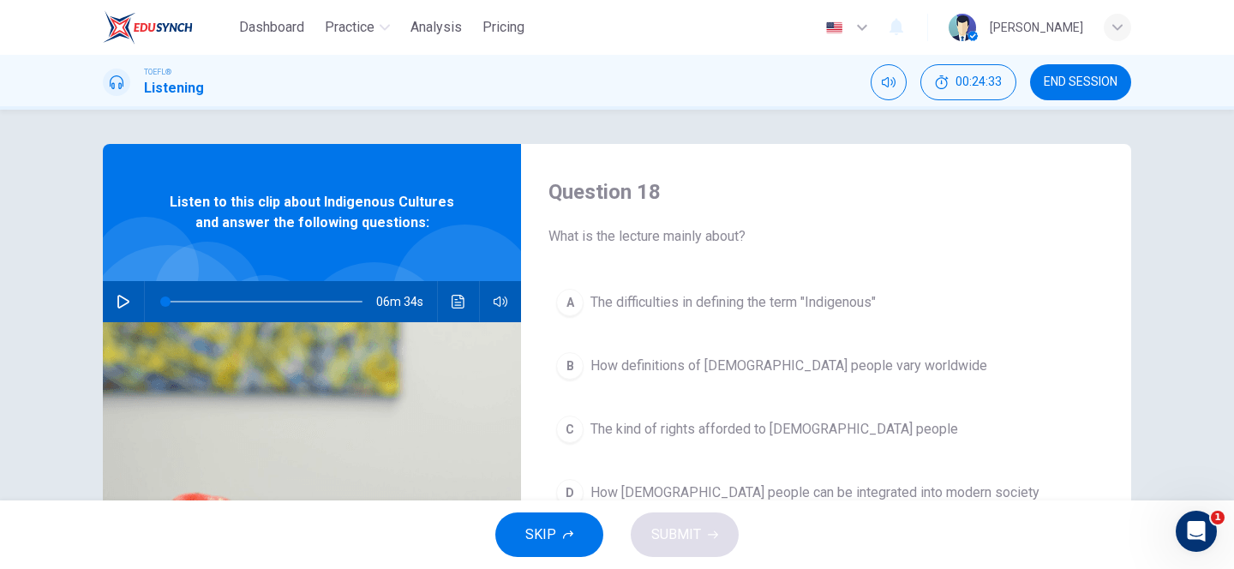
click at [117, 301] on icon "button" at bounding box center [123, 302] width 12 height 14
click at [567, 300] on div "A" at bounding box center [569, 302] width 27 height 27
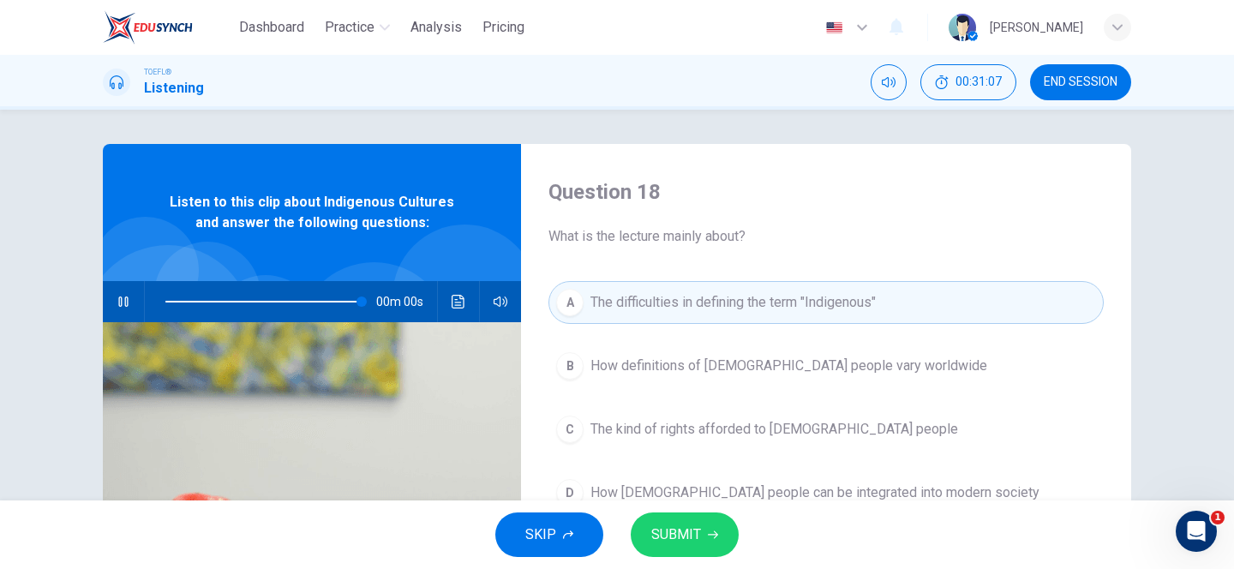
type input "0"
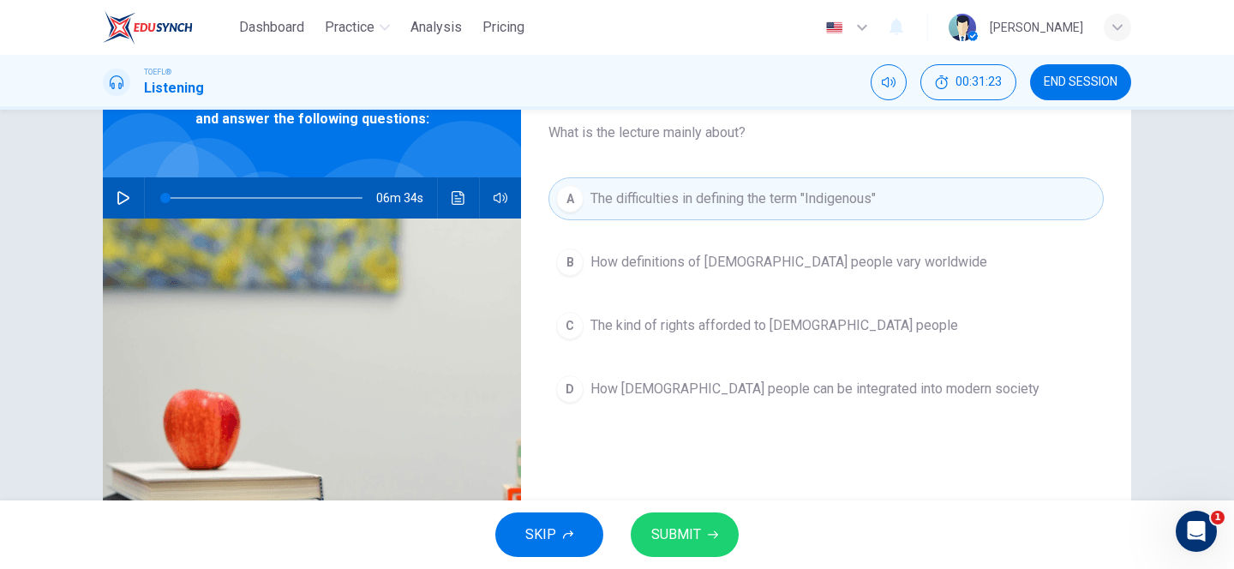
scroll to position [102, 0]
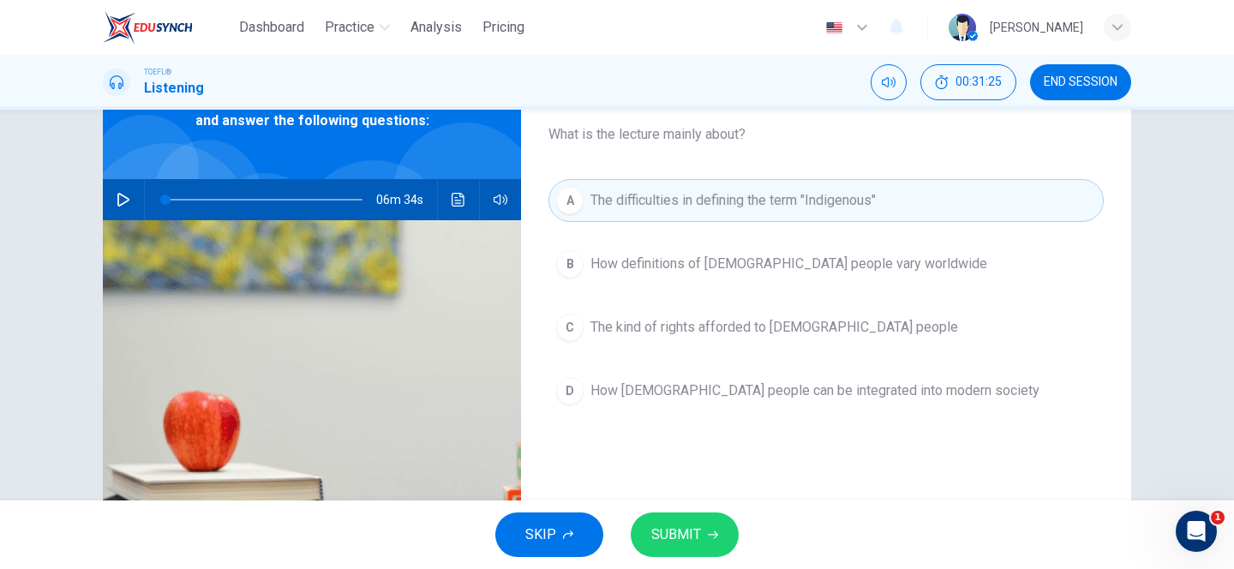
click at [673, 523] on span "SUBMIT" at bounding box center [676, 535] width 50 height 24
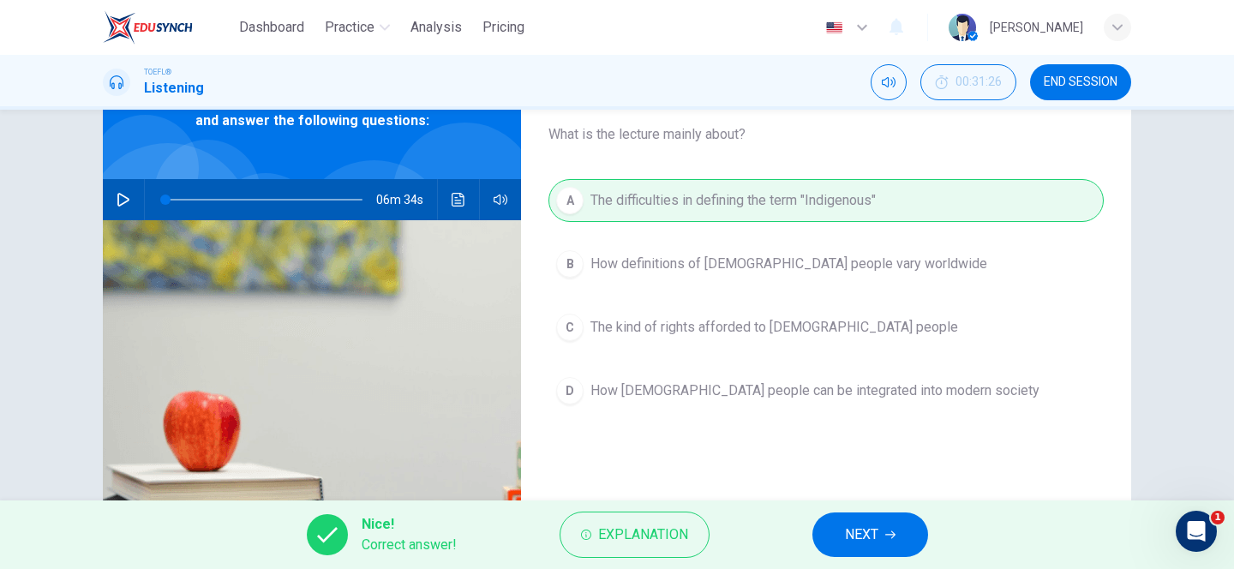
click at [861, 530] on span "NEXT" at bounding box center [861, 535] width 33 height 24
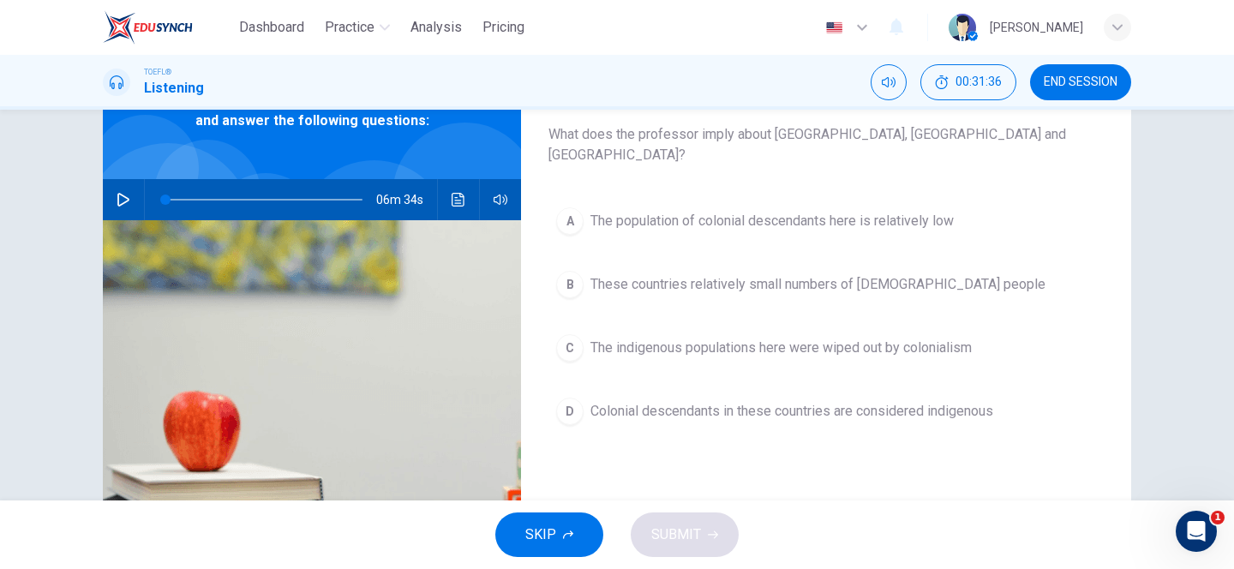
click at [689, 401] on span "Colonial descendants in these countries are considered indigenous" at bounding box center [791, 411] width 403 height 21
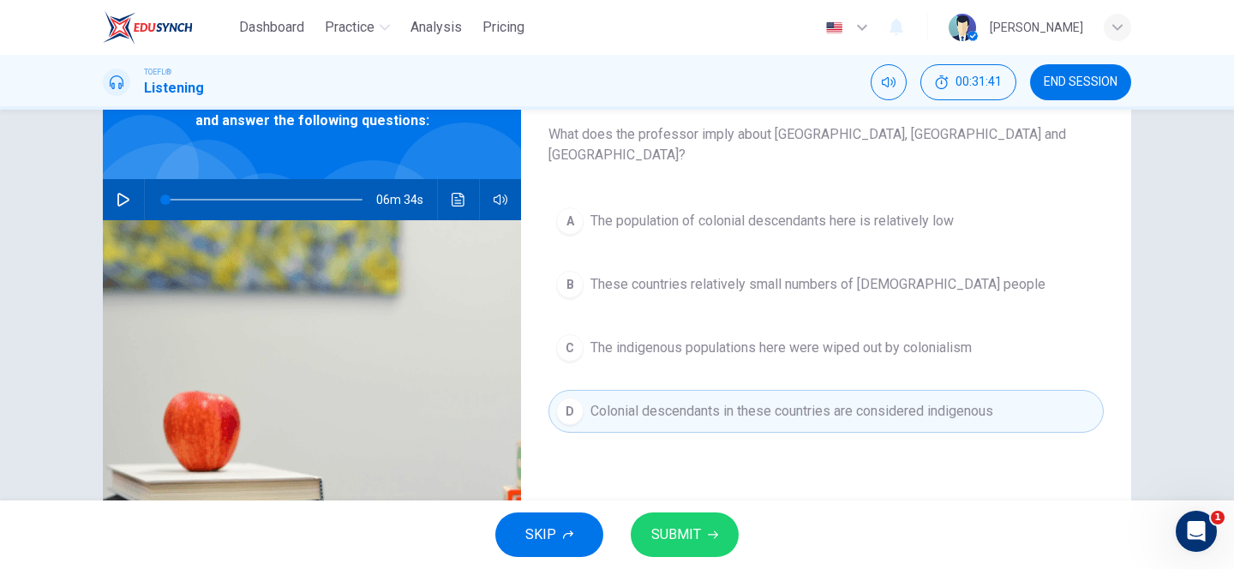
click at [697, 538] on span "SUBMIT" at bounding box center [676, 535] width 50 height 24
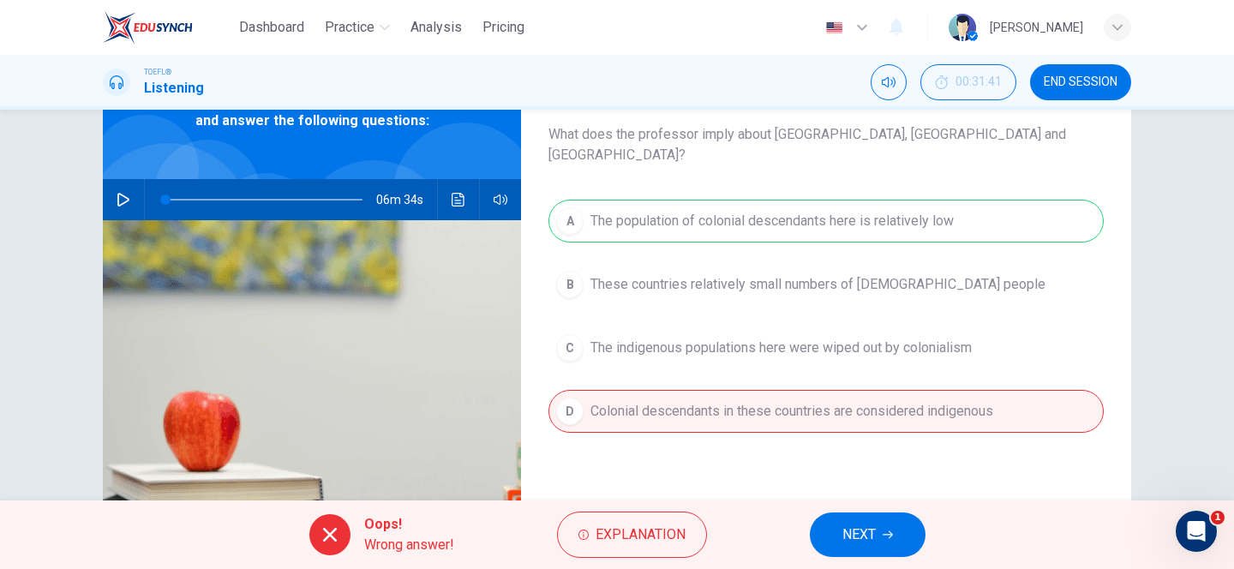
drag, startPoint x: 639, startPoint y: 200, endPoint x: 872, endPoint y: 537, distance: 410.2
click at [872, 537] on div "Dashboard Practice Analysis Pricing English en ​ [PERSON_NAME] TOEFL® Listening…" at bounding box center [617, 284] width 1234 height 569
click at [877, 532] on button "NEXT" at bounding box center [868, 534] width 116 height 45
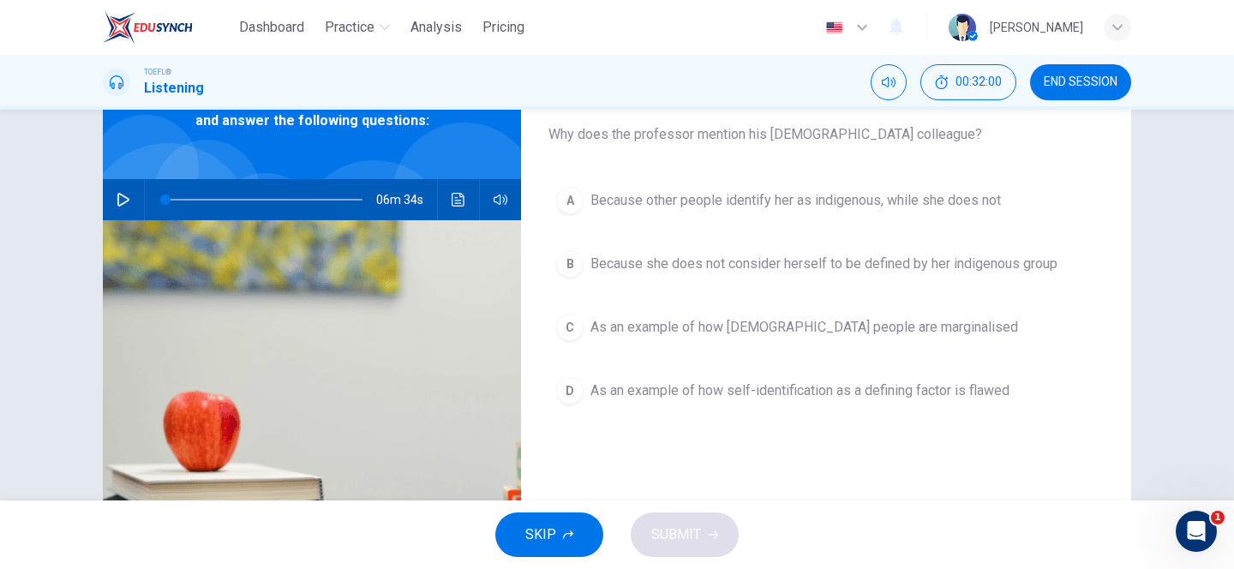
click at [661, 390] on span "As an example of how self-identification as a defining factor is flawed" at bounding box center [799, 390] width 419 height 21
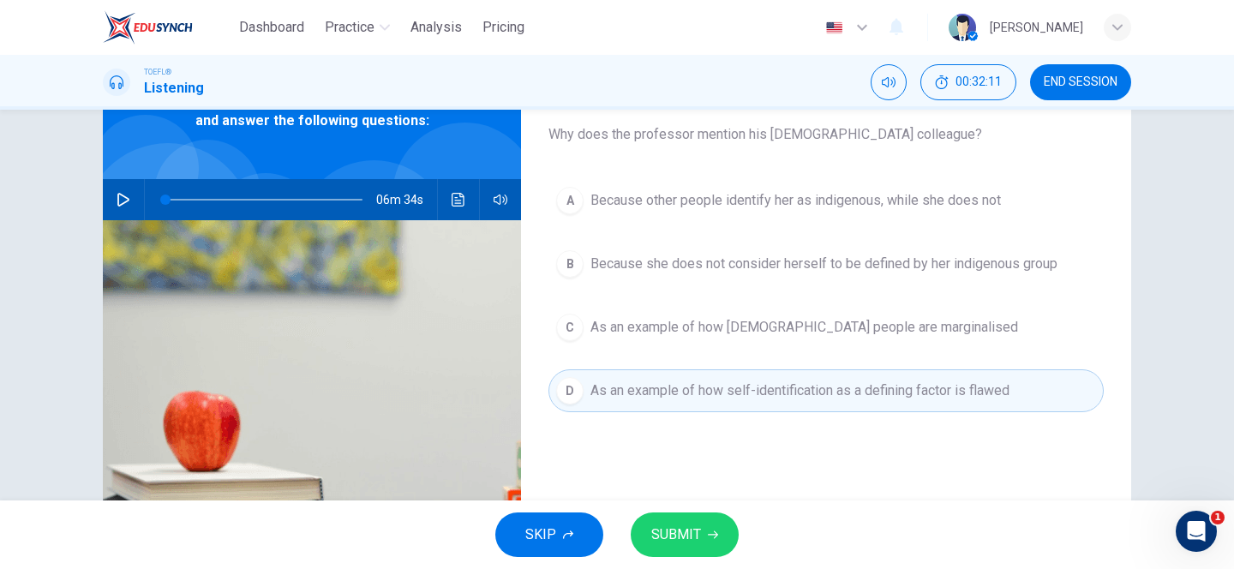
click at [679, 527] on span "SUBMIT" at bounding box center [676, 535] width 50 height 24
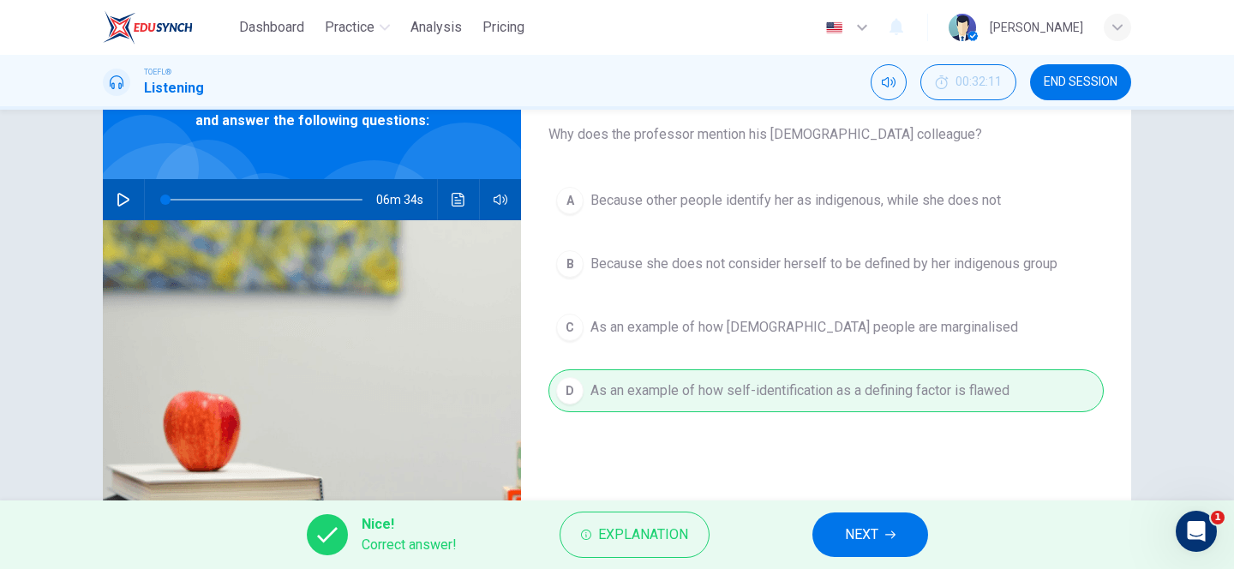
click at [861, 532] on span "NEXT" at bounding box center [861, 535] width 33 height 24
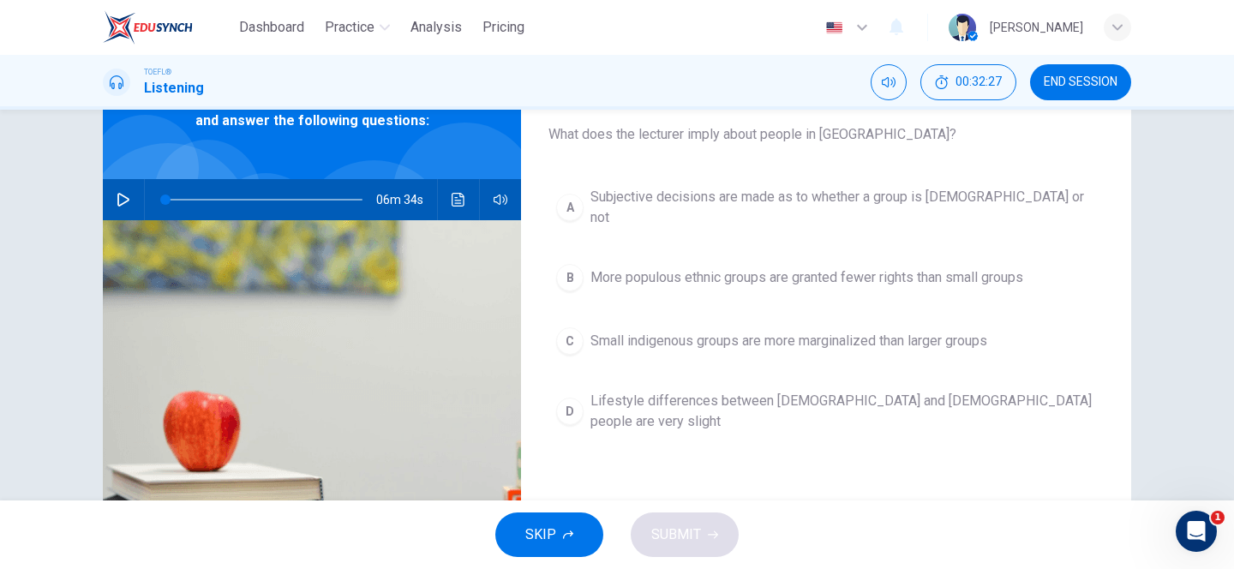
click at [736, 334] on span "Small indigenous groups are more marginalized than larger groups" at bounding box center [788, 341] width 397 height 21
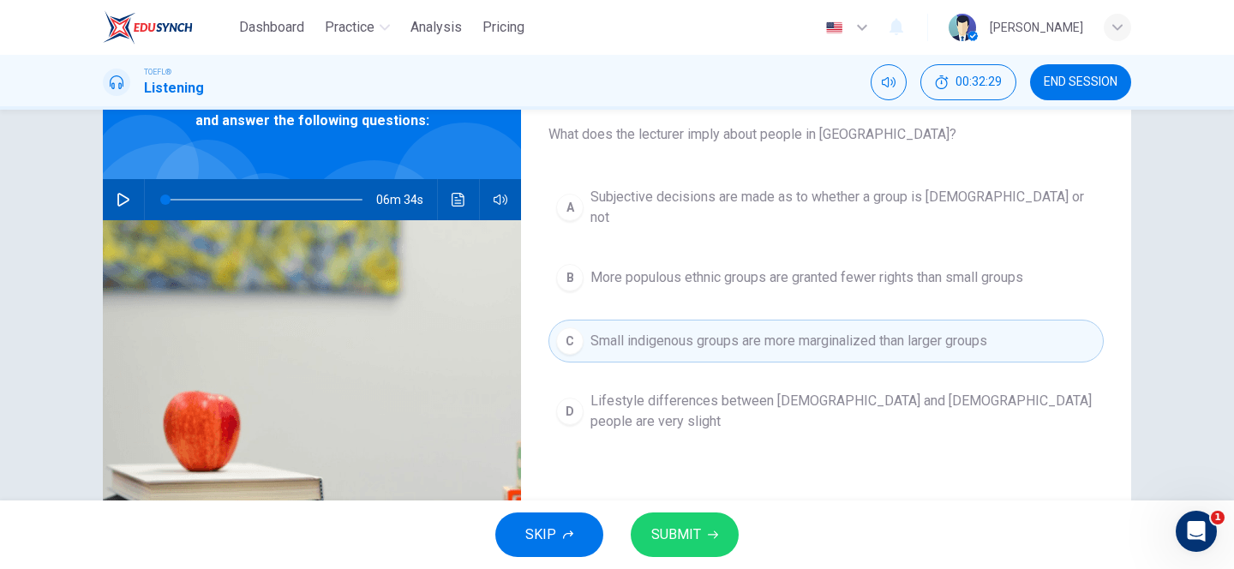
click at [675, 540] on span "SUBMIT" at bounding box center [676, 535] width 50 height 24
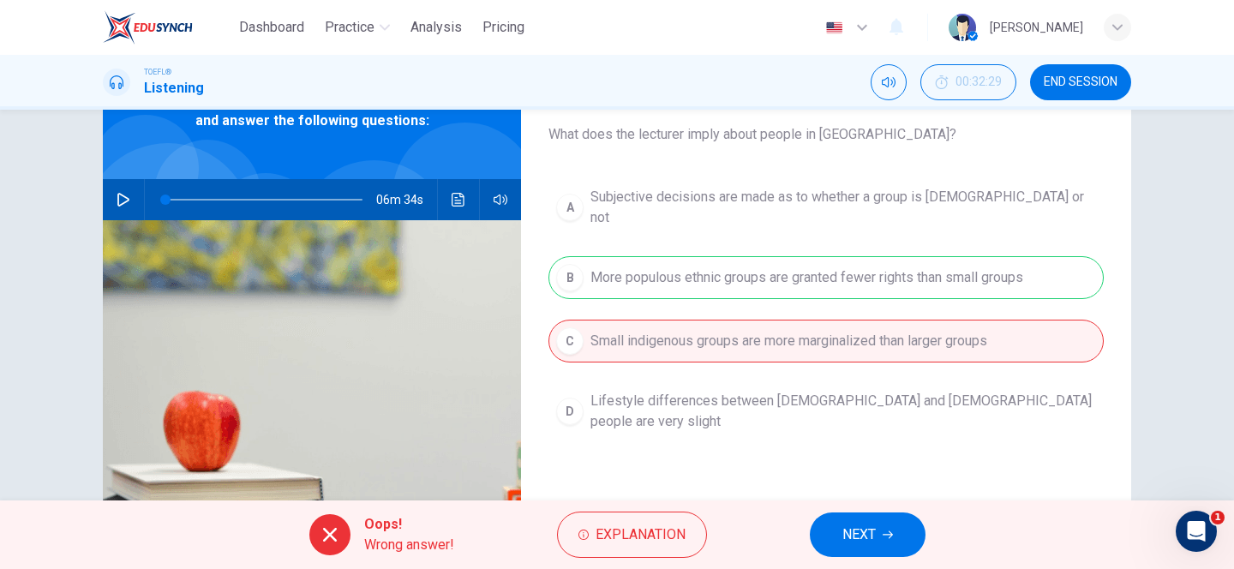
drag, startPoint x: 623, startPoint y: 260, endPoint x: 661, endPoint y: 260, distance: 38.6
click at [661, 260] on div "A Subjective decisions are made as to whether a group is [DEMOGRAPHIC_DATA] or …" at bounding box center [825, 326] width 555 height 295
click at [872, 528] on span "NEXT" at bounding box center [858, 535] width 33 height 24
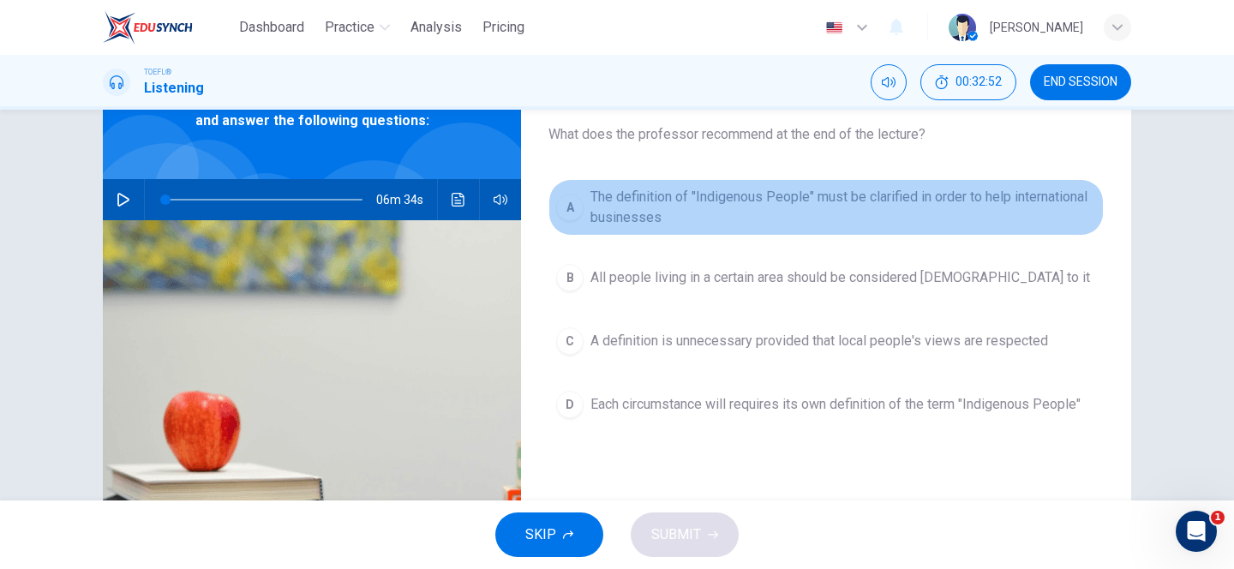
click at [698, 208] on span "The definition of "Indigenous People" must be clarified in order to help intern…" at bounding box center [843, 207] width 506 height 41
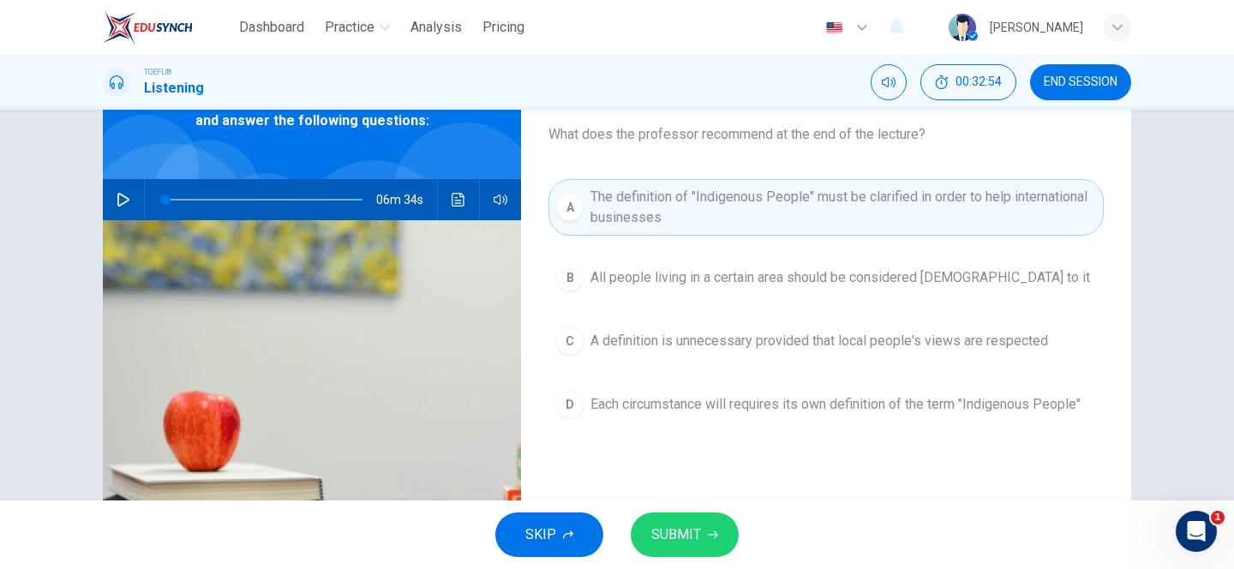
click at [674, 524] on span "SUBMIT" at bounding box center [676, 535] width 50 height 24
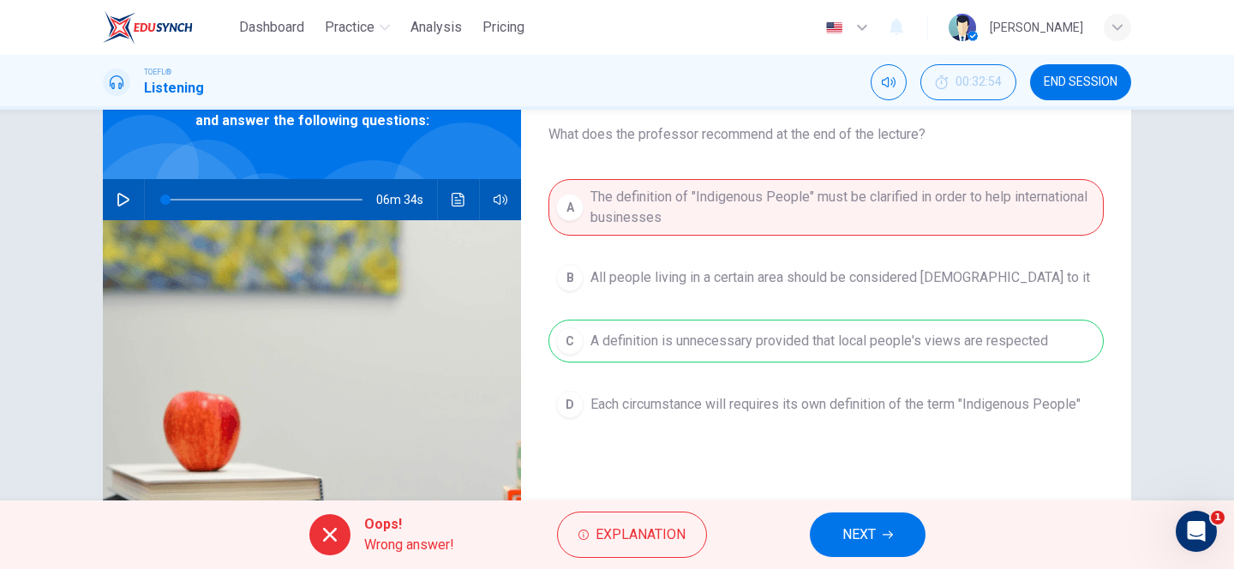
click at [867, 526] on span "NEXT" at bounding box center [858, 535] width 33 height 24
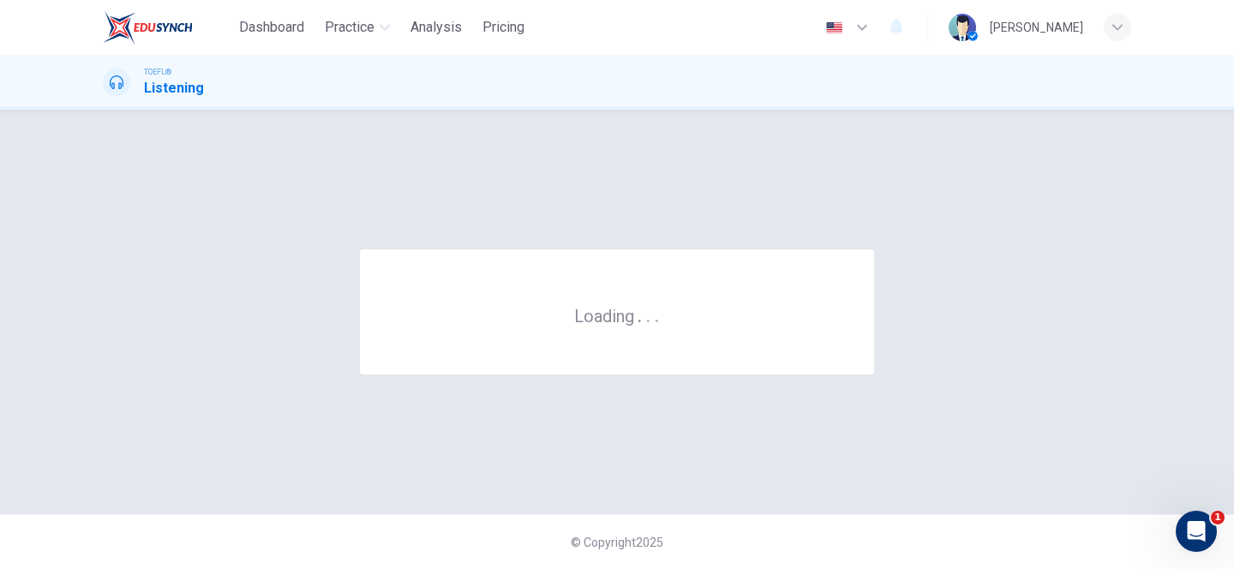
scroll to position [0, 0]
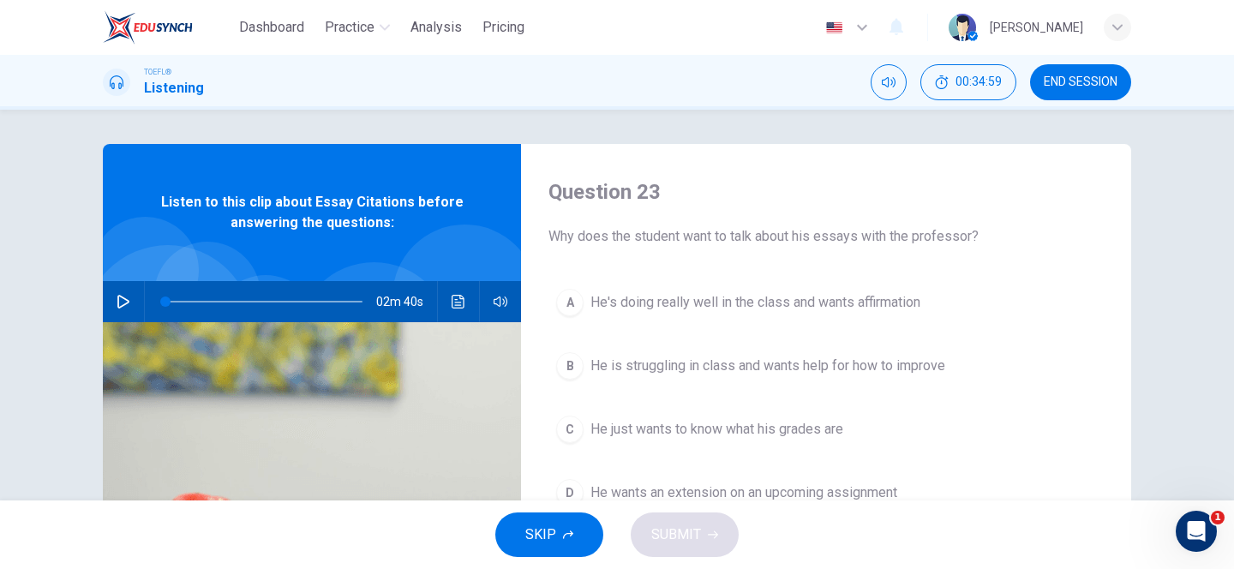
click at [123, 302] on icon "button" at bounding box center [124, 302] width 14 height 14
type input "0"
click at [736, 174] on div "Question 23 Why does the student want to talk about his essays with the profess…" at bounding box center [826, 441] width 610 height 595
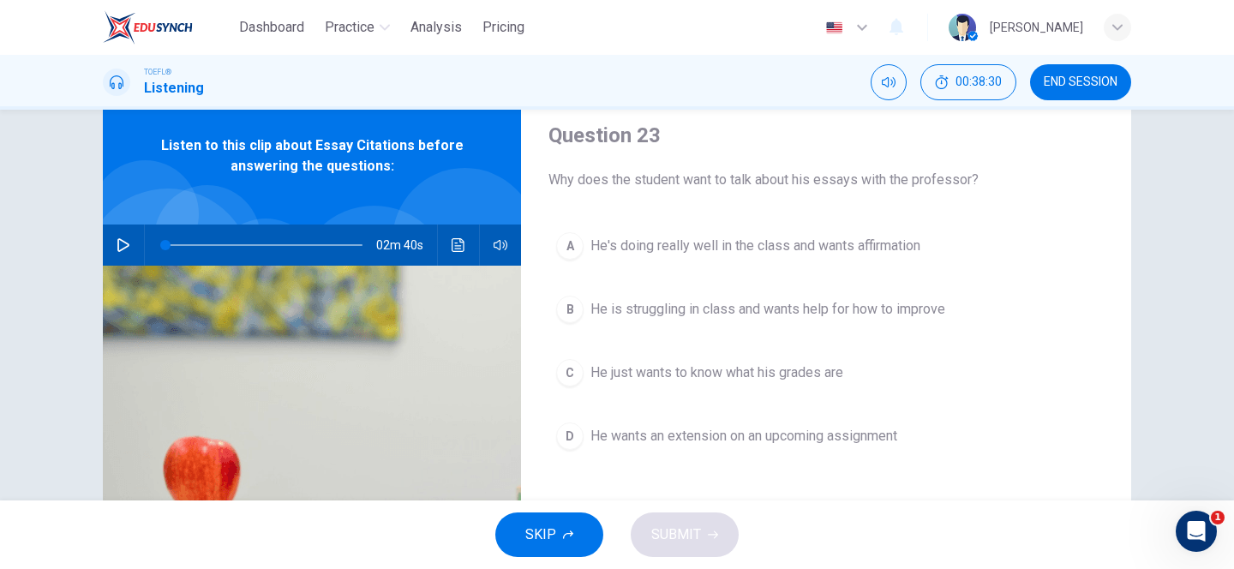
scroll to position [60, 0]
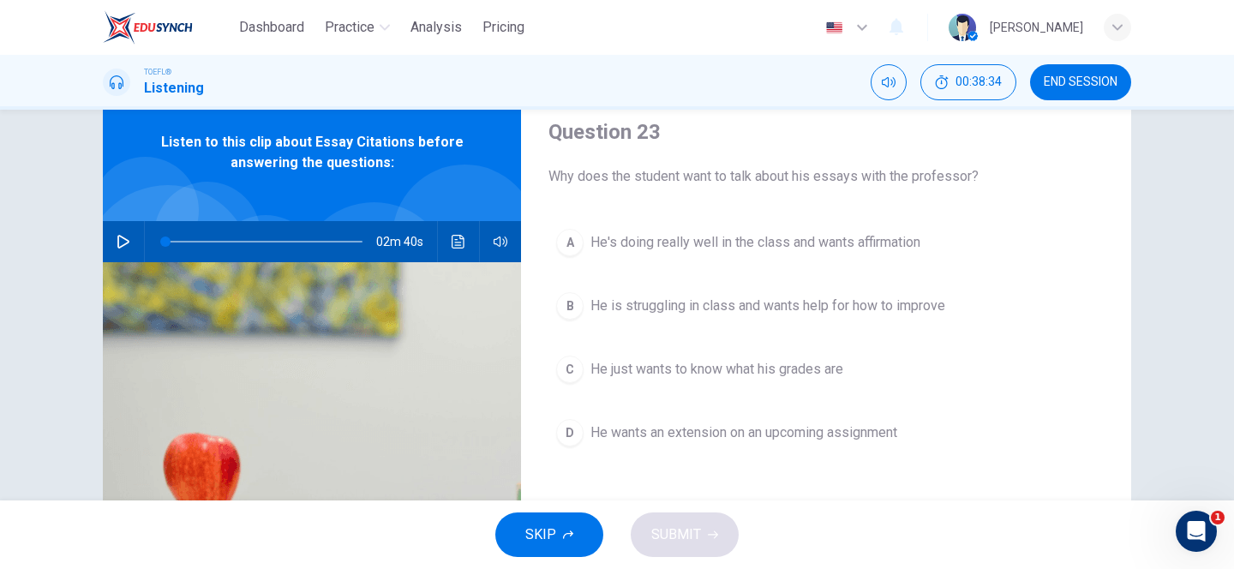
click at [591, 305] on span "He is struggling in class and wants help for how to improve" at bounding box center [767, 306] width 355 height 21
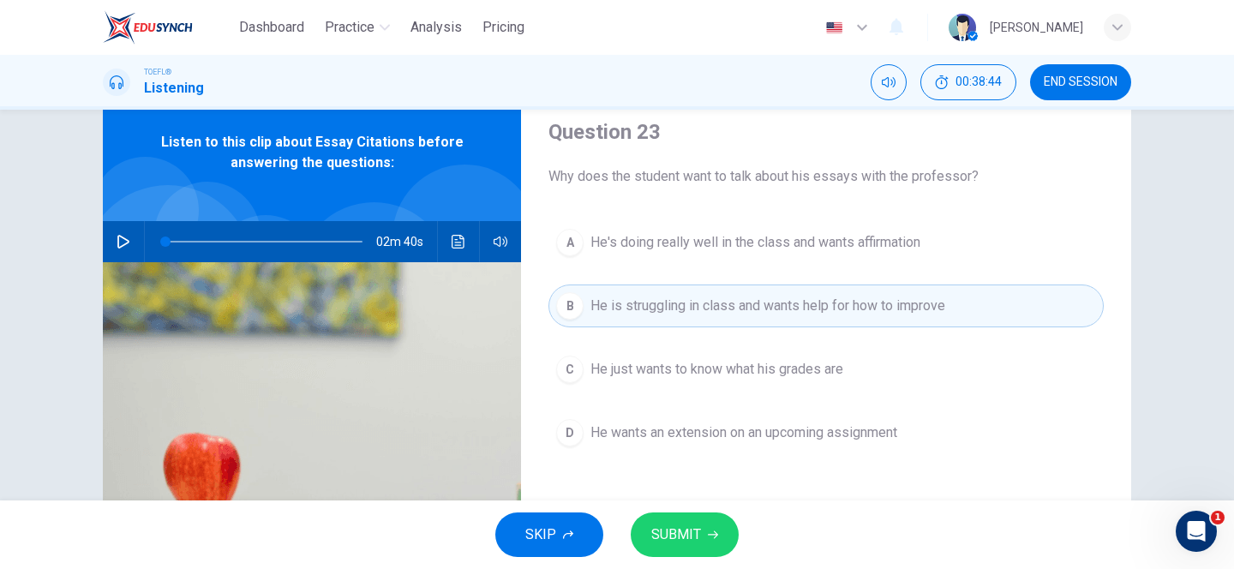
click at [704, 535] on button "SUBMIT" at bounding box center [685, 534] width 108 height 45
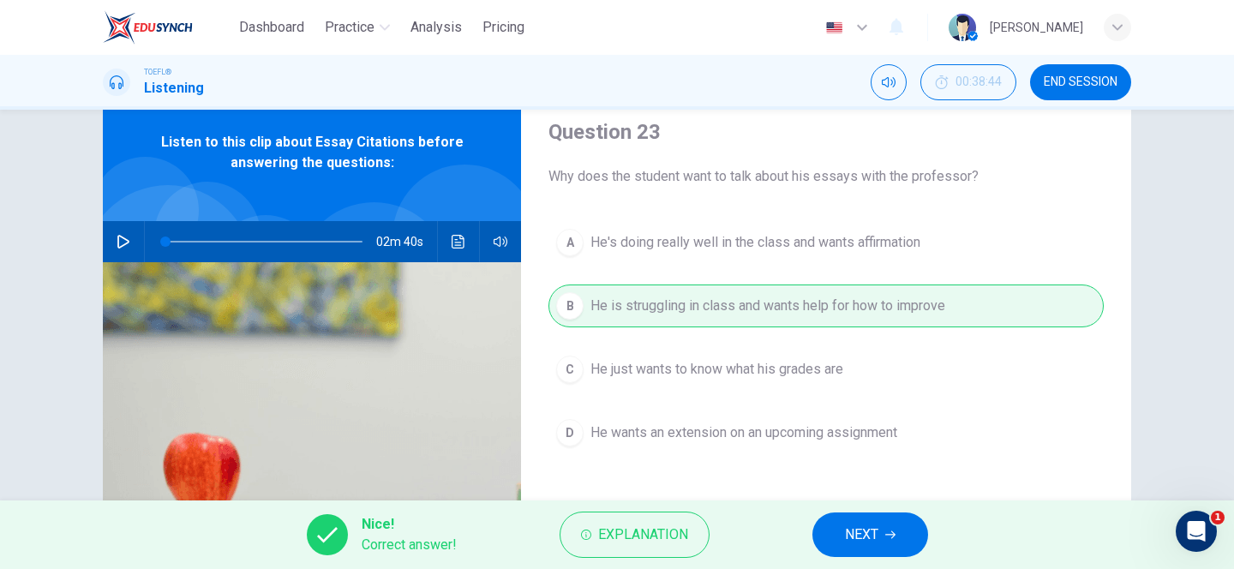
click at [855, 545] on span "NEXT" at bounding box center [861, 535] width 33 height 24
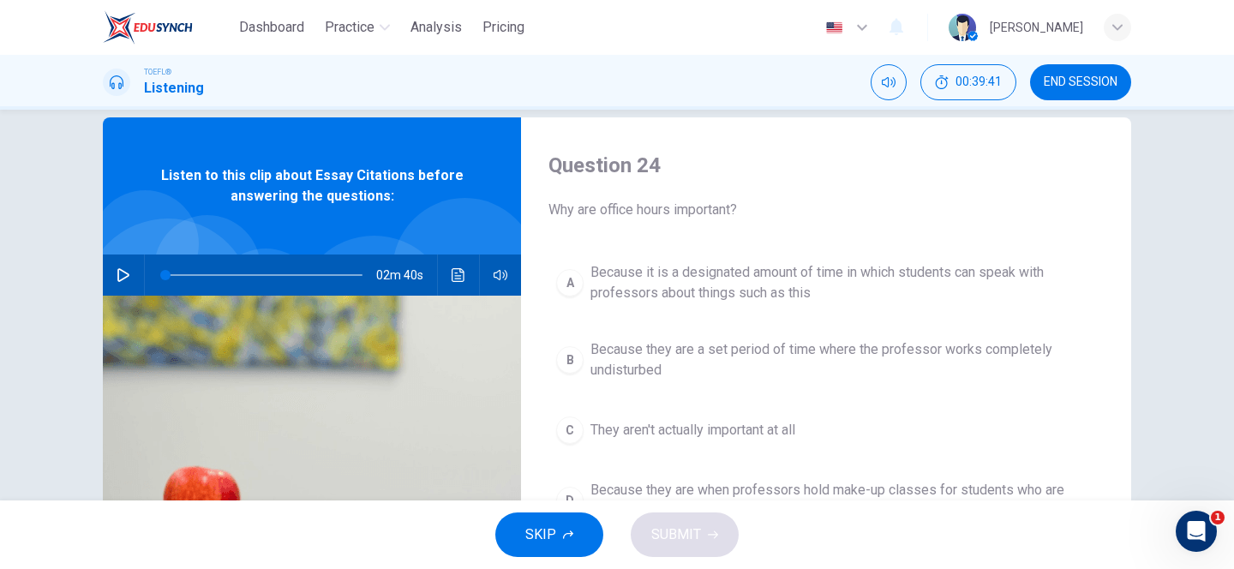
scroll to position [28, 0]
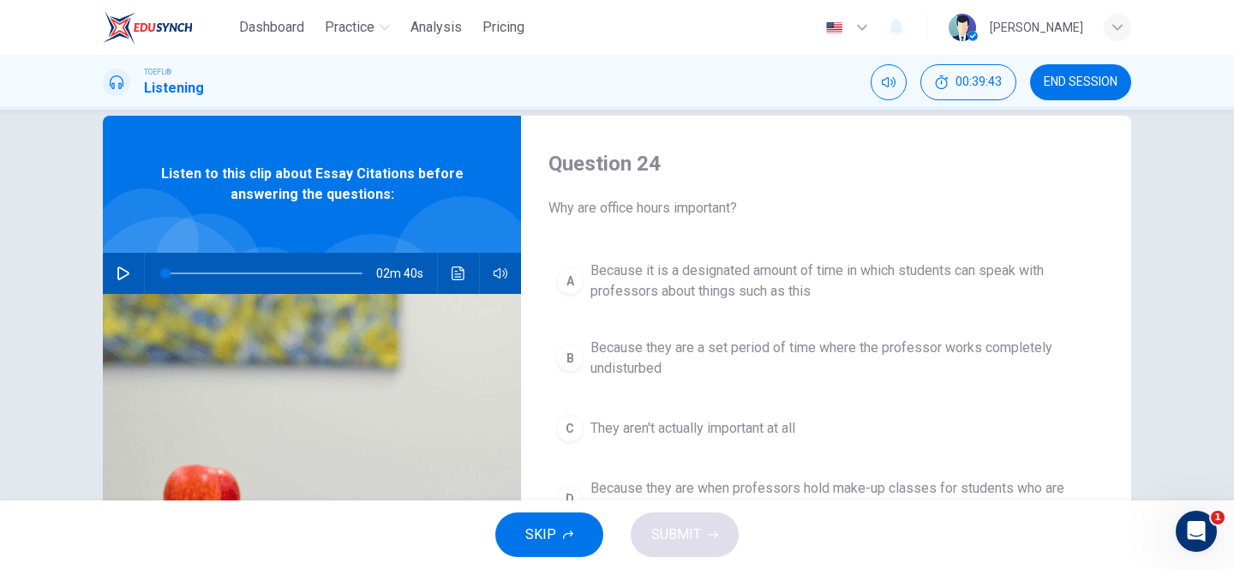
click at [673, 275] on span "Because it is a designated amount of time in which students can speak with prof…" at bounding box center [843, 280] width 506 height 41
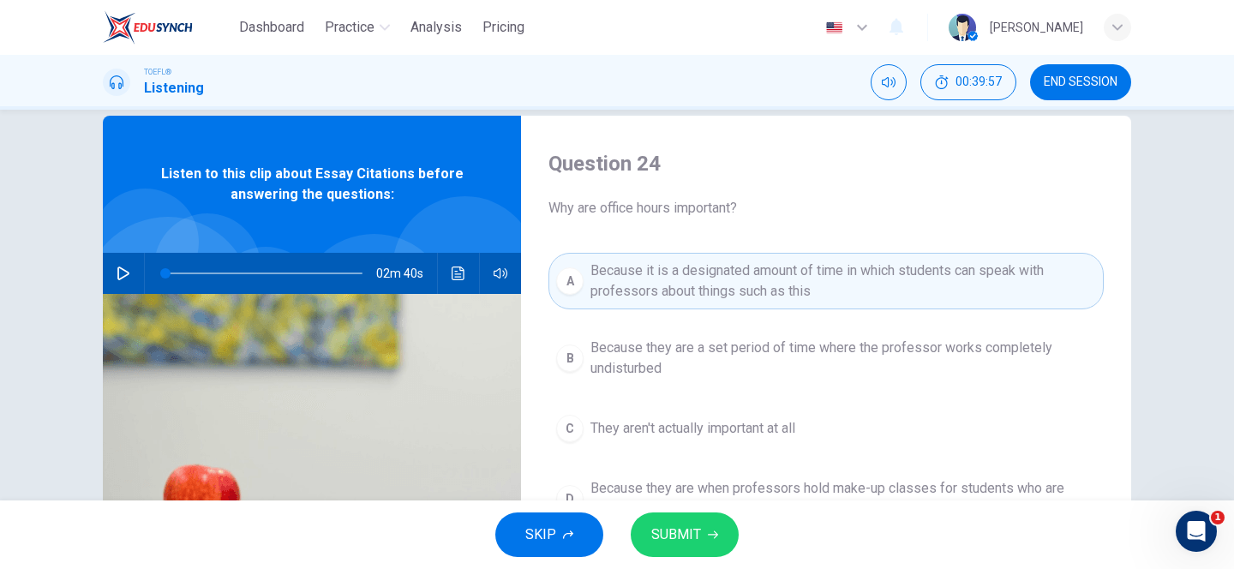
click at [664, 535] on span "SUBMIT" at bounding box center [676, 535] width 50 height 24
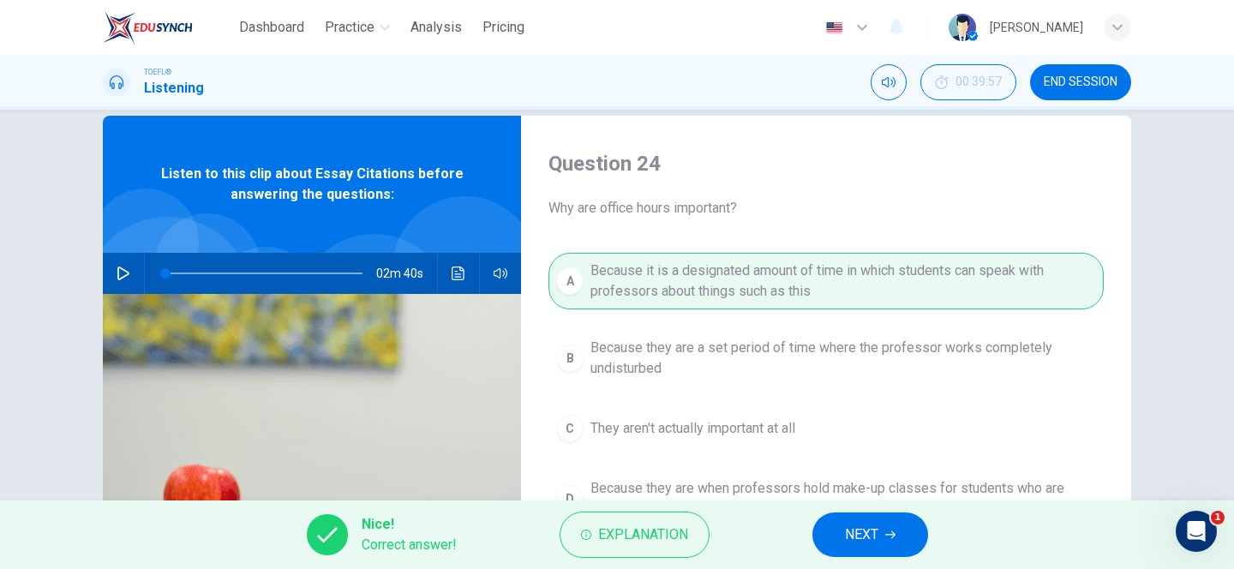
click at [905, 533] on button "NEXT" at bounding box center [870, 534] width 116 height 45
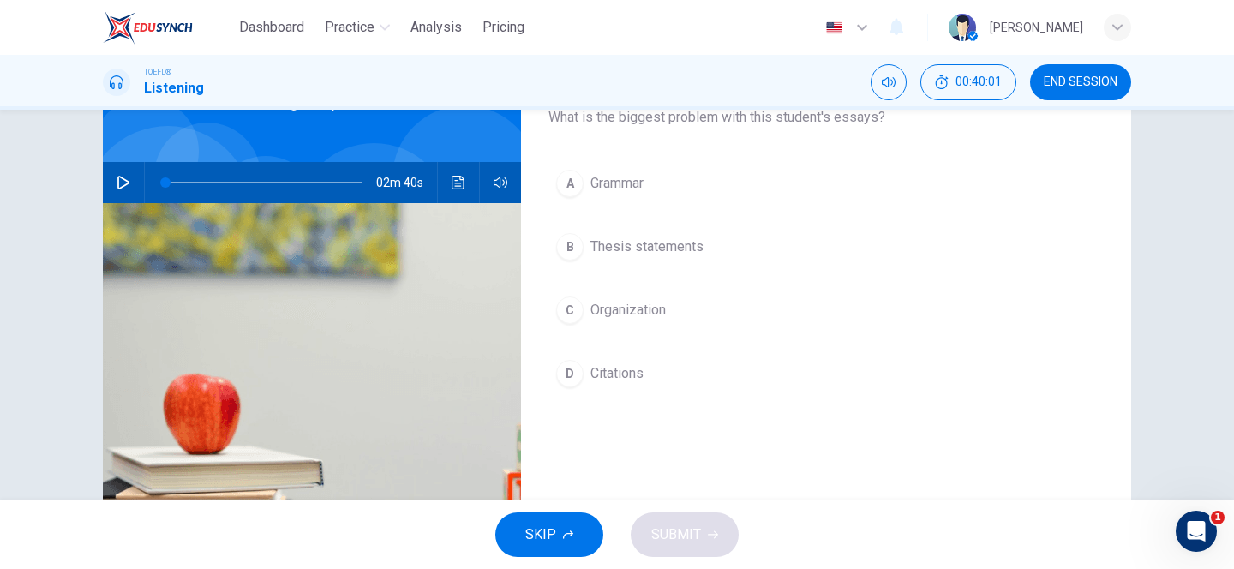
scroll to position [117, 0]
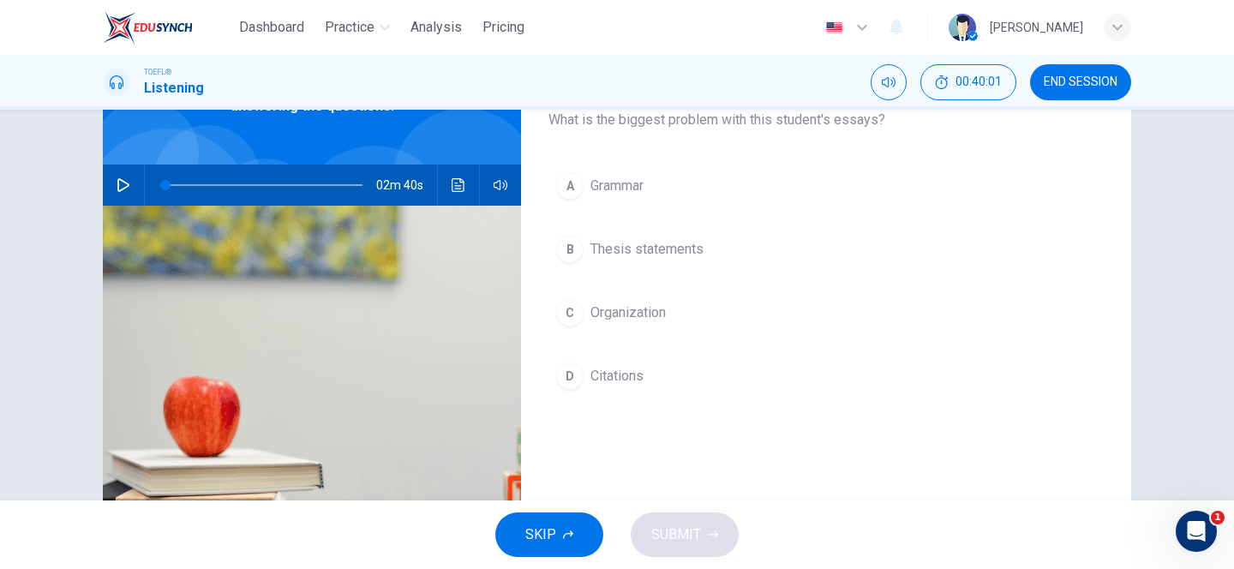
click at [579, 380] on div "D" at bounding box center [569, 375] width 27 height 27
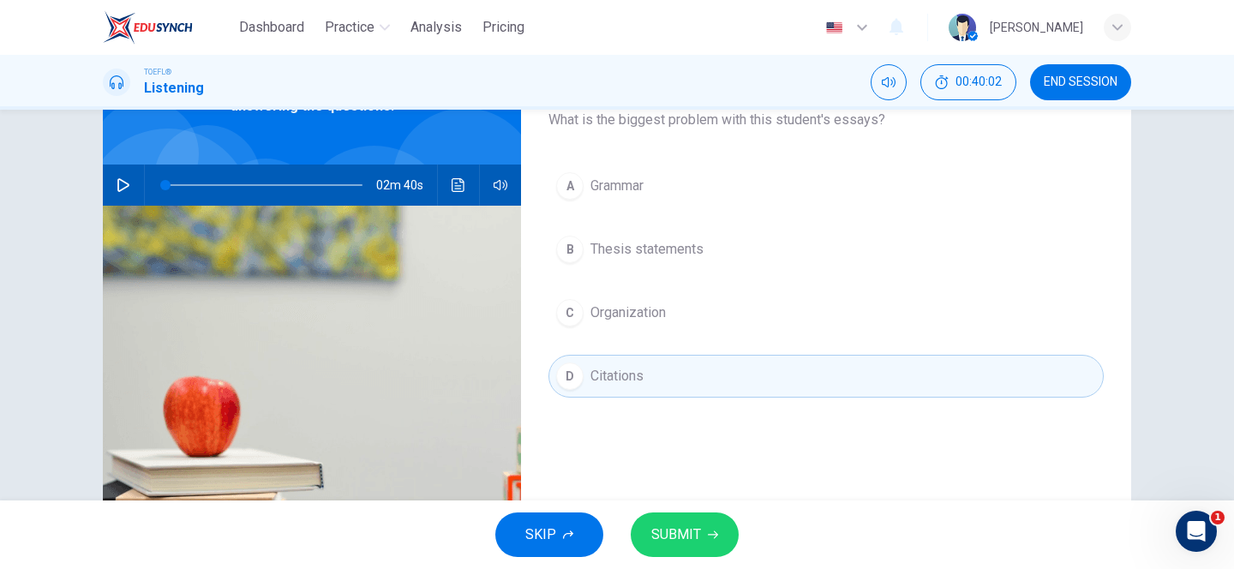
click at [705, 535] on button "SUBMIT" at bounding box center [685, 534] width 108 height 45
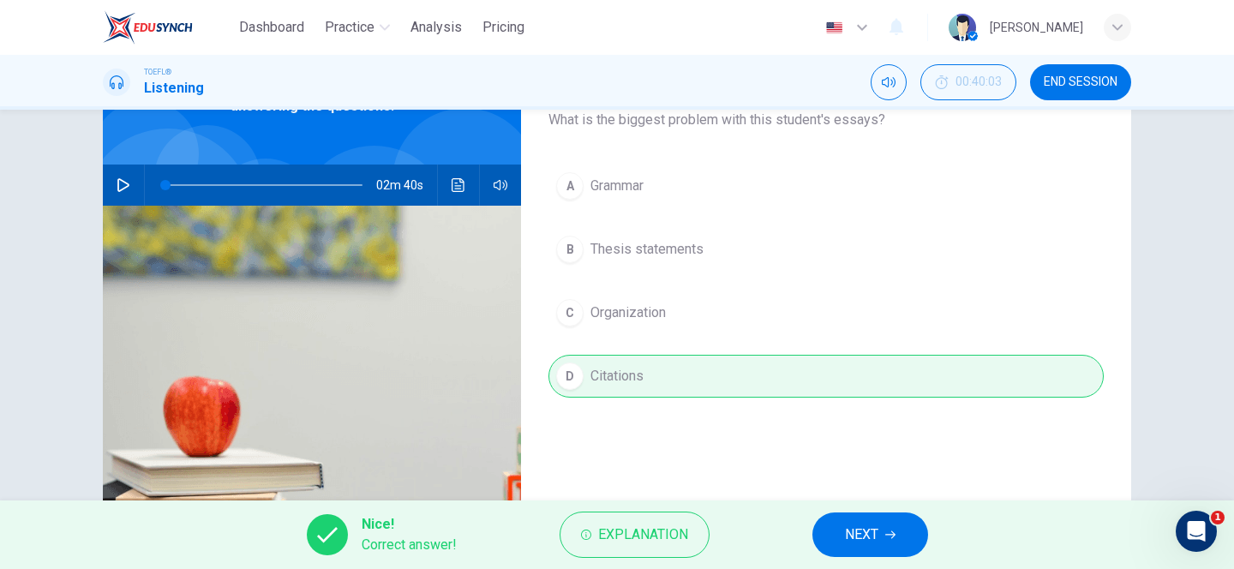
click at [876, 534] on span "NEXT" at bounding box center [861, 535] width 33 height 24
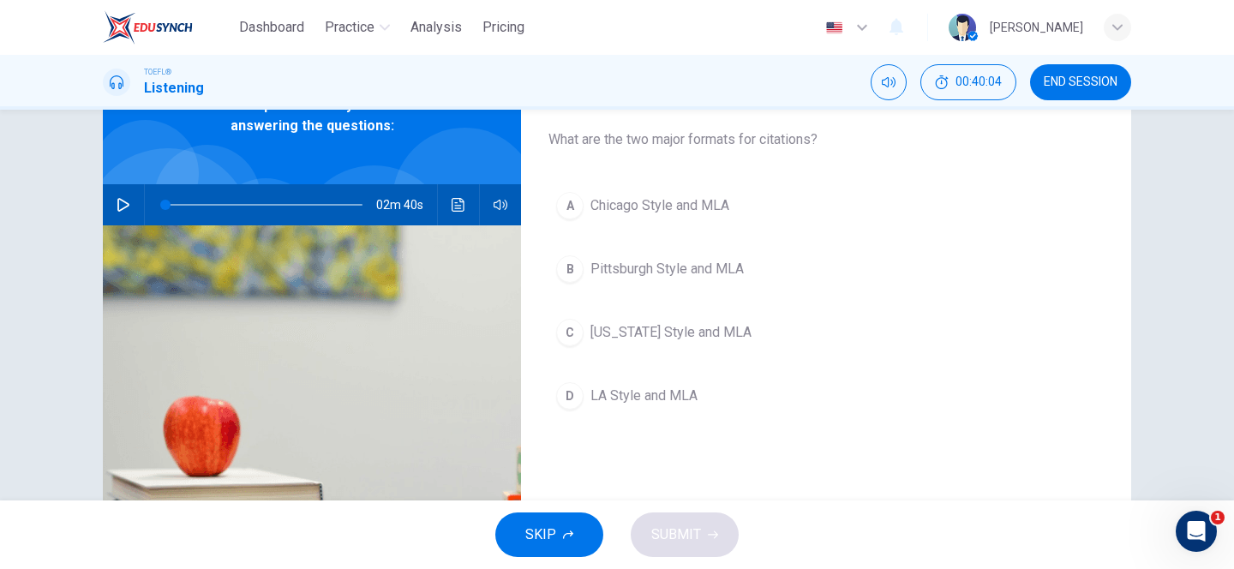
scroll to position [74, 0]
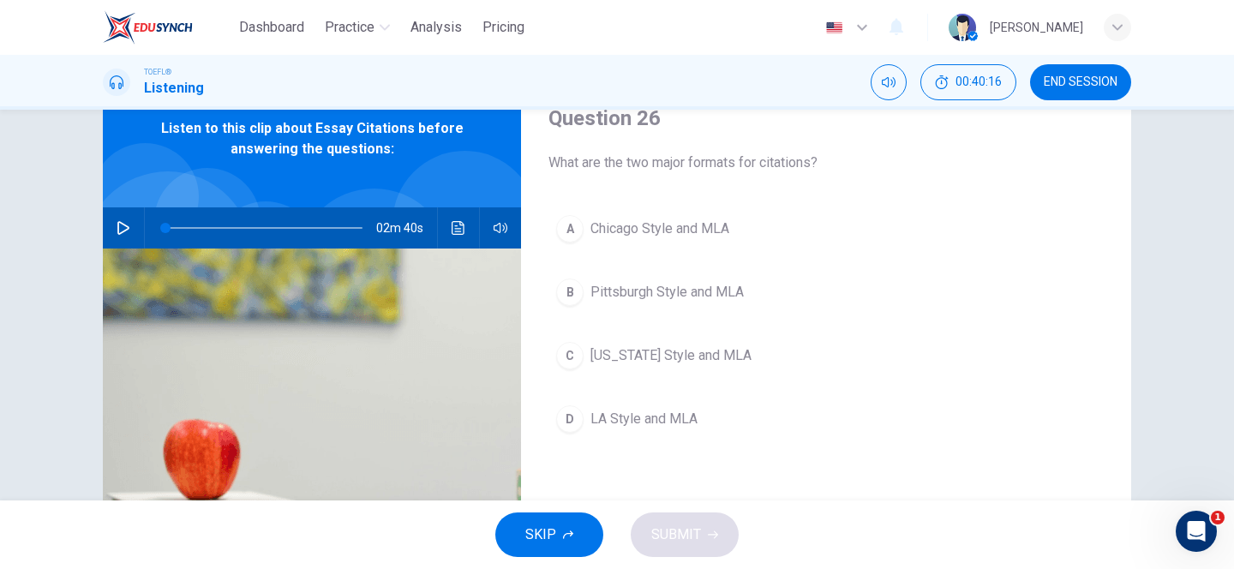
click at [594, 232] on span "Chicago Style and MLA" at bounding box center [659, 228] width 139 height 21
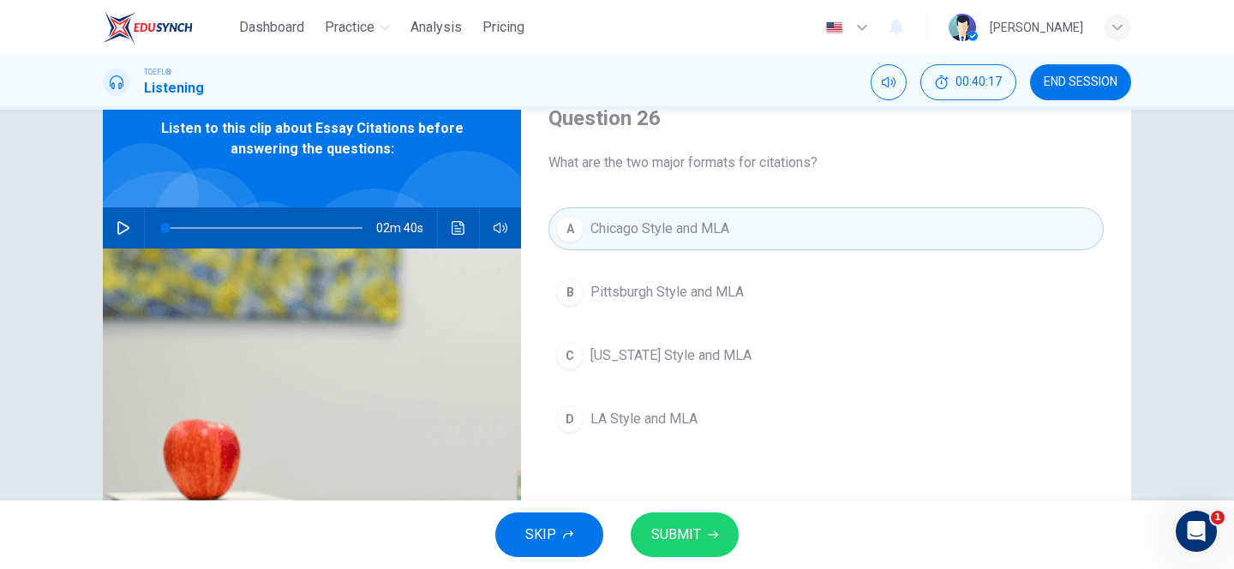
click at [687, 536] on span "SUBMIT" at bounding box center [676, 535] width 50 height 24
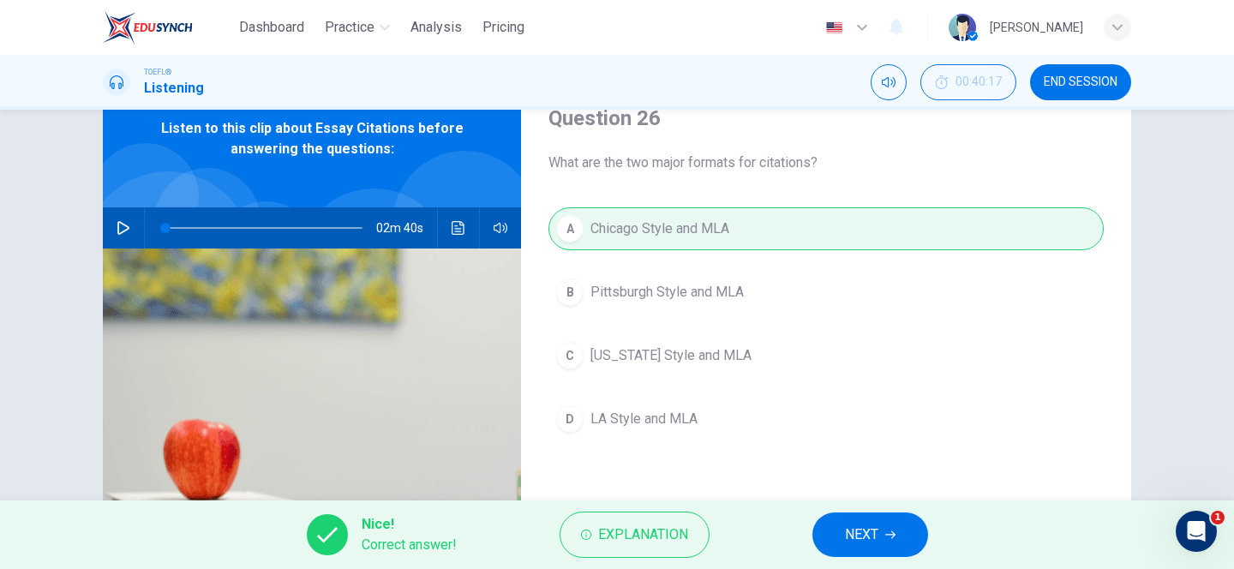
click at [902, 532] on button "NEXT" at bounding box center [870, 534] width 116 height 45
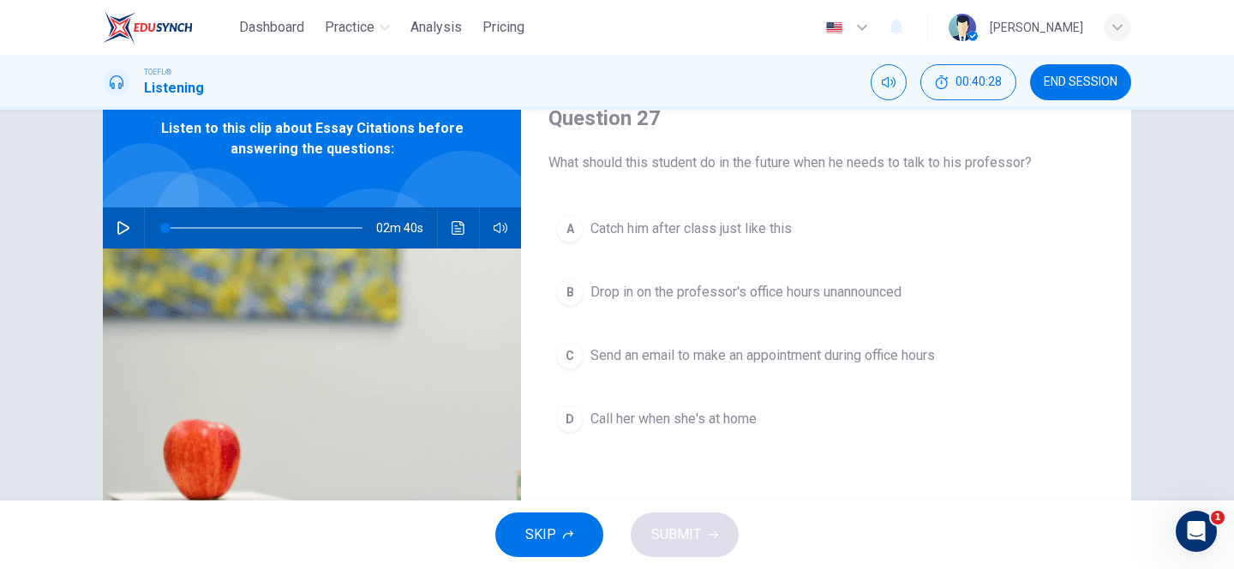
click at [645, 359] on span "Send an email to make an appointment during office hours" at bounding box center [762, 355] width 344 height 21
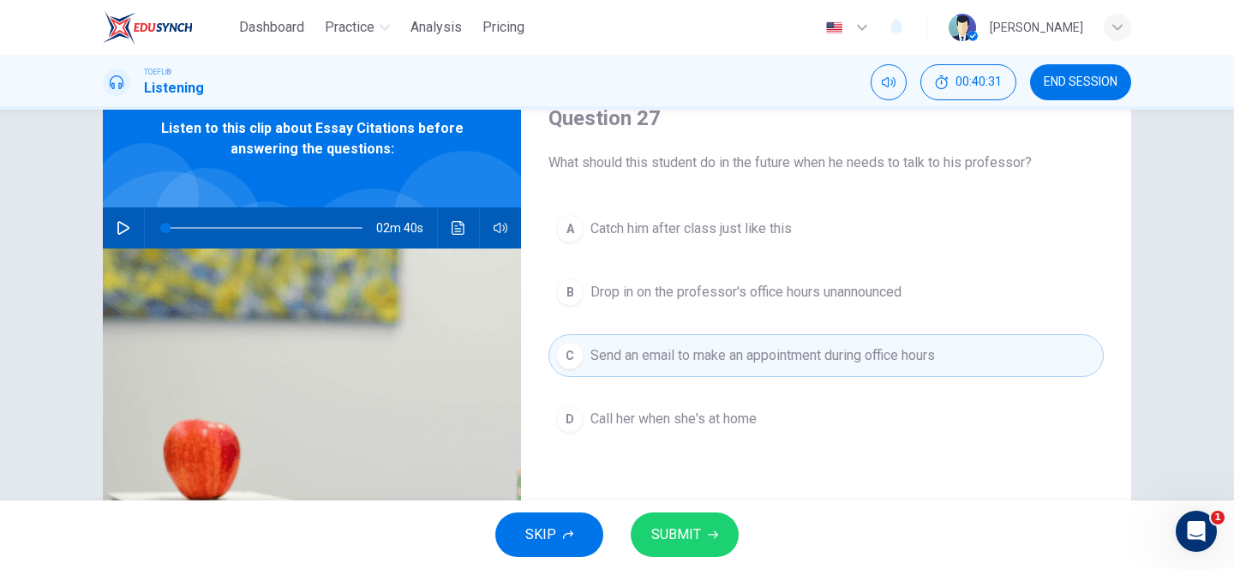
click at [680, 528] on span "SUBMIT" at bounding box center [676, 535] width 50 height 24
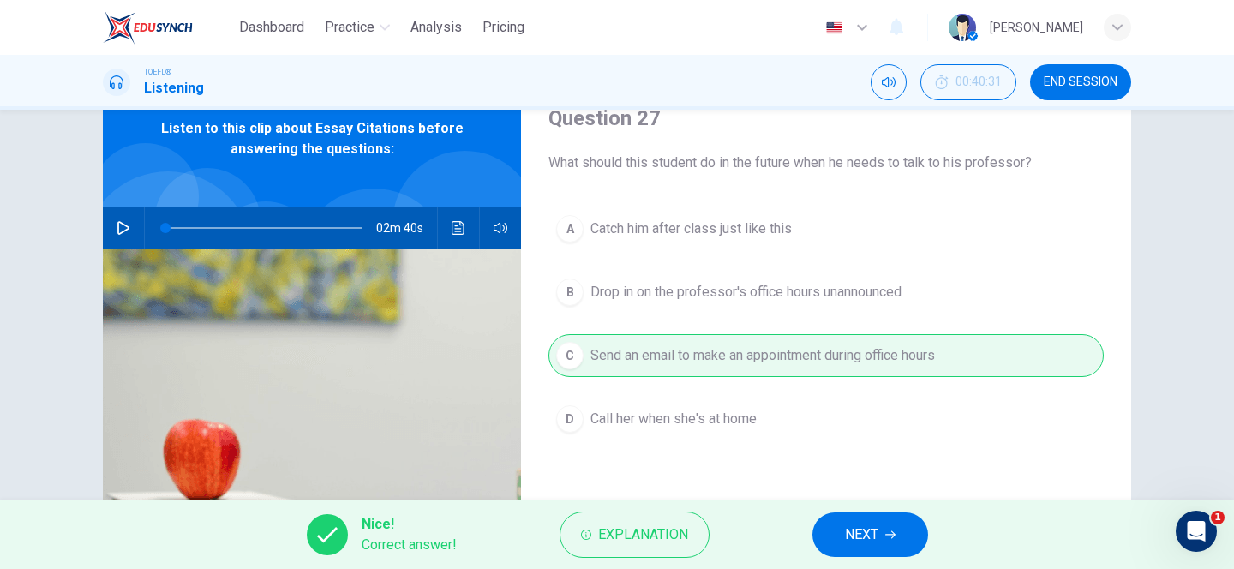
click at [930, 455] on div "A Catch him after class just like this B Drop in on the professor's office hour…" at bounding box center [825, 340] width 555 height 267
click at [870, 543] on span "NEXT" at bounding box center [861, 535] width 33 height 24
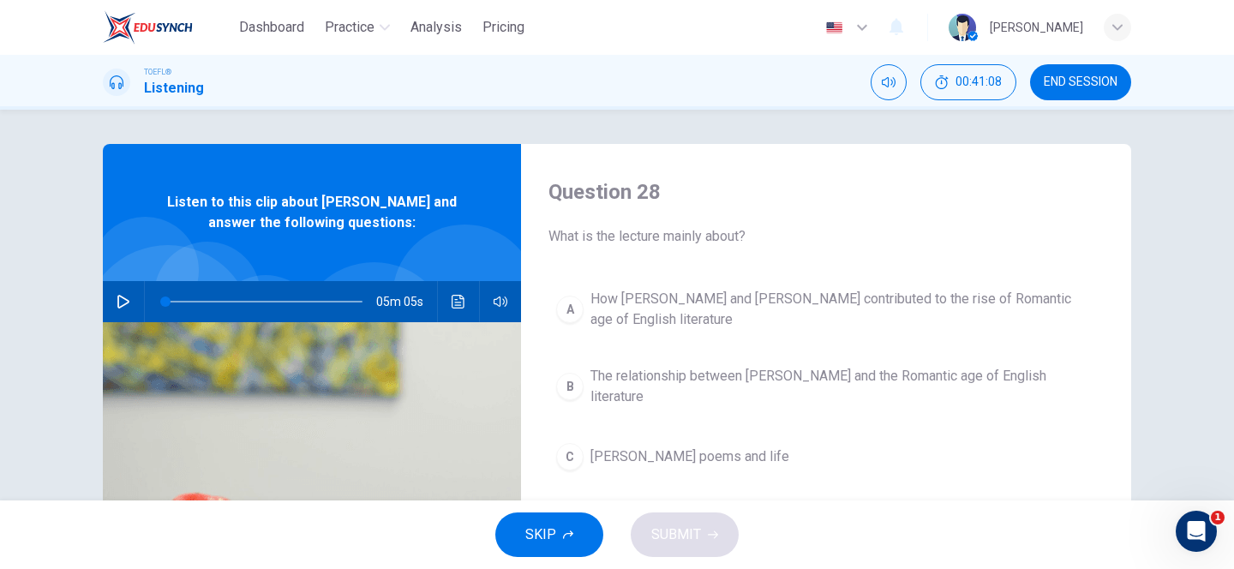
click at [121, 300] on icon "button" at bounding box center [124, 302] width 14 height 14
type input "0"
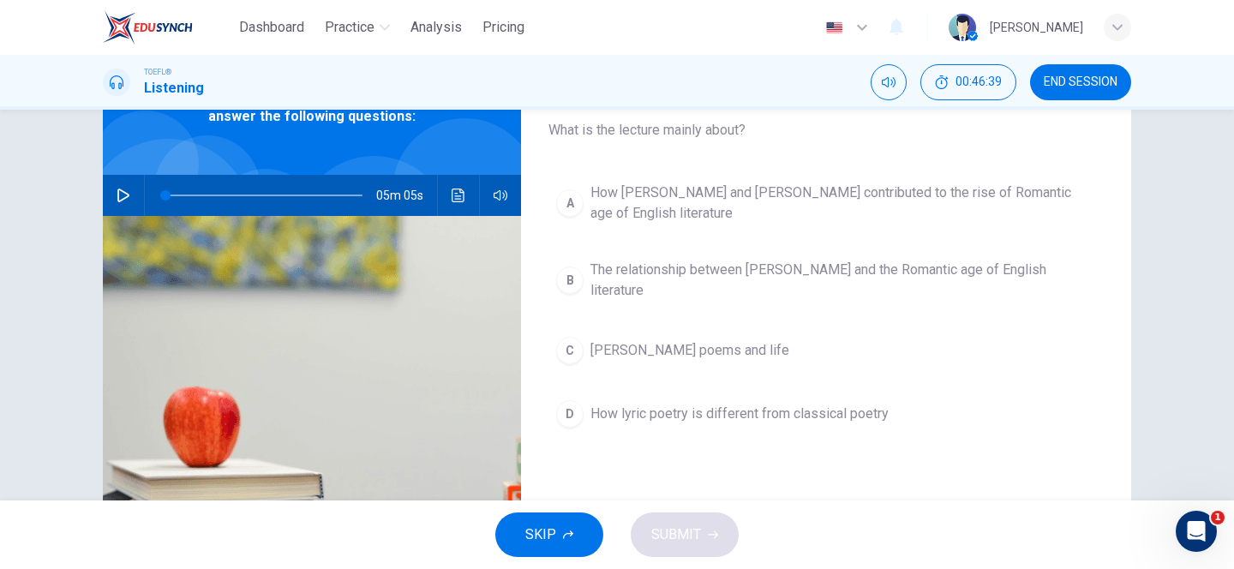
scroll to position [56, 0]
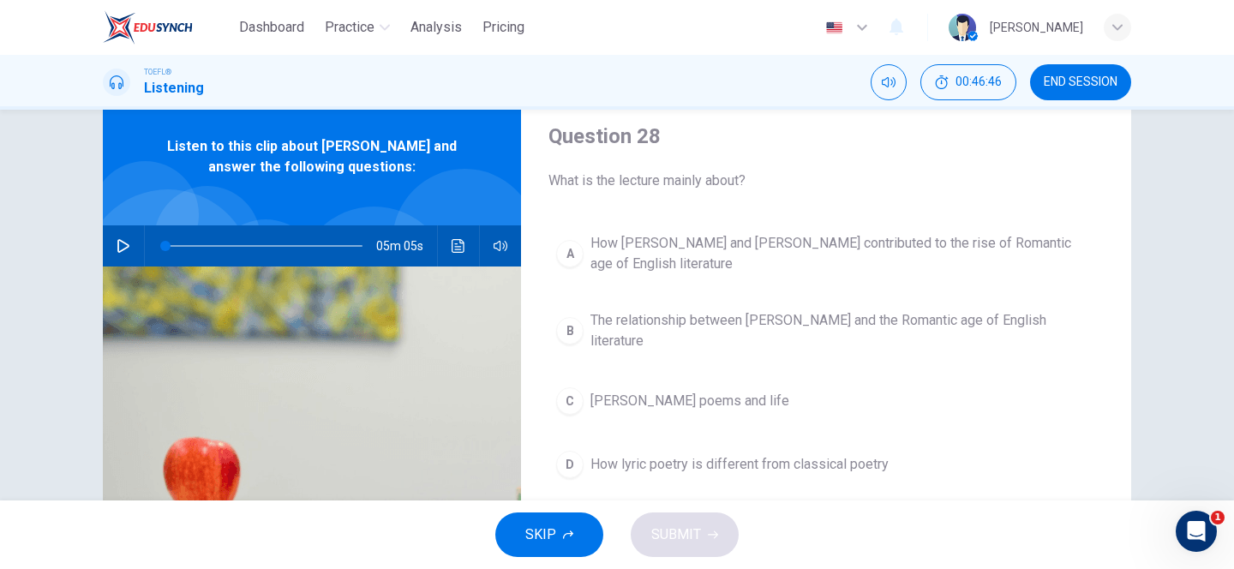
click at [724, 238] on span "How [PERSON_NAME] and [PERSON_NAME] contributed to the rise of Romantic age of …" at bounding box center [843, 253] width 506 height 41
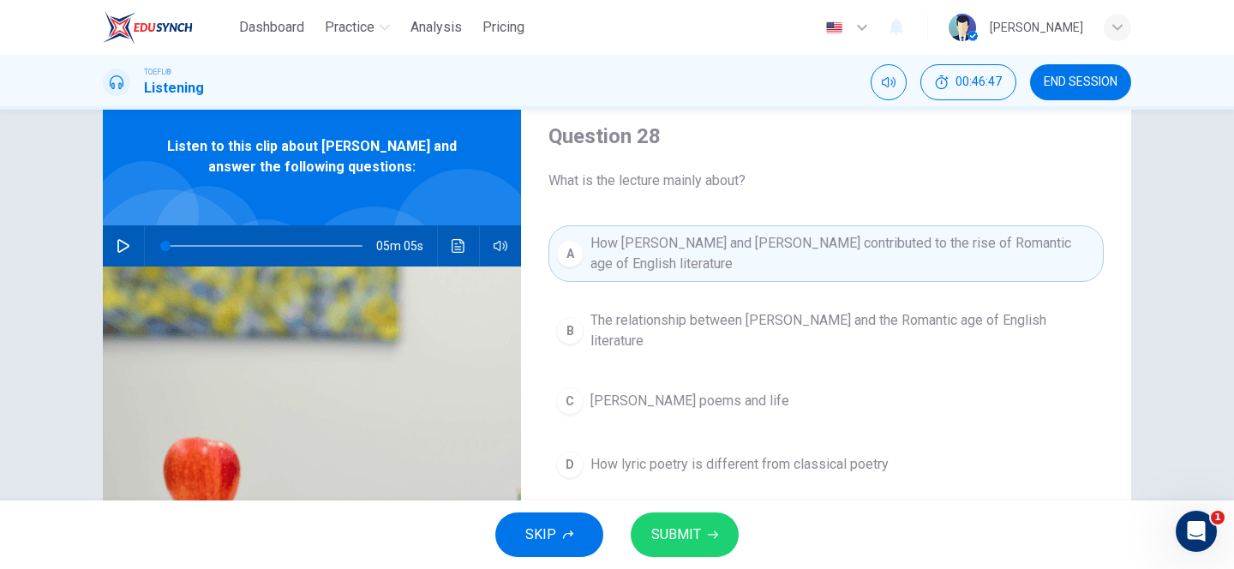
click at [679, 531] on span "SUBMIT" at bounding box center [676, 535] width 50 height 24
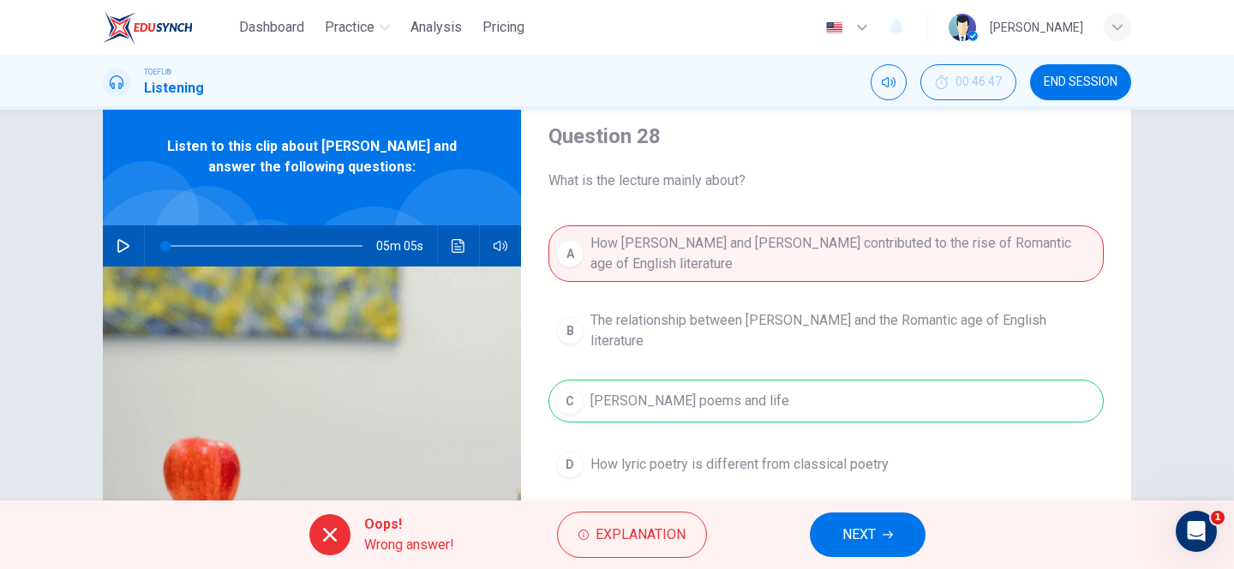
drag, startPoint x: 775, startPoint y: 239, endPoint x: 863, endPoint y: 237, distance: 88.3
click at [863, 237] on div "A How [PERSON_NAME] and [PERSON_NAME] contributed to the rise of Romantic age o…" at bounding box center [825, 372] width 555 height 295
click at [835, 547] on button "NEXT" at bounding box center [868, 534] width 116 height 45
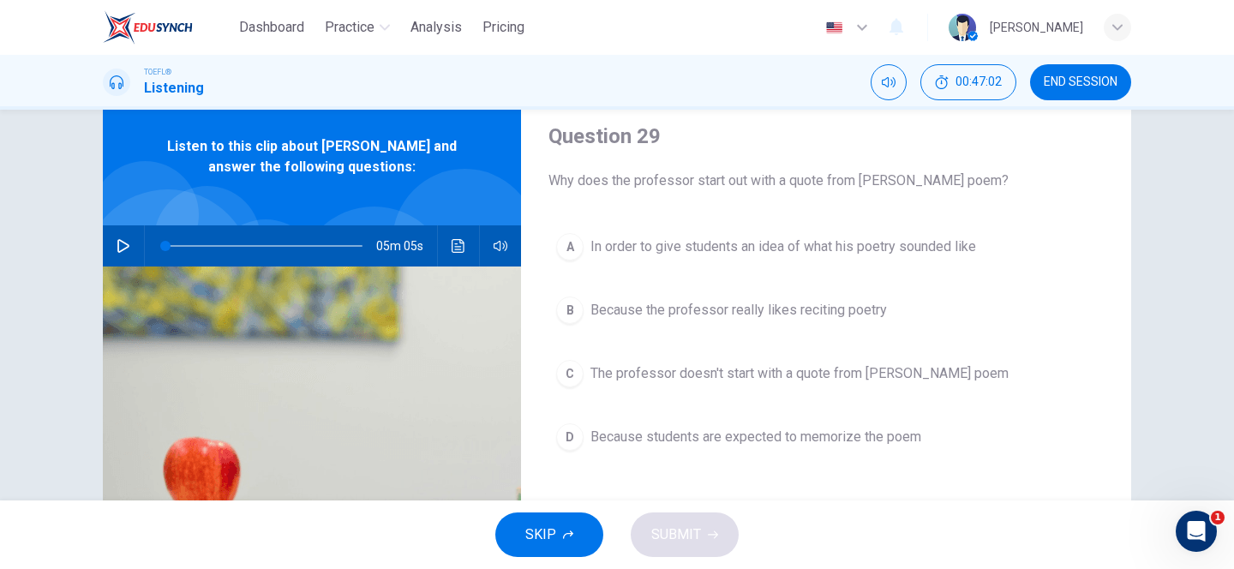
click at [755, 247] on span "In order to give students an idea of what his poetry sounded like" at bounding box center [783, 246] width 386 height 21
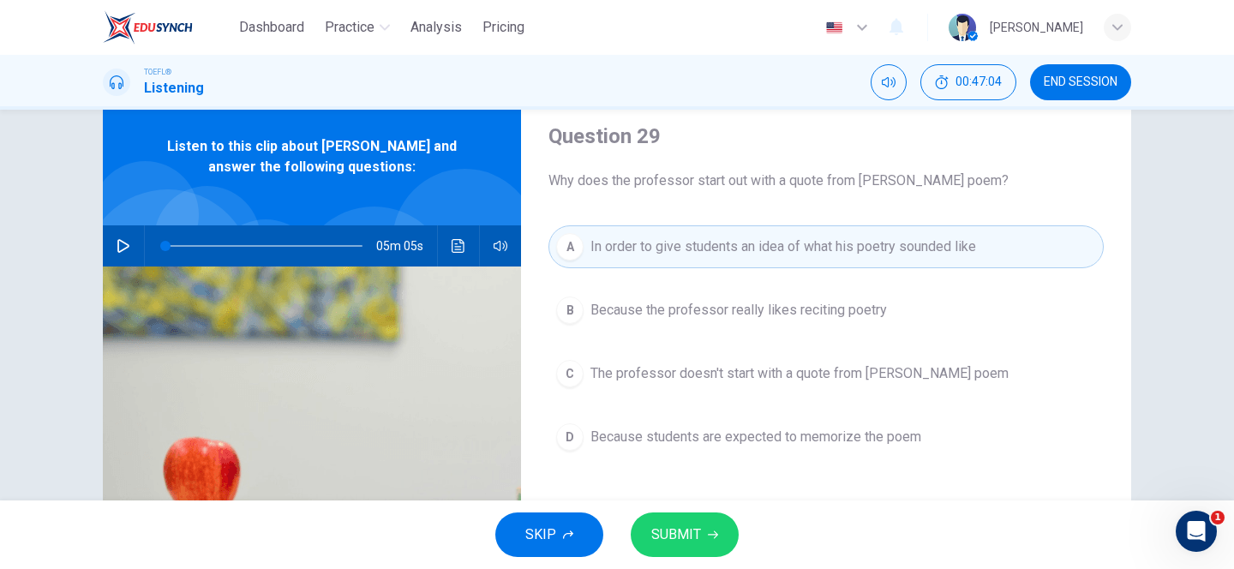
click at [687, 525] on span "SUBMIT" at bounding box center [676, 535] width 50 height 24
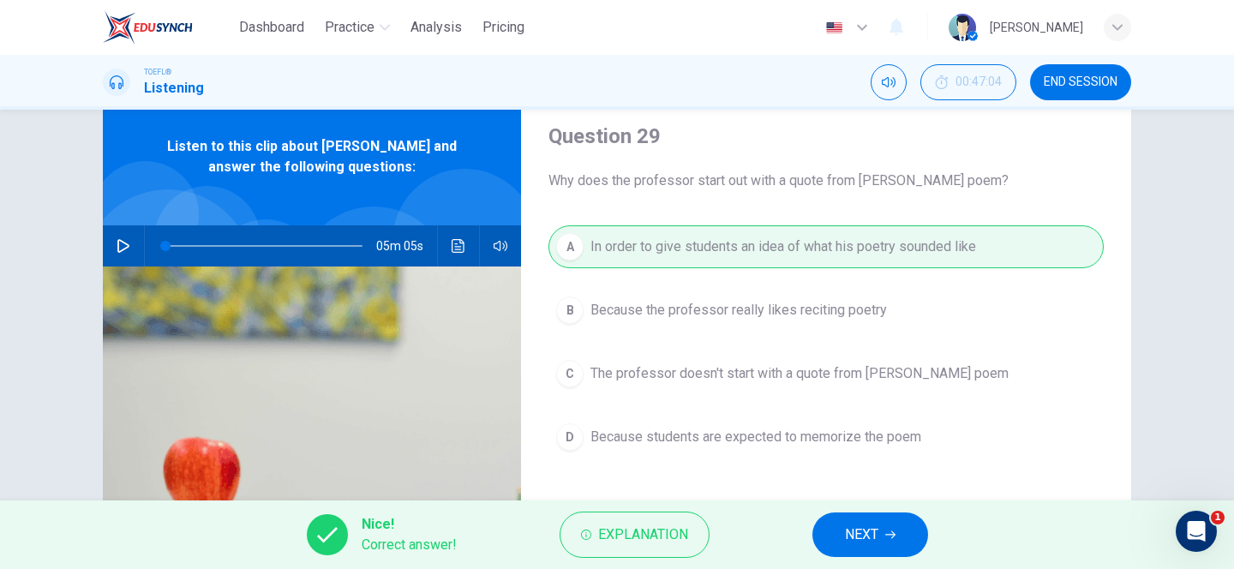
click at [869, 543] on span "NEXT" at bounding box center [861, 535] width 33 height 24
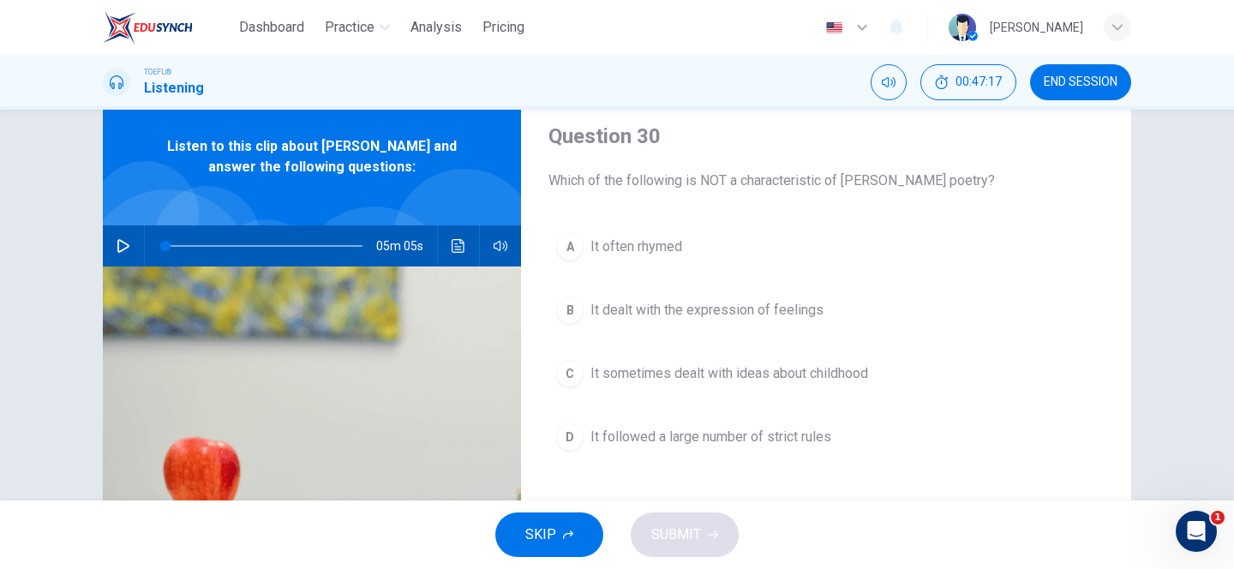
click at [699, 435] on span "It followed a large number of strict rules" at bounding box center [710, 437] width 241 height 21
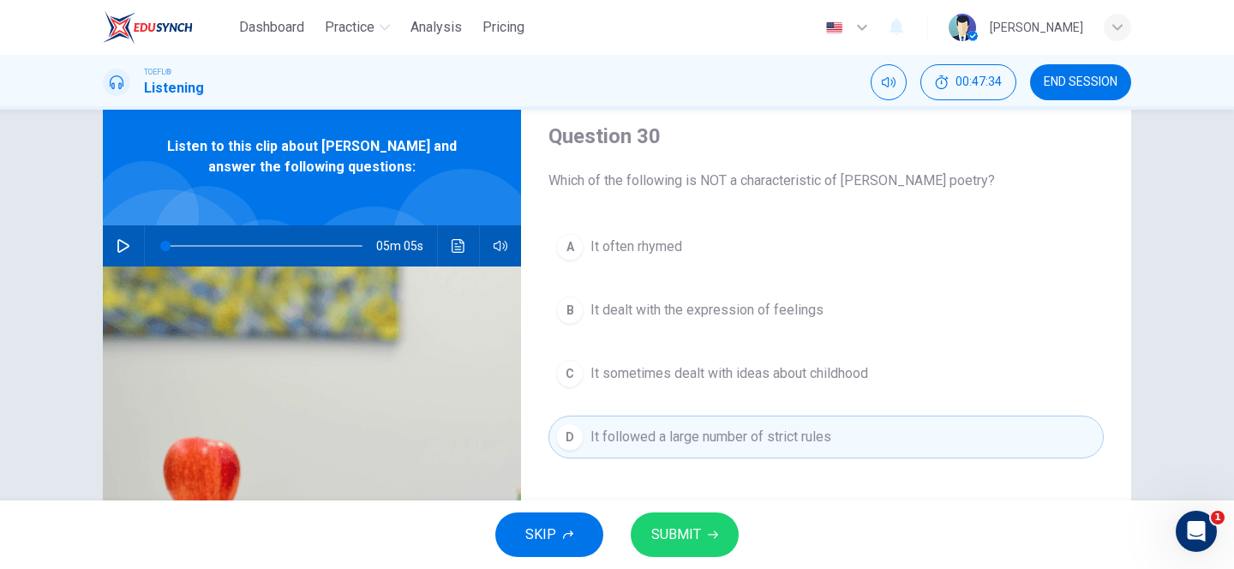
click at [669, 539] on span "SUBMIT" at bounding box center [676, 535] width 50 height 24
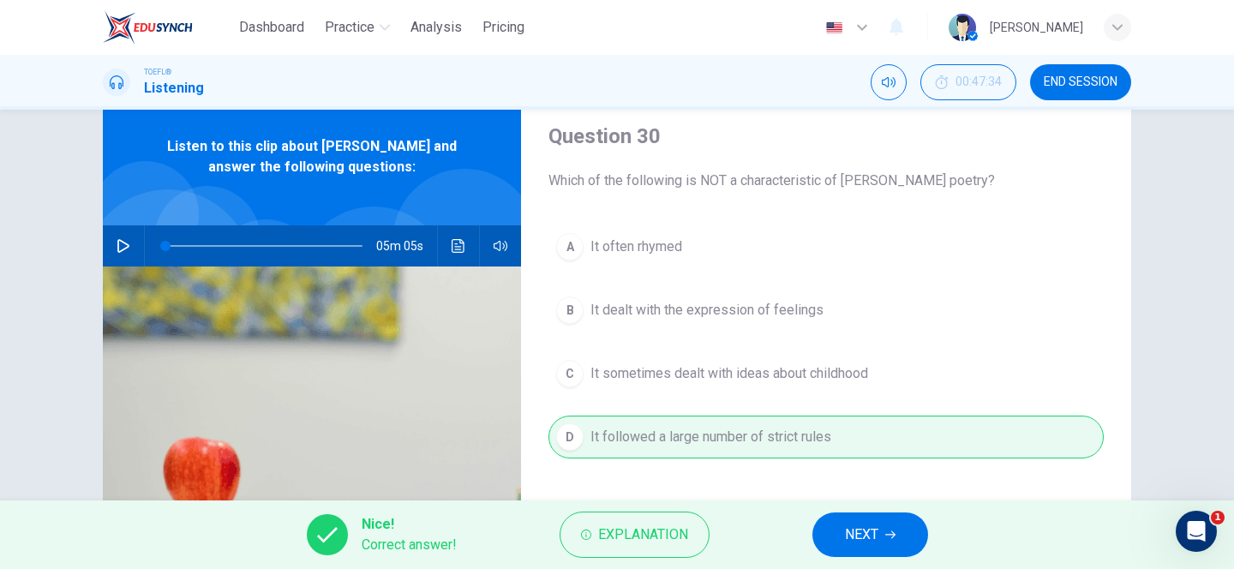
click at [896, 534] on button "NEXT" at bounding box center [870, 534] width 116 height 45
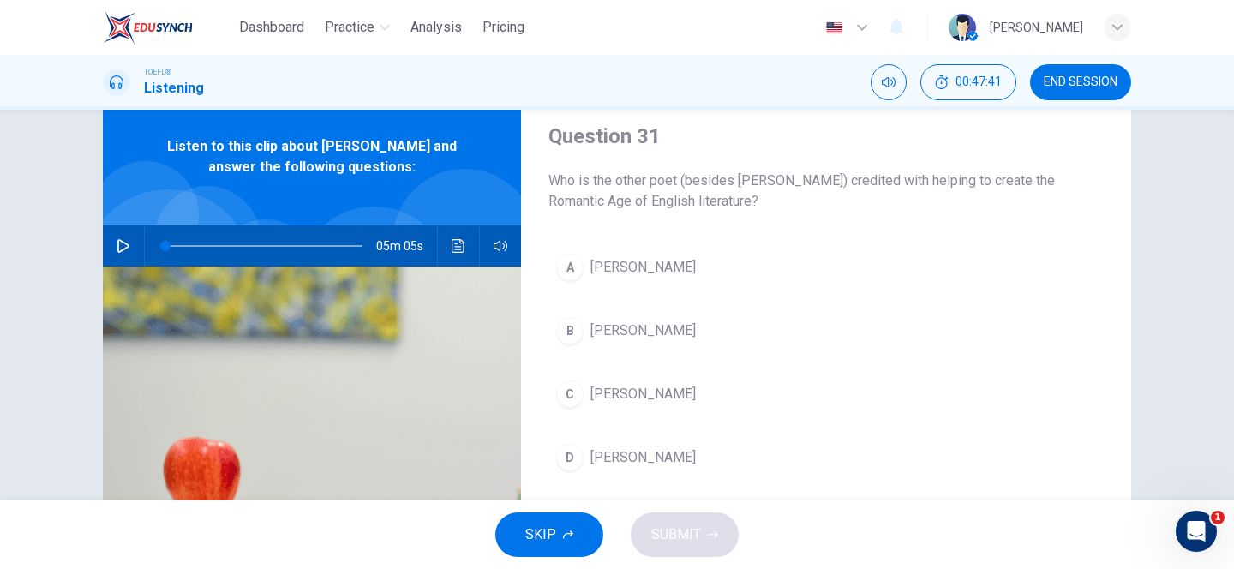
scroll to position [71, 0]
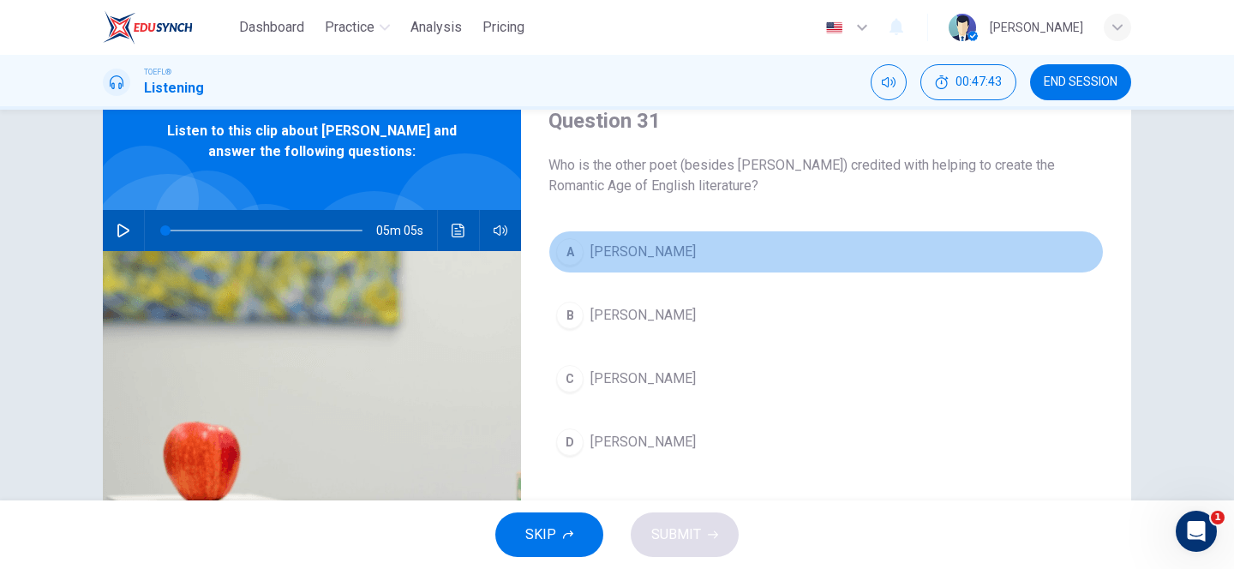
click at [608, 249] on span "[PERSON_NAME]" at bounding box center [642, 252] width 105 height 21
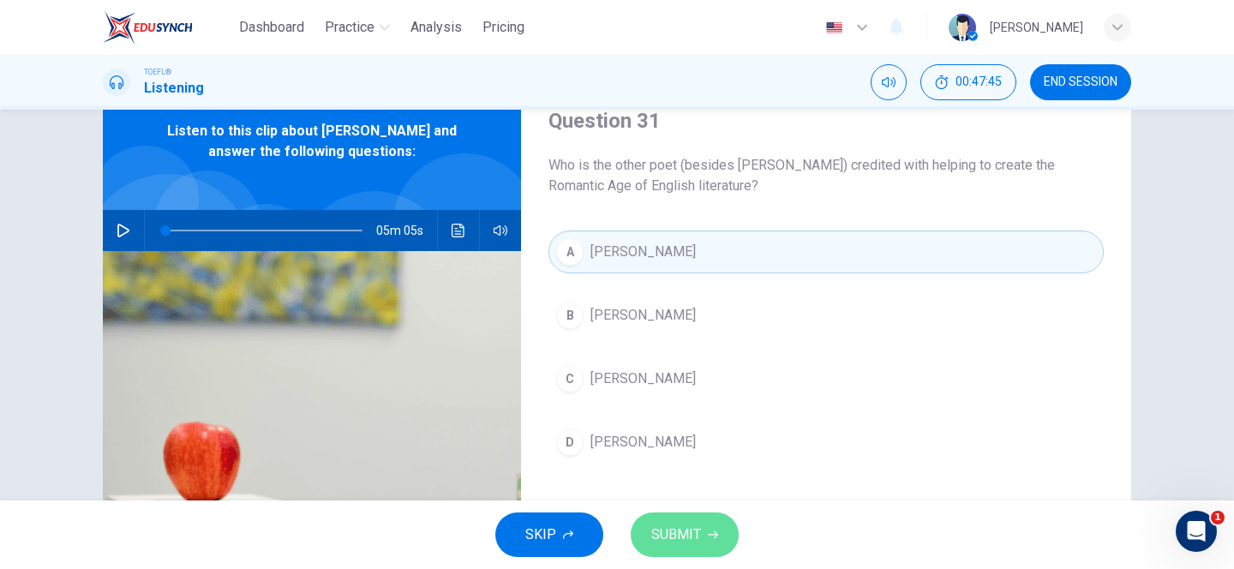
click at [693, 544] on span "SUBMIT" at bounding box center [676, 535] width 50 height 24
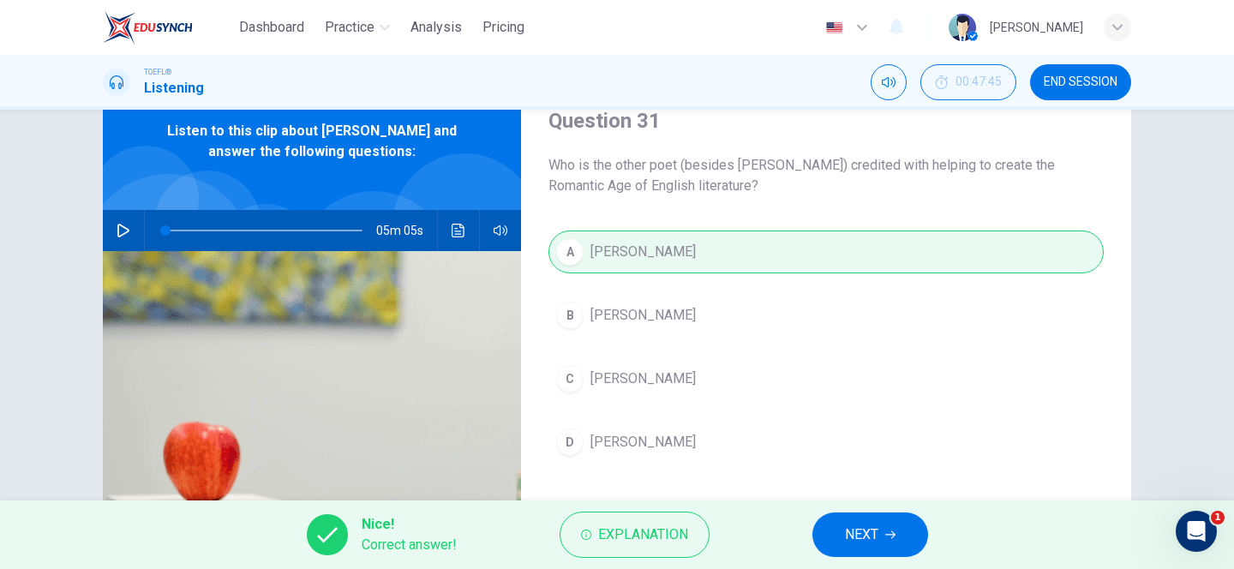
click at [839, 537] on button "NEXT" at bounding box center [870, 534] width 116 height 45
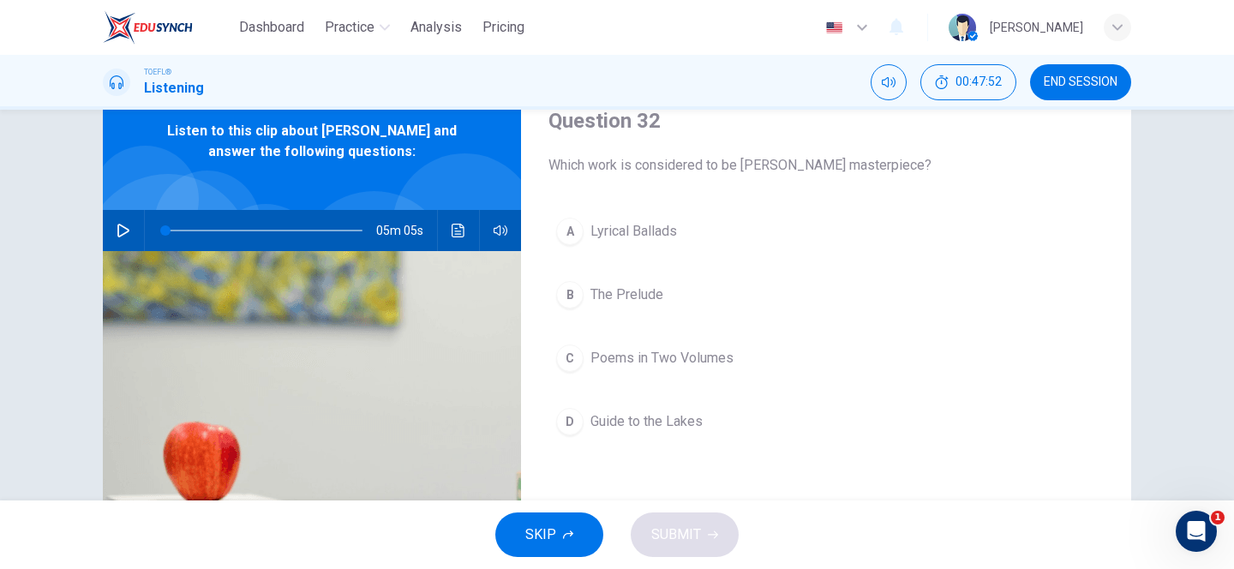
click at [622, 287] on span "The Prelude" at bounding box center [626, 294] width 73 height 21
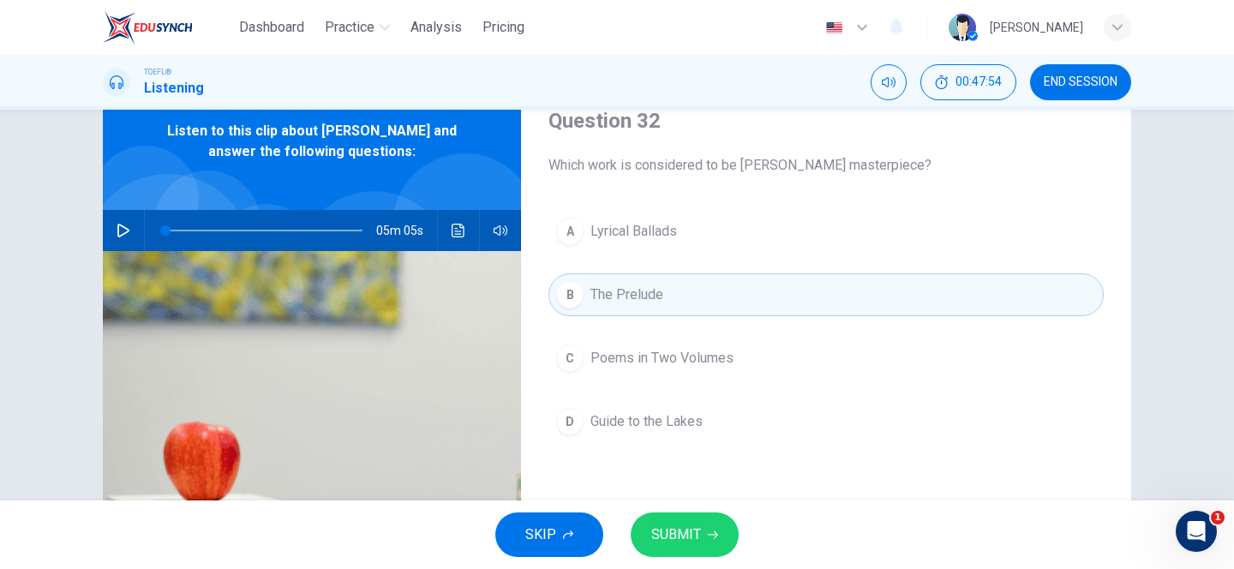
click at [689, 536] on span "SUBMIT" at bounding box center [676, 535] width 50 height 24
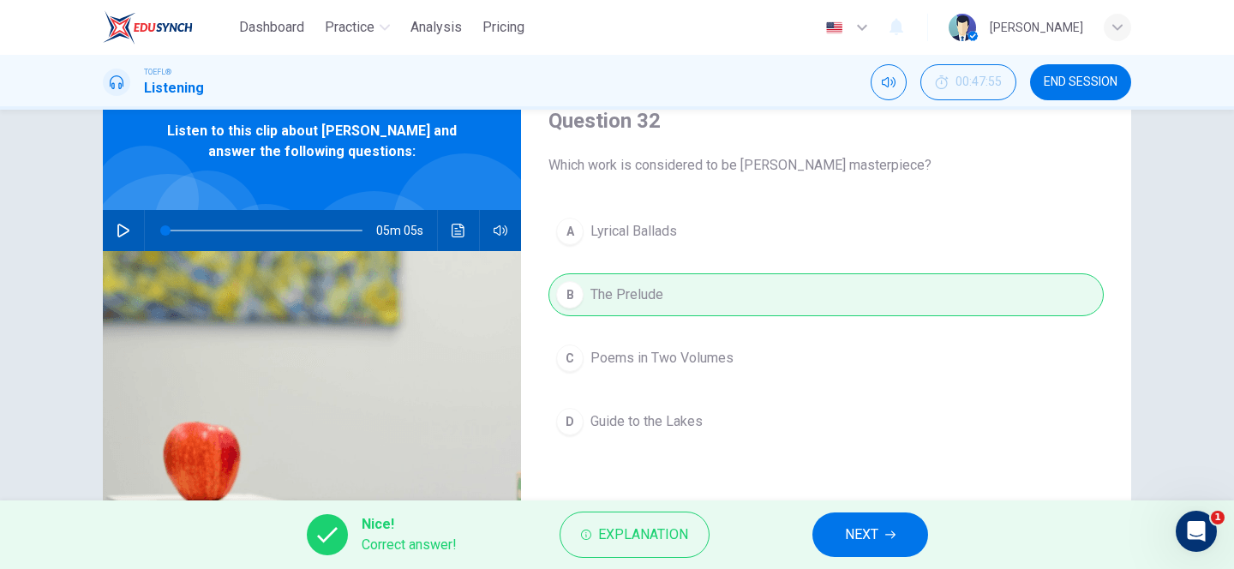
click at [855, 531] on span "NEXT" at bounding box center [861, 535] width 33 height 24
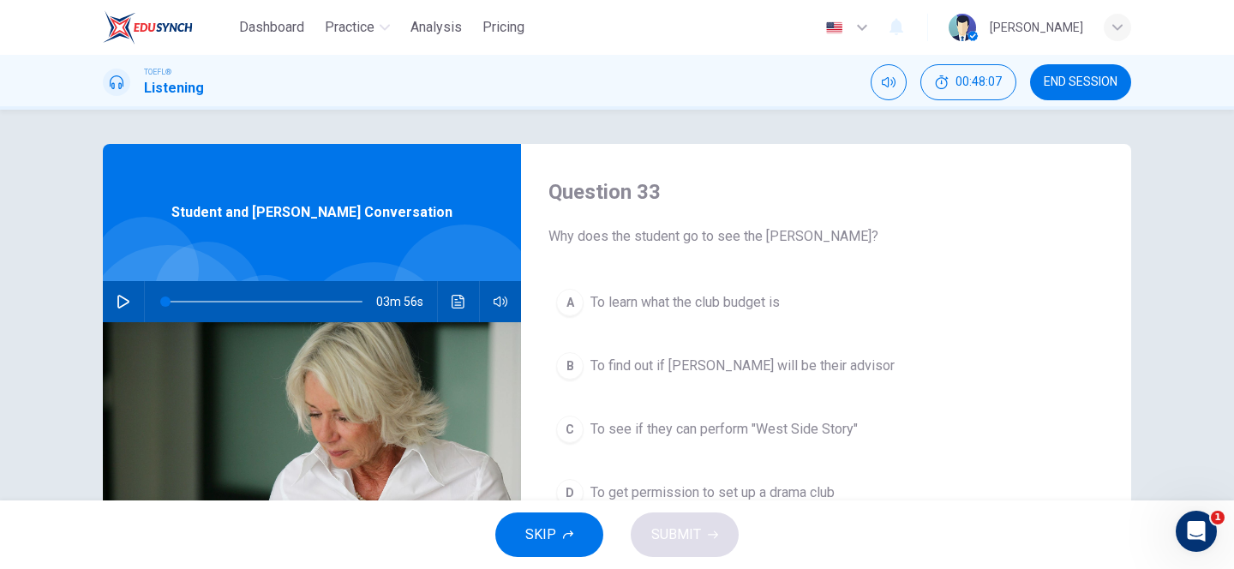
click at [115, 302] on button "button" at bounding box center [123, 301] width 27 height 41
type input "0"
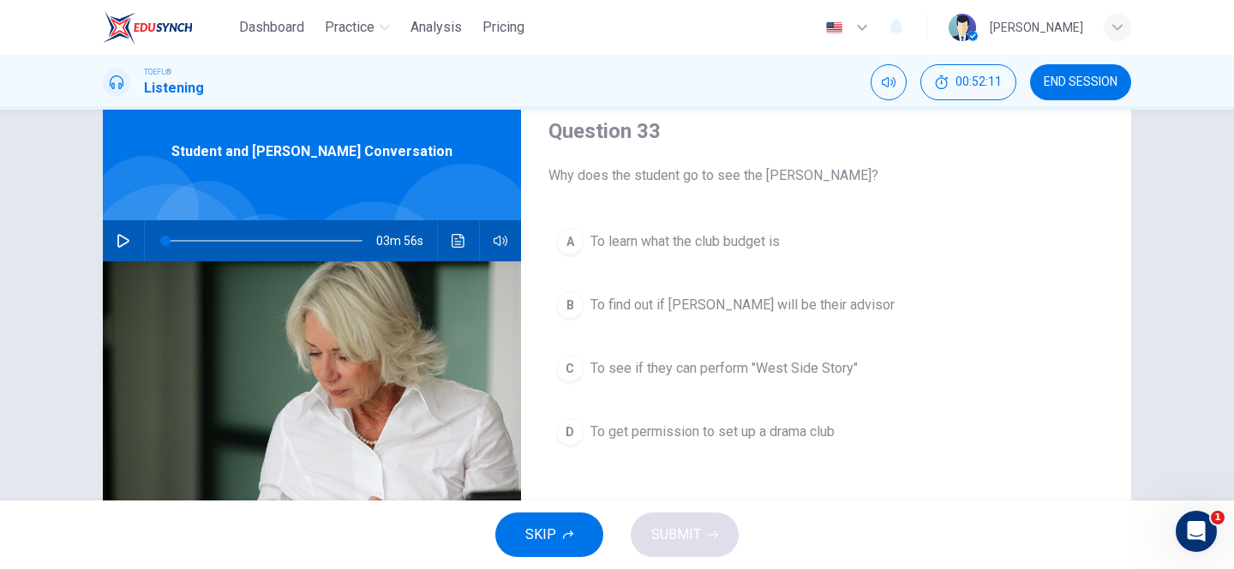
scroll to position [62, 0]
click at [634, 437] on span "To get permission to set up a drama club" at bounding box center [712, 431] width 244 height 21
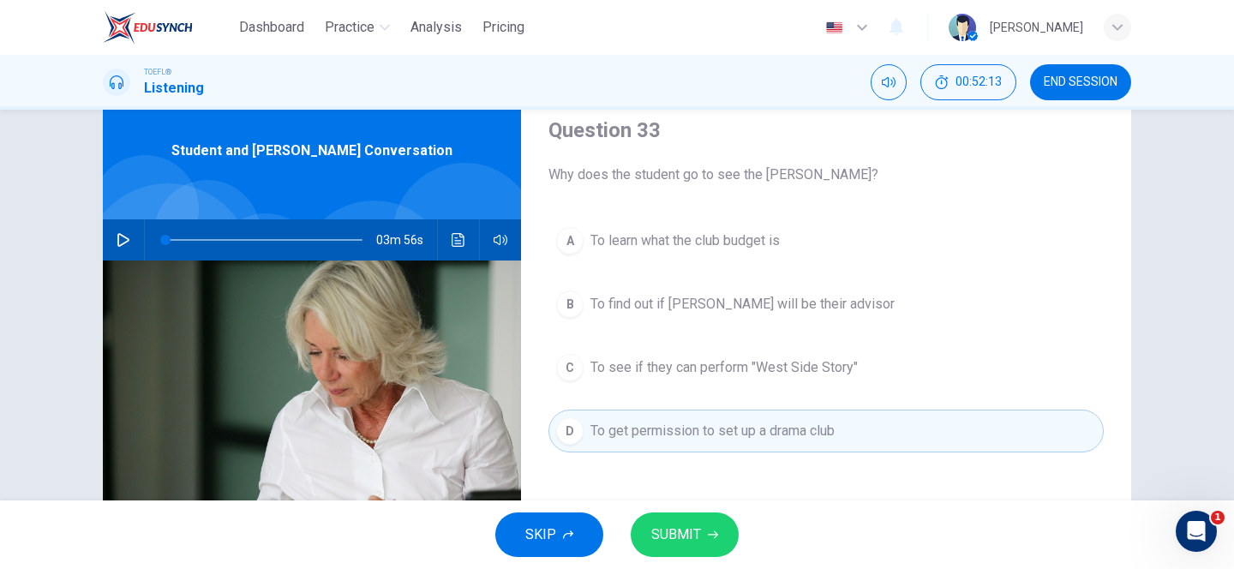
click at [677, 529] on span "SUBMIT" at bounding box center [676, 535] width 50 height 24
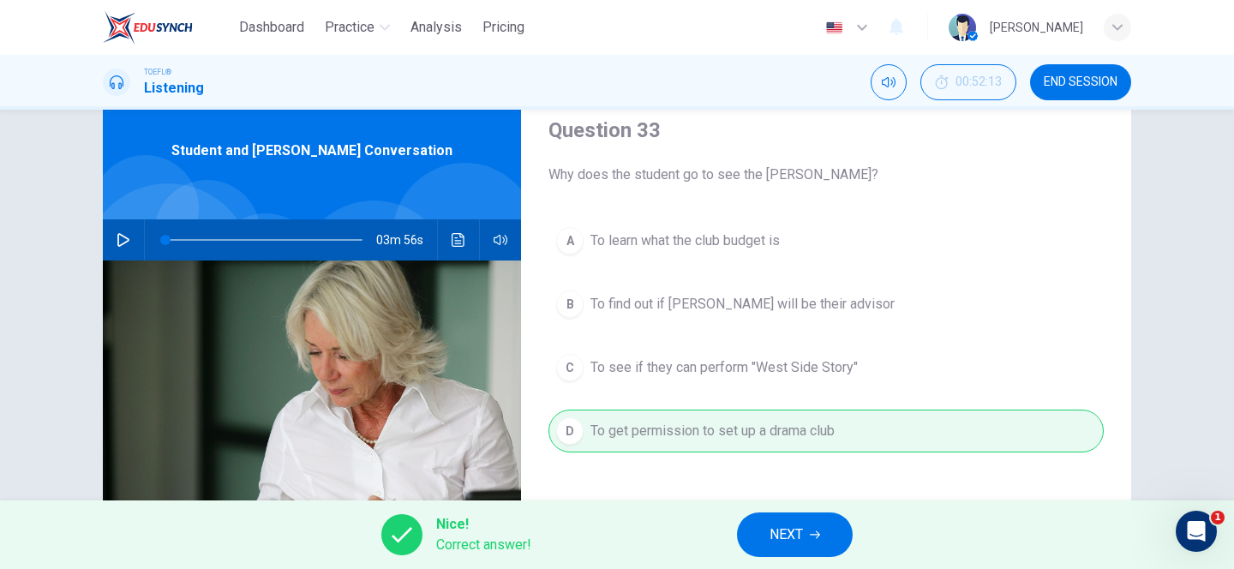
click at [793, 527] on span "NEXT" at bounding box center [785, 535] width 33 height 24
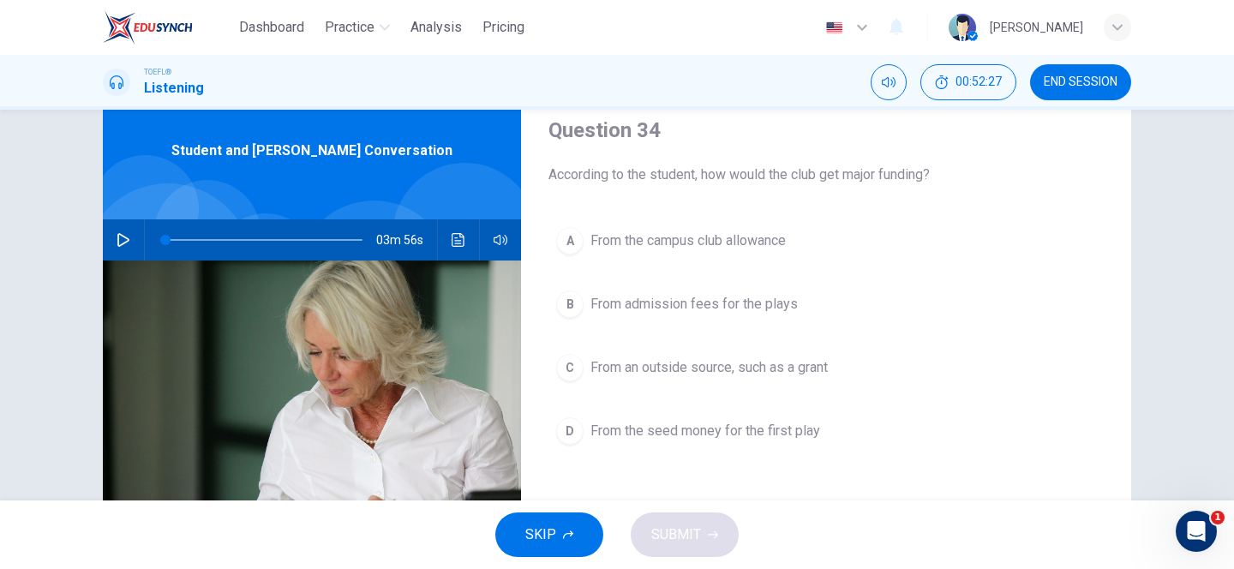
click at [644, 370] on span "From an outside source, such as a grant" at bounding box center [708, 367] width 237 height 21
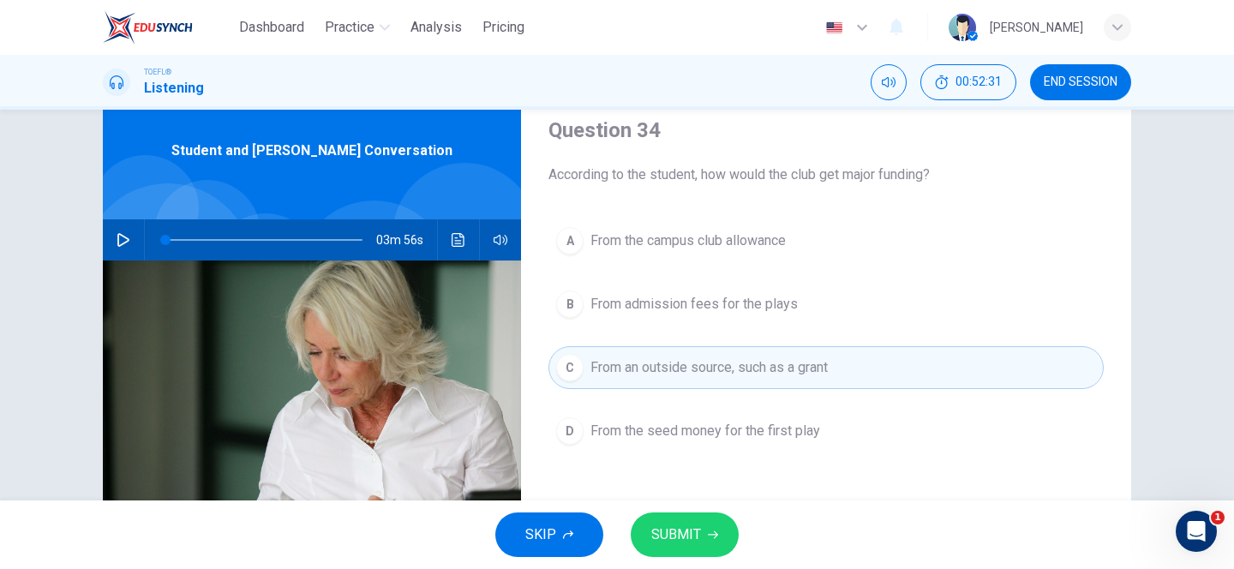
click at [681, 535] on span "SUBMIT" at bounding box center [676, 535] width 50 height 24
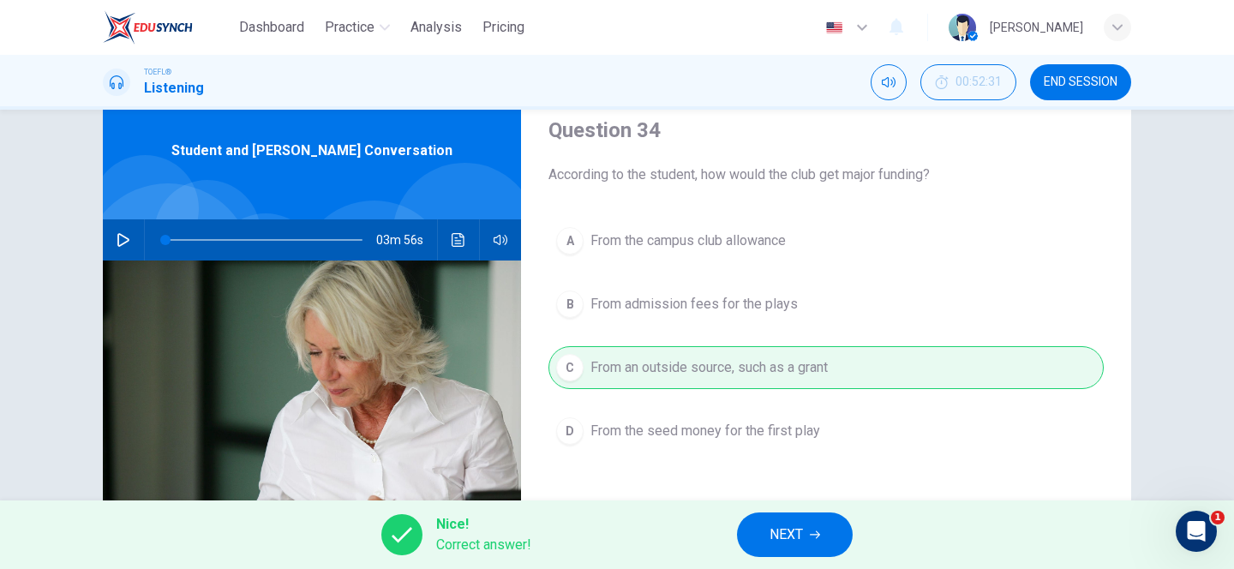
click at [791, 532] on span "NEXT" at bounding box center [785, 535] width 33 height 24
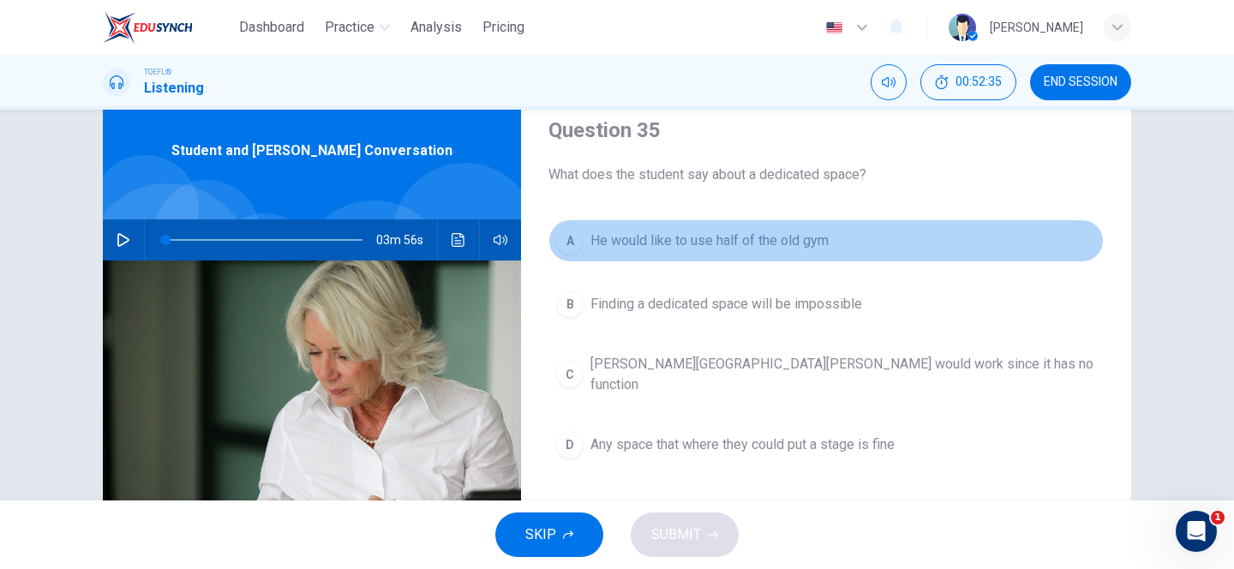
click at [707, 234] on span "He would like to use half of the old gym" at bounding box center [709, 240] width 238 height 21
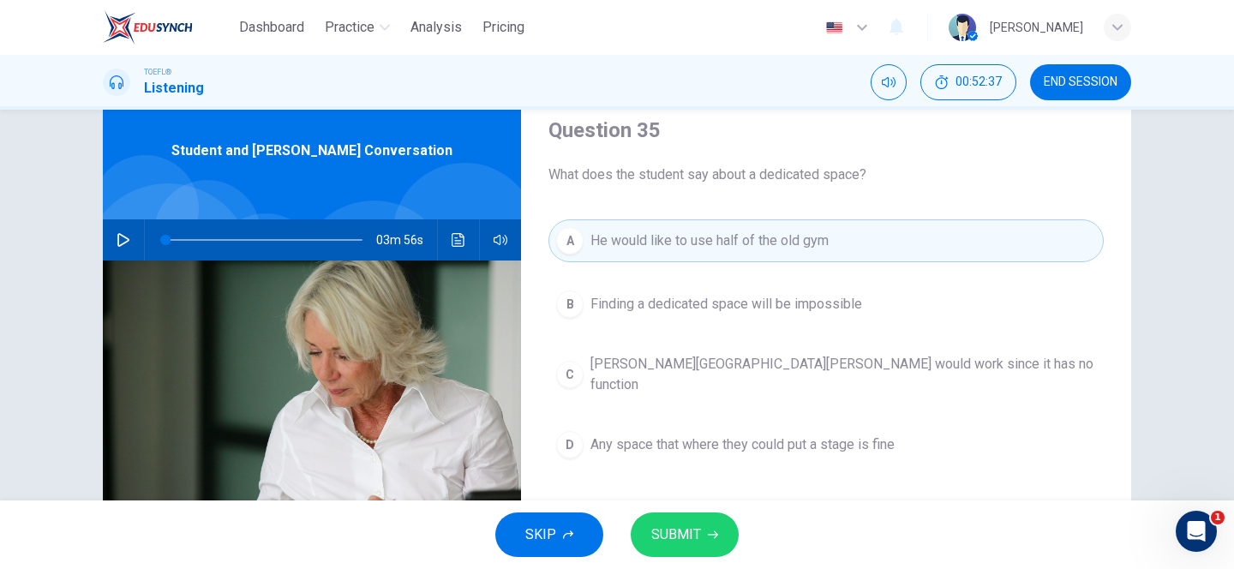
click at [688, 517] on button "SUBMIT" at bounding box center [685, 534] width 108 height 45
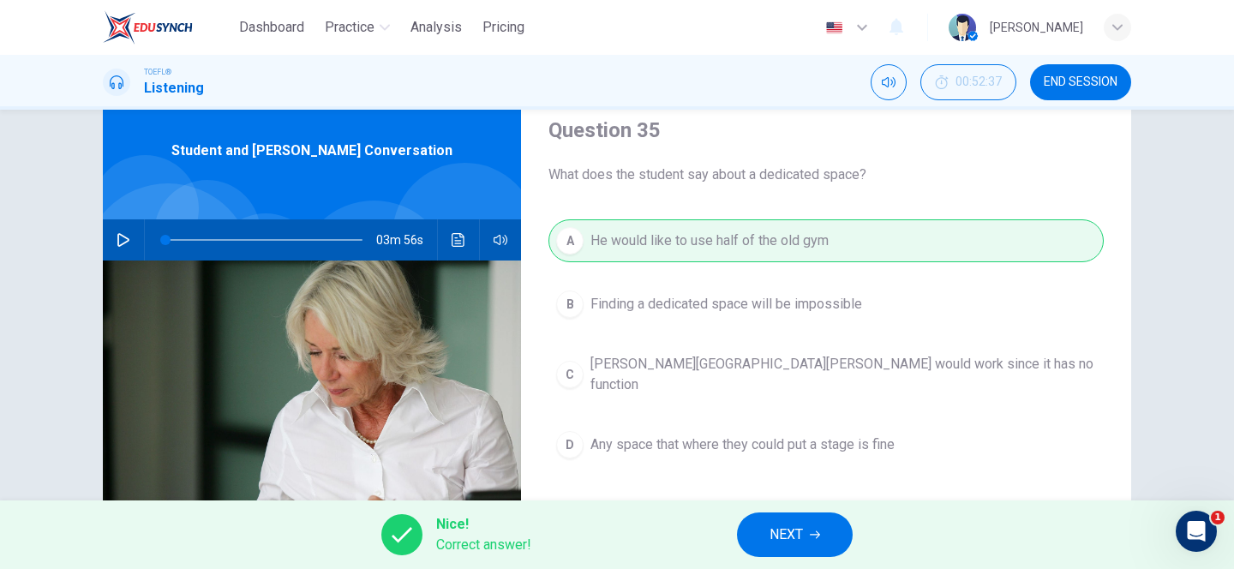
click at [769, 524] on button "NEXT" at bounding box center [795, 534] width 116 height 45
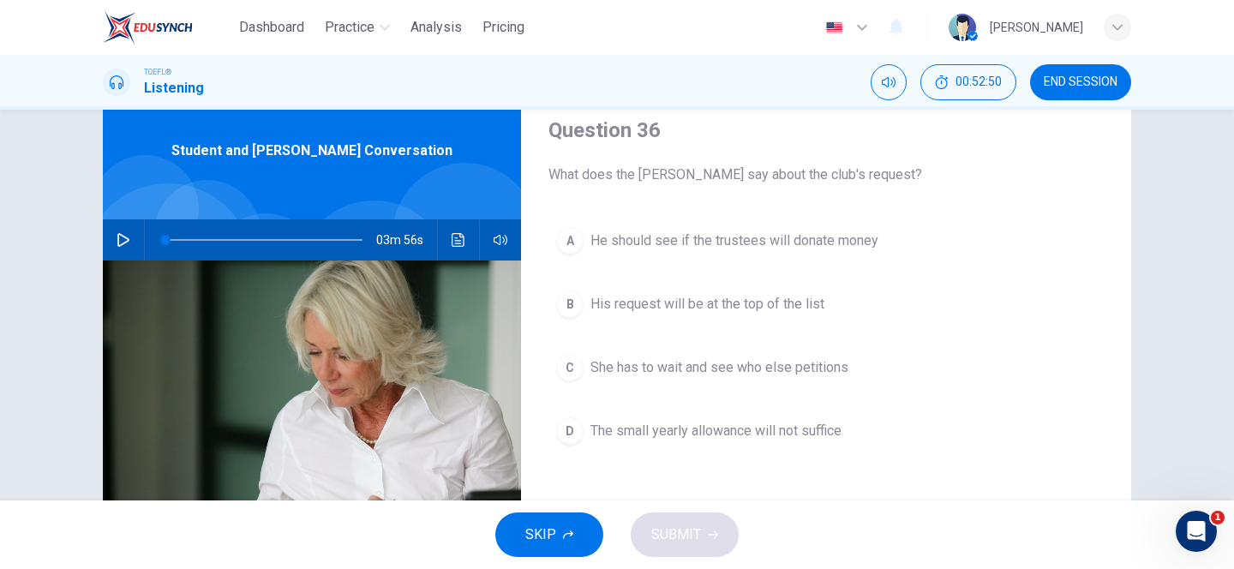
click at [632, 308] on span "His request will be at the top of the list" at bounding box center [707, 304] width 234 height 21
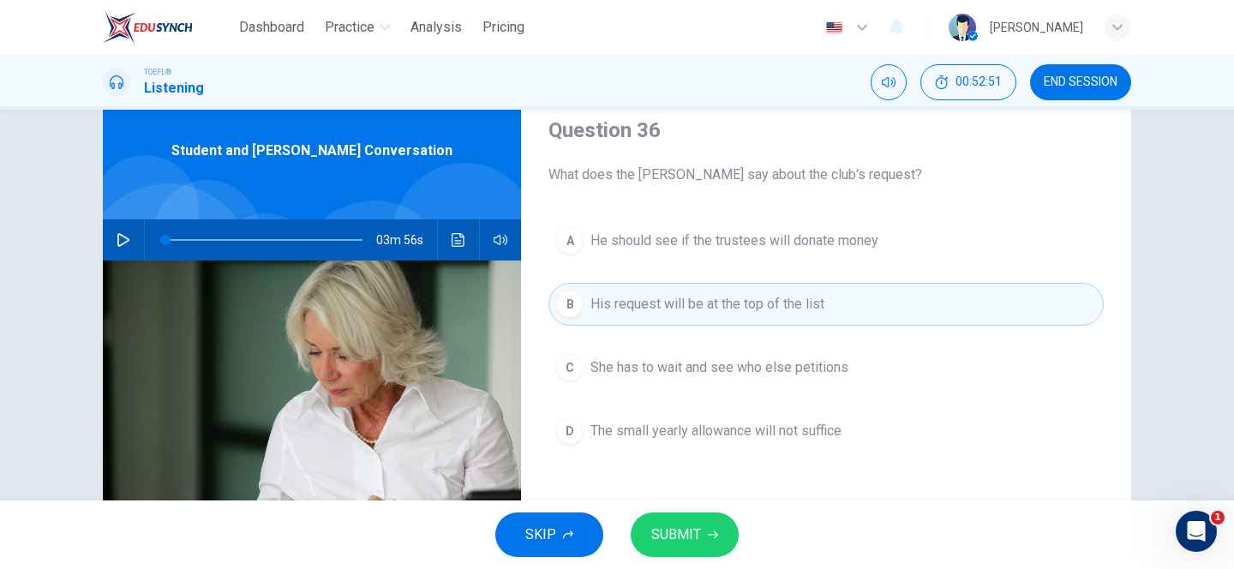
click at [697, 526] on span "SUBMIT" at bounding box center [676, 535] width 50 height 24
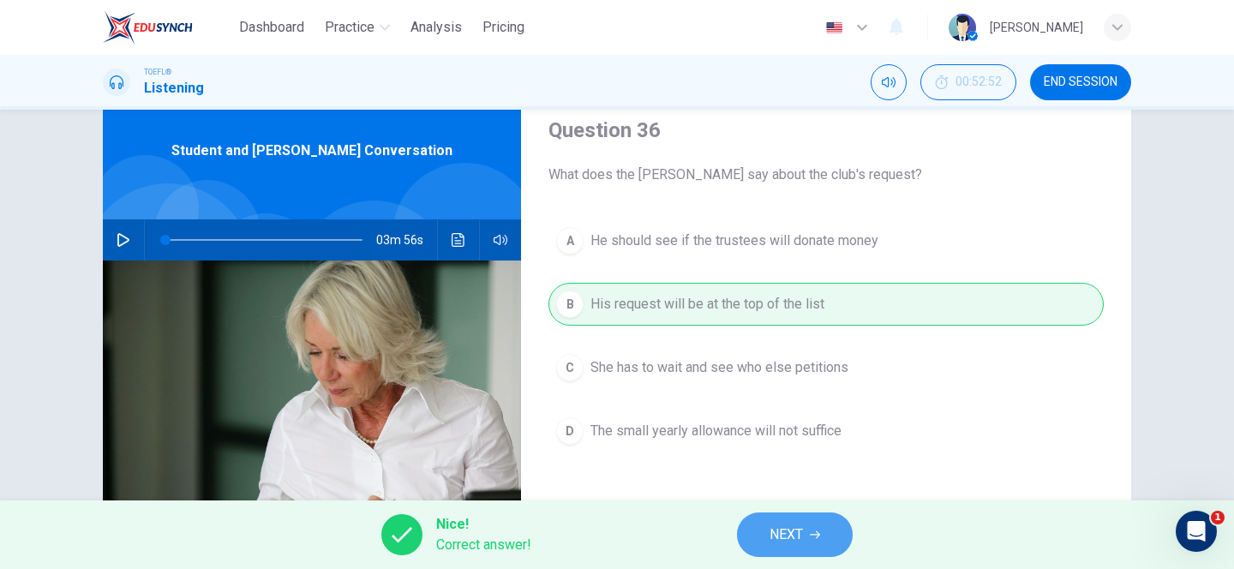
click at [799, 546] on span "NEXT" at bounding box center [785, 535] width 33 height 24
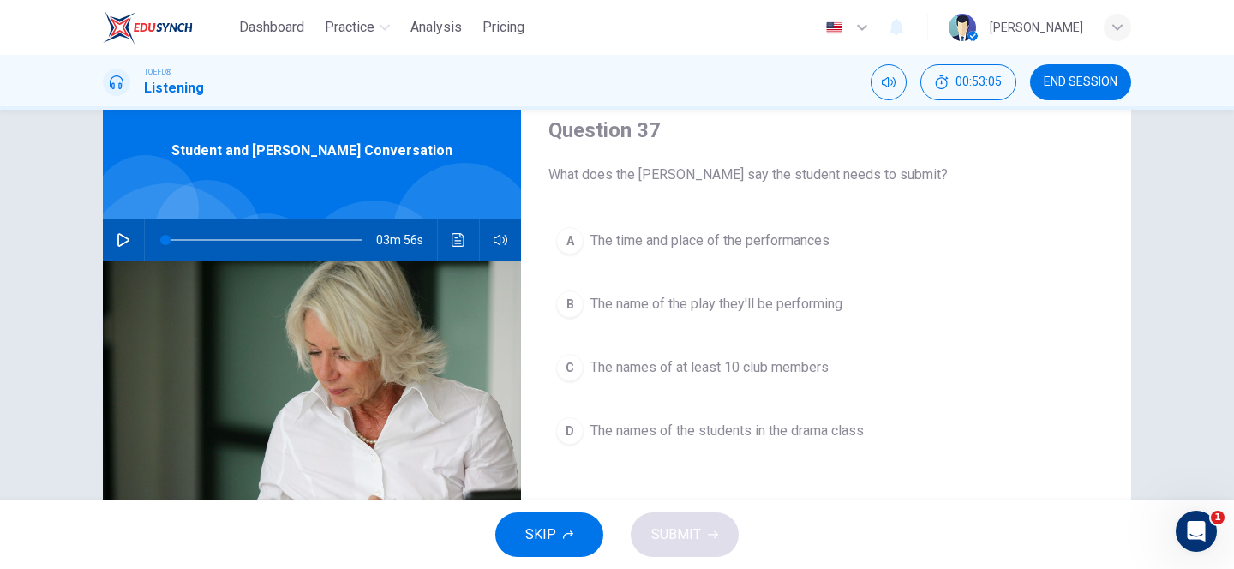
click at [697, 365] on span "The names of at least 10 club members" at bounding box center [709, 367] width 238 height 21
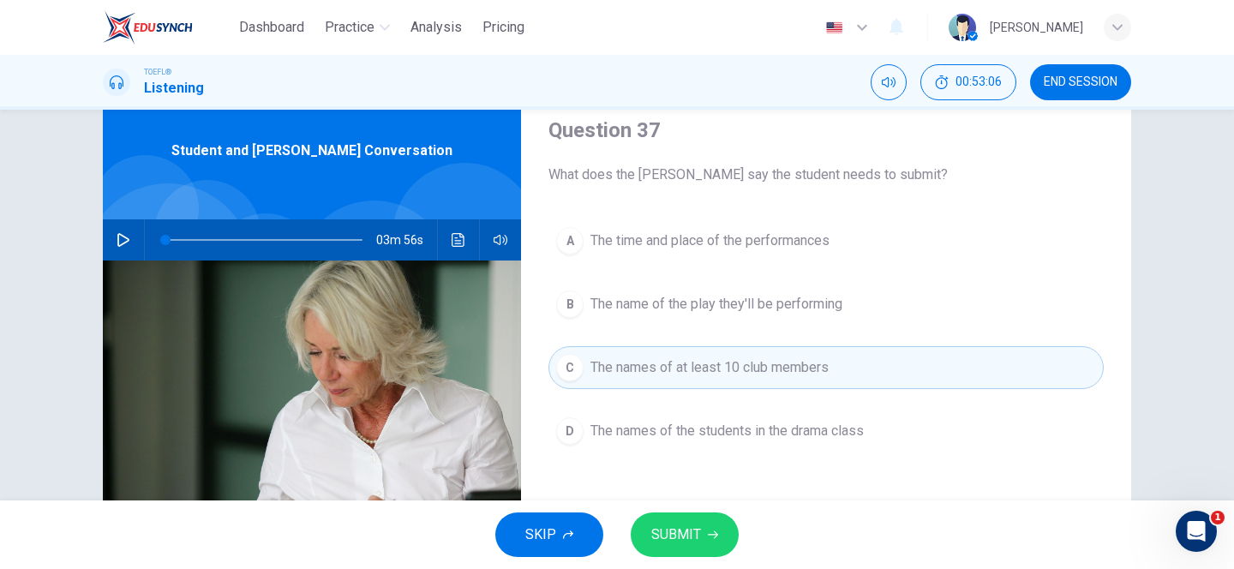
click at [671, 525] on span "SUBMIT" at bounding box center [676, 535] width 50 height 24
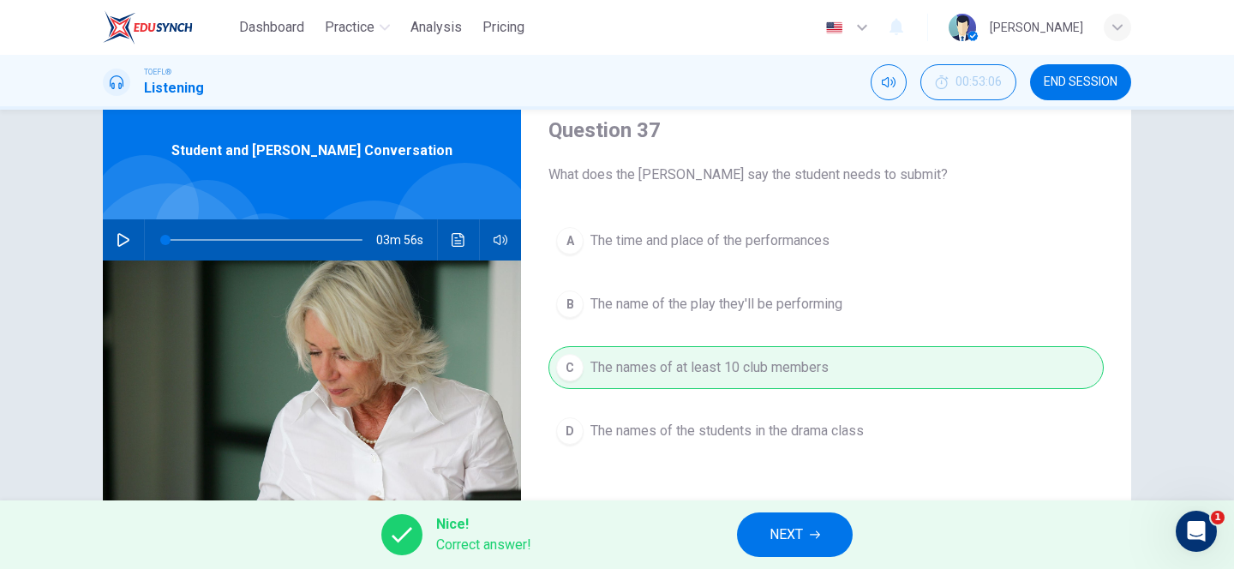
click at [785, 530] on span "NEXT" at bounding box center [785, 535] width 33 height 24
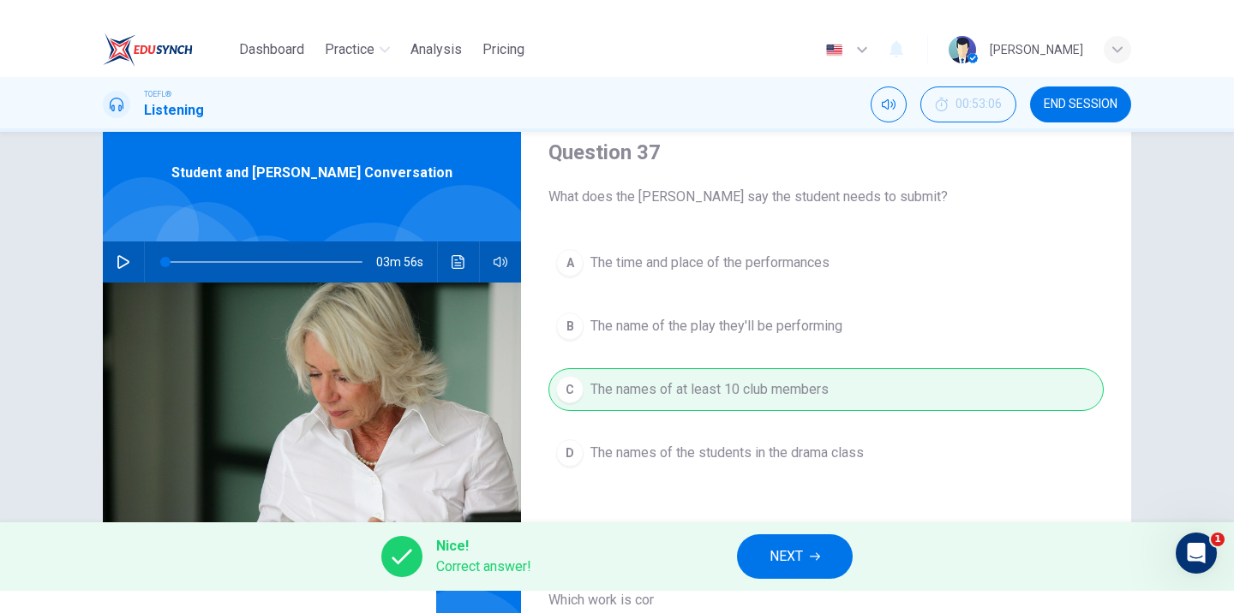
scroll to position [0, 0]
